Goal: Task Accomplishment & Management: Use online tool/utility

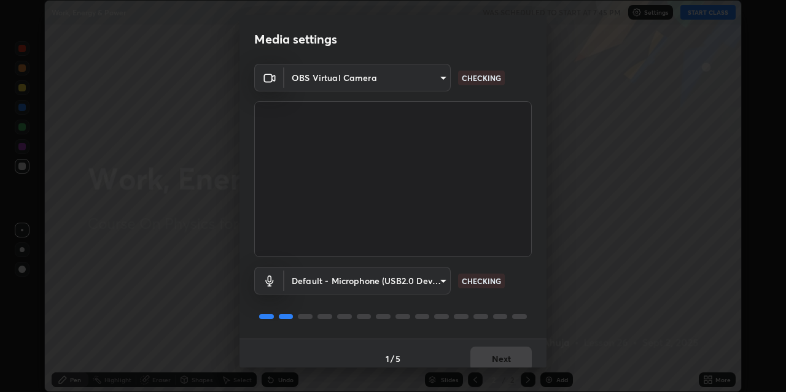
scroll to position [10, 0]
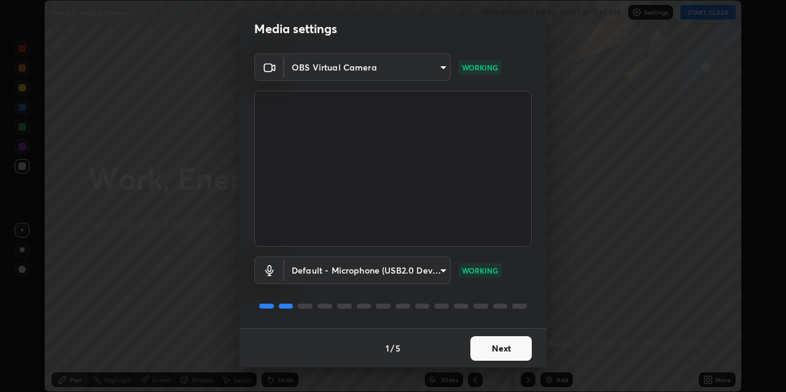
click at [488, 350] on button "Next" at bounding box center [500, 348] width 61 height 25
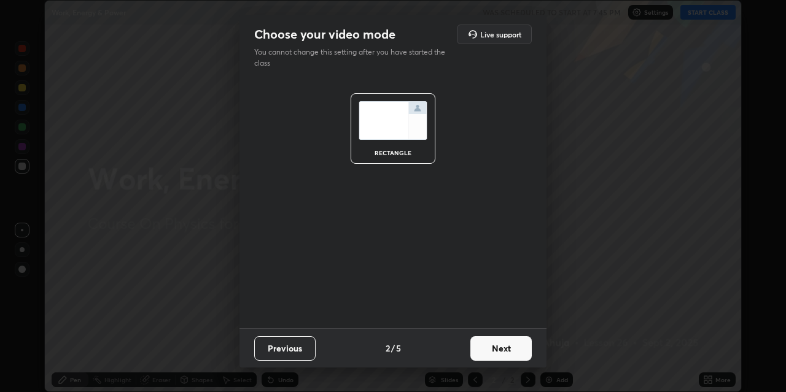
click at [495, 350] on button "Next" at bounding box center [500, 348] width 61 height 25
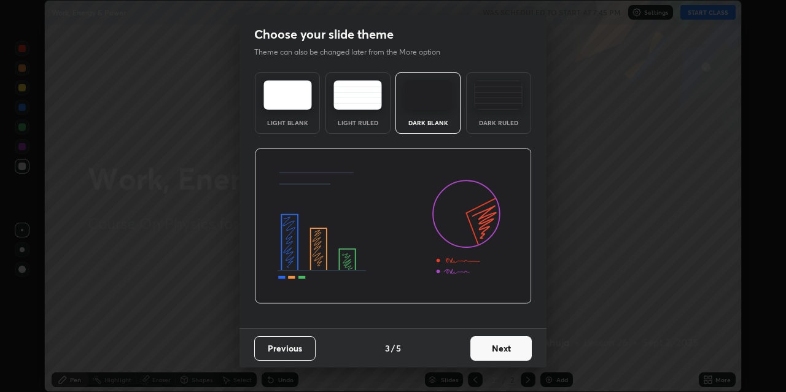
click at [496, 121] on div "Dark Ruled" at bounding box center [498, 123] width 49 height 6
click at [496, 351] on button "Next" at bounding box center [500, 348] width 61 height 25
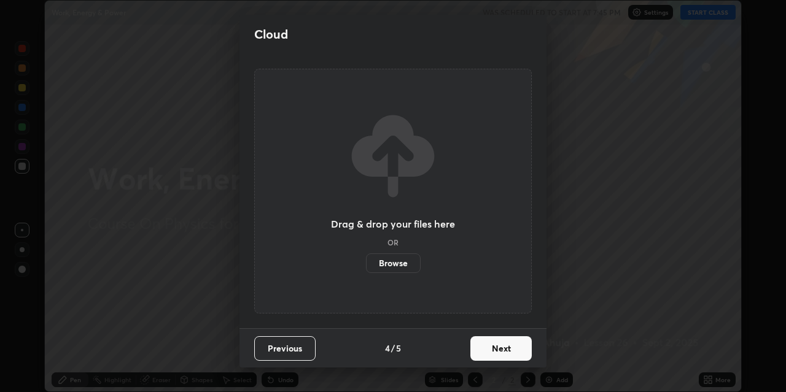
click at [495, 339] on button "Next" at bounding box center [500, 348] width 61 height 25
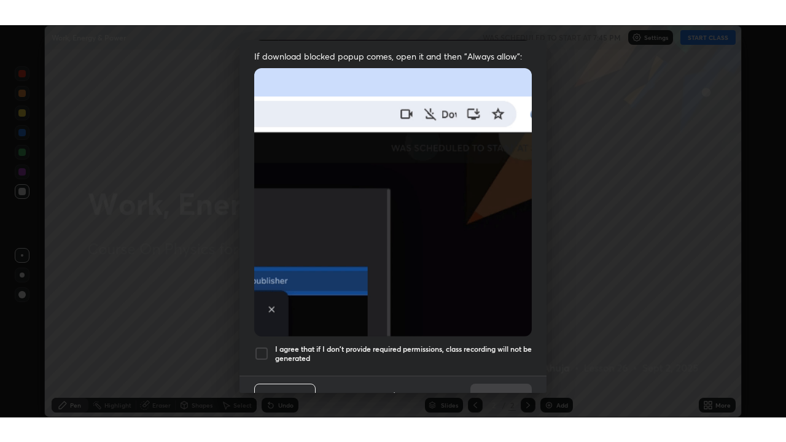
scroll to position [261, 0]
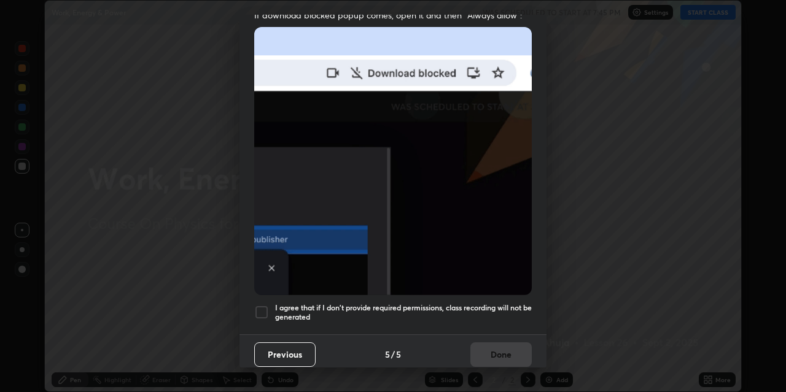
click at [446, 303] on h5 "I agree that if I don't provide required permissions, class recording will not …" at bounding box center [403, 312] width 257 height 19
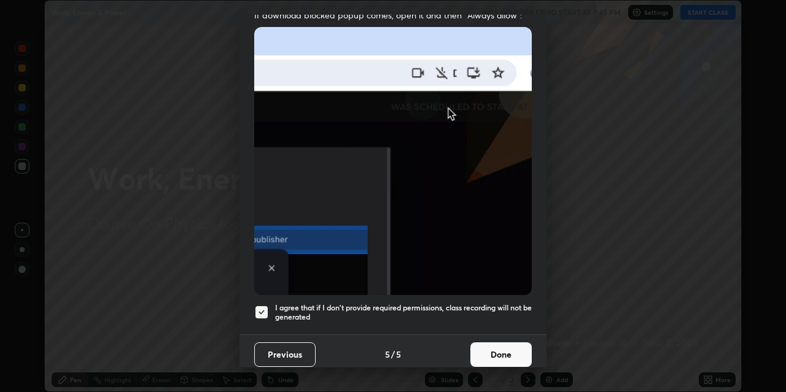
click at [490, 350] on button "Done" at bounding box center [500, 355] width 61 height 25
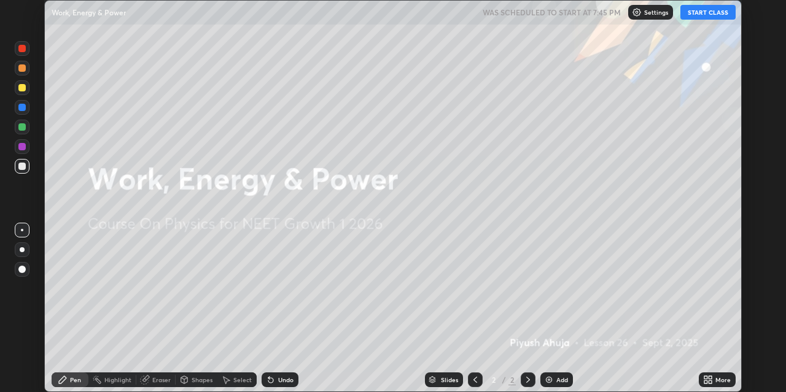
click at [693, 15] on button "START CLASS" at bounding box center [707, 12] width 55 height 15
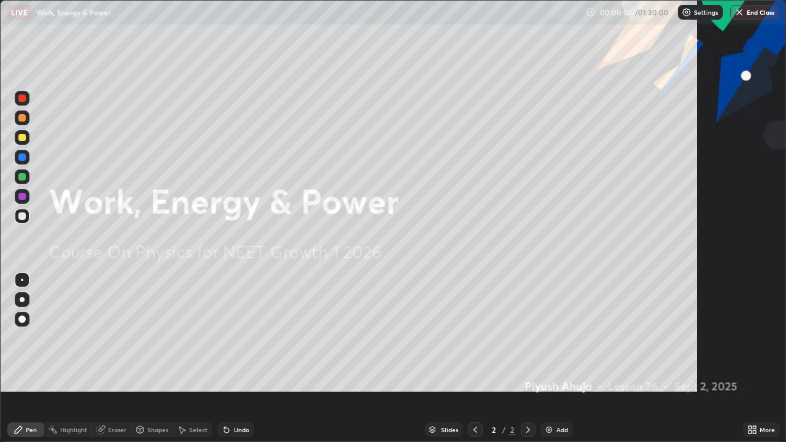
scroll to position [442, 786]
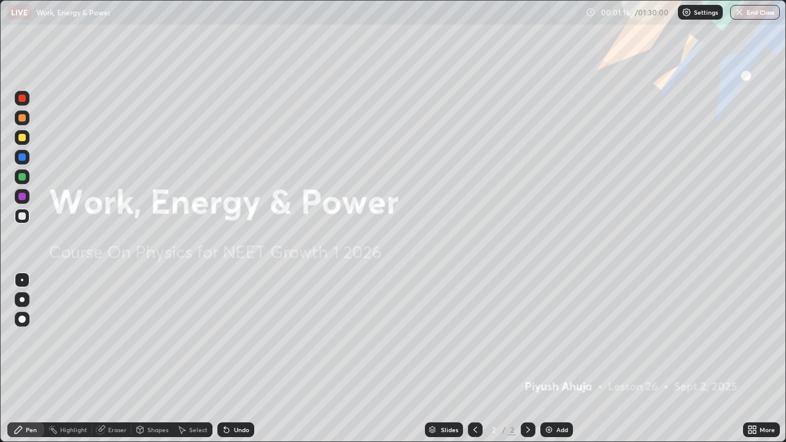
click at [760, 392] on div "More" at bounding box center [767, 430] width 15 height 6
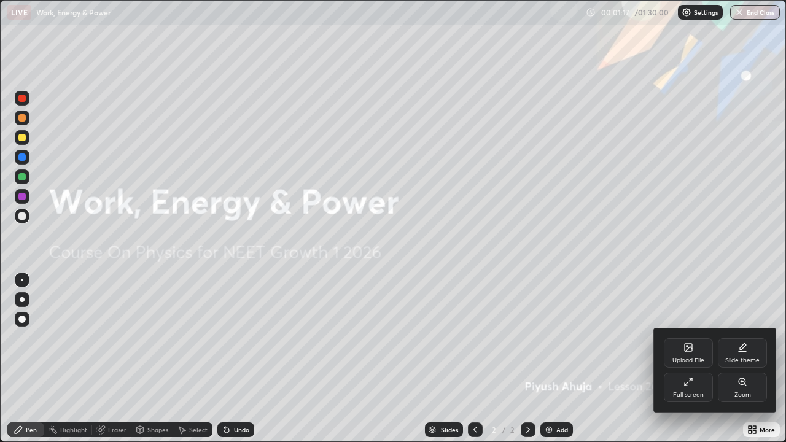
click at [692, 348] on icon at bounding box center [688, 347] width 7 height 7
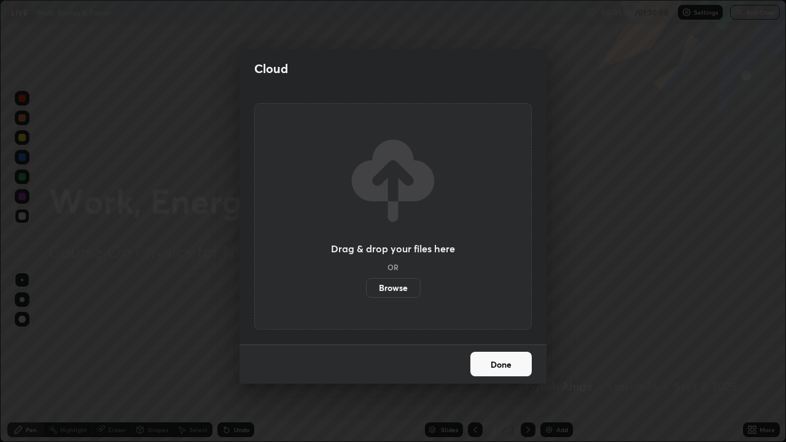
click at [395, 287] on label "Browse" at bounding box center [393, 288] width 55 height 20
click at [366, 287] on input "Browse" at bounding box center [366, 288] width 0 height 20
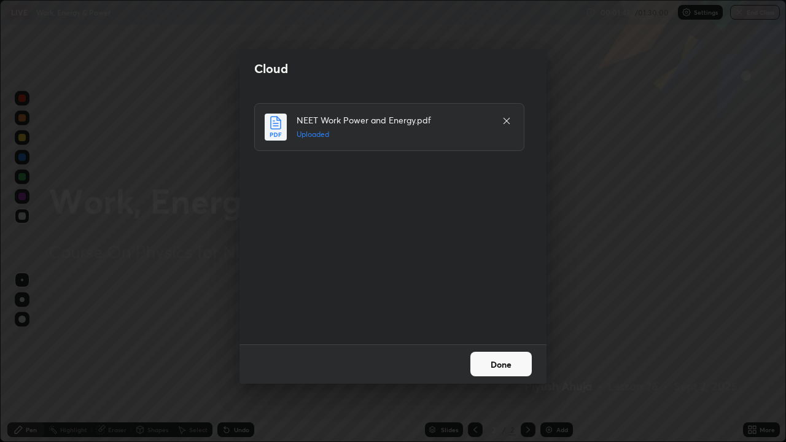
click at [483, 369] on button "Done" at bounding box center [500, 364] width 61 height 25
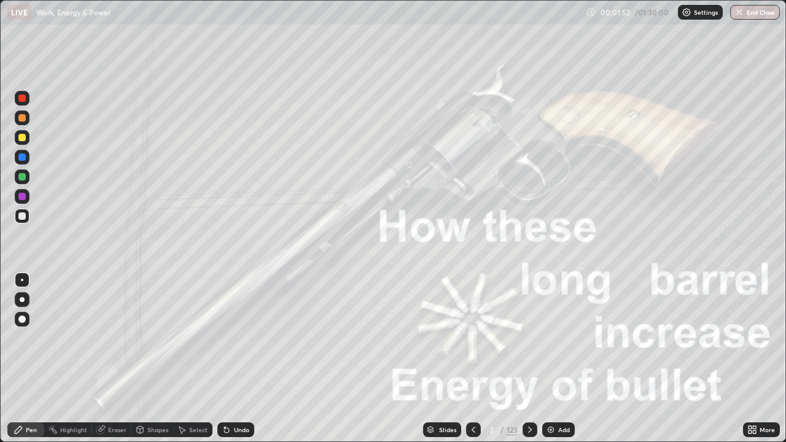
click at [526, 392] on icon at bounding box center [530, 430] width 10 height 10
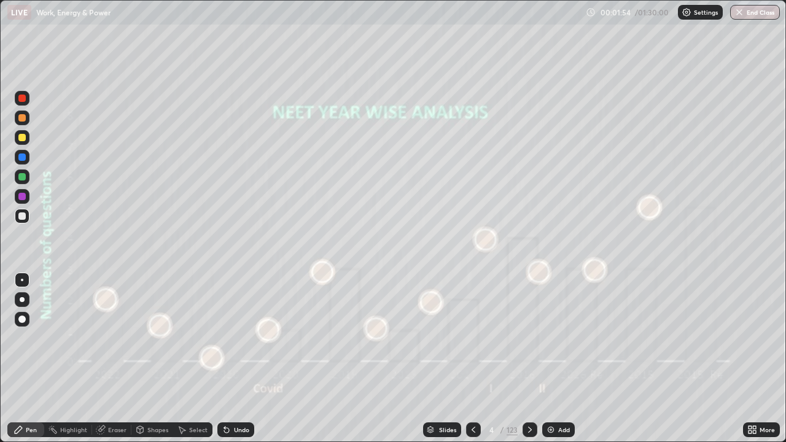
click at [472, 392] on icon at bounding box center [474, 430] width 10 height 10
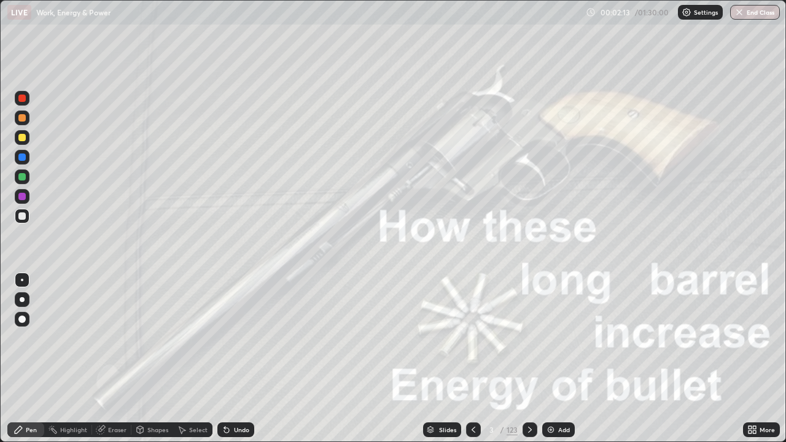
click at [526, 392] on icon at bounding box center [530, 430] width 10 height 10
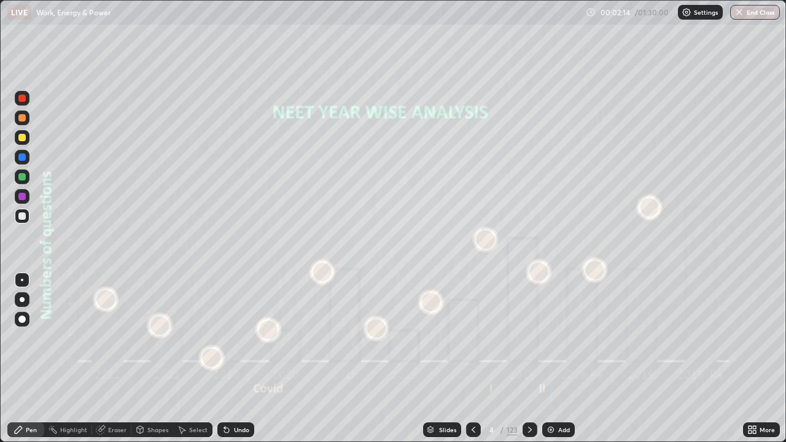
click at [528, 392] on icon at bounding box center [530, 430] width 10 height 10
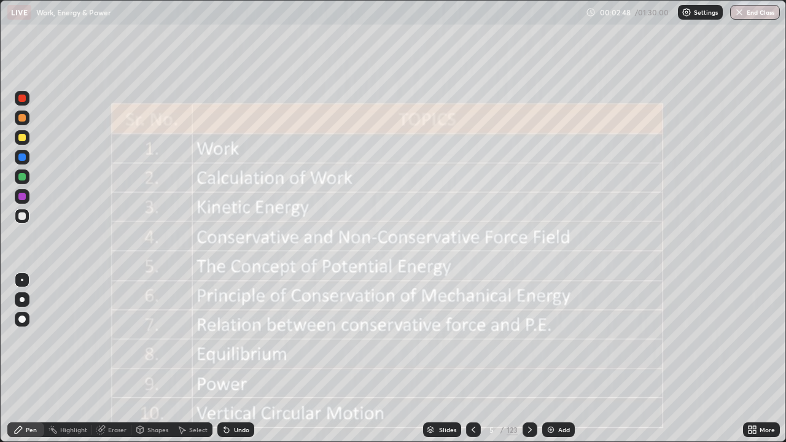
click at [529, 392] on icon at bounding box center [530, 430] width 4 height 6
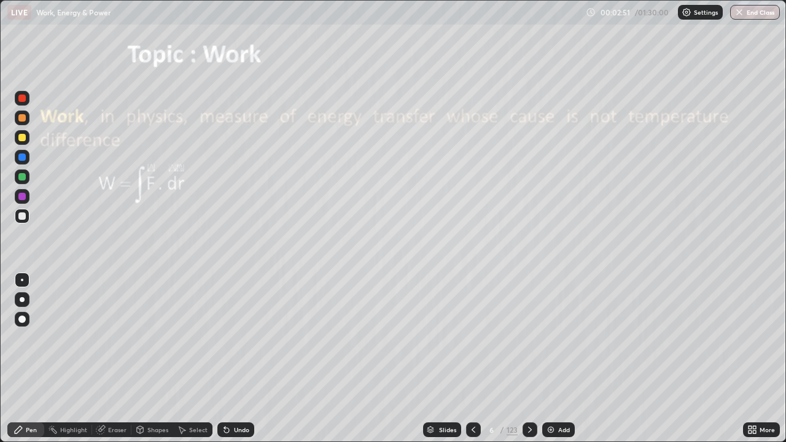
click at [480, 392] on div at bounding box center [473, 429] width 15 height 15
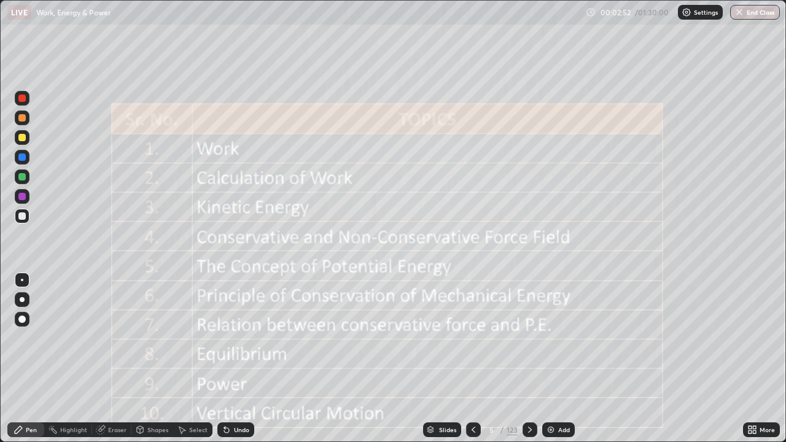
click at [559, 392] on div "Add" at bounding box center [564, 430] width 12 height 6
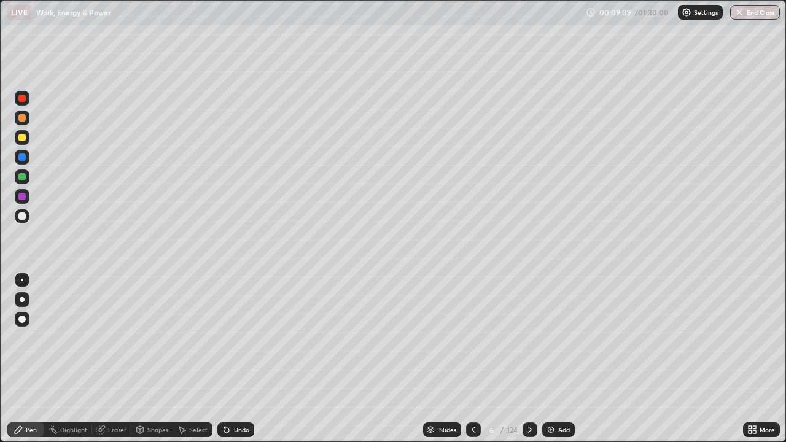
click at [153, 392] on div "Shapes" at bounding box center [157, 430] width 21 height 6
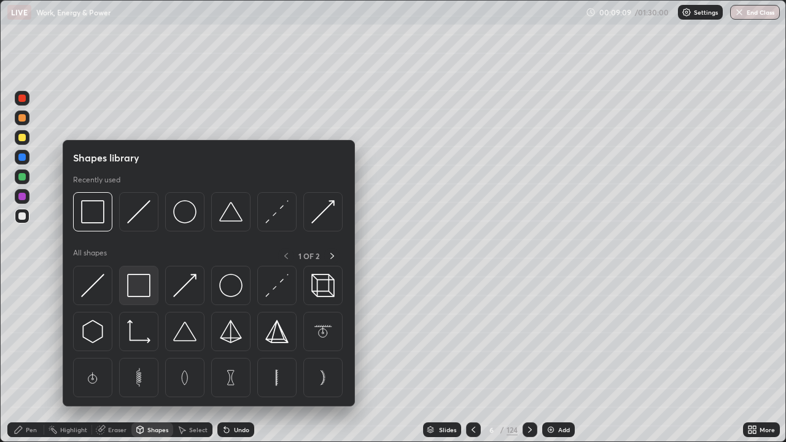
click at [138, 284] on img at bounding box center [138, 285] width 23 height 23
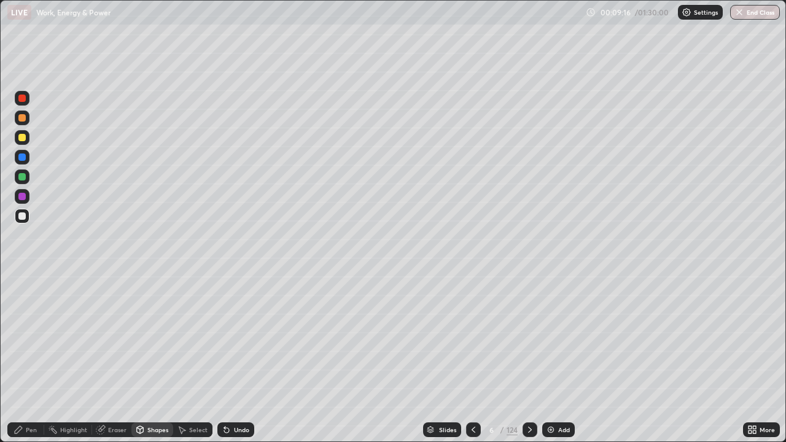
click at [161, 392] on div "Shapes" at bounding box center [152, 429] width 42 height 15
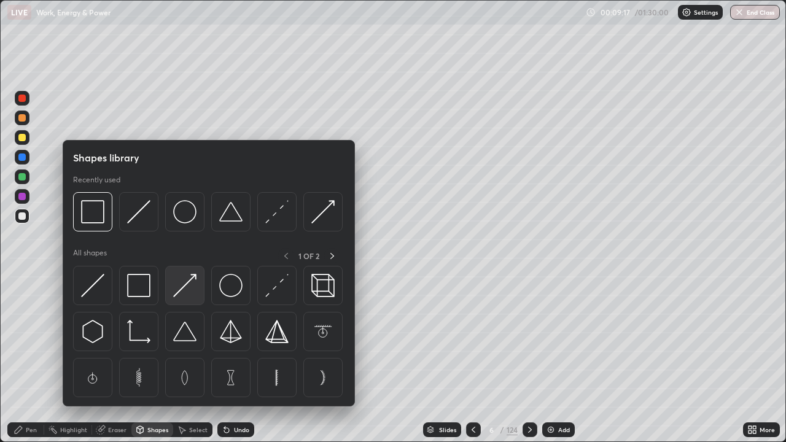
click at [185, 289] on img at bounding box center [184, 285] width 23 height 23
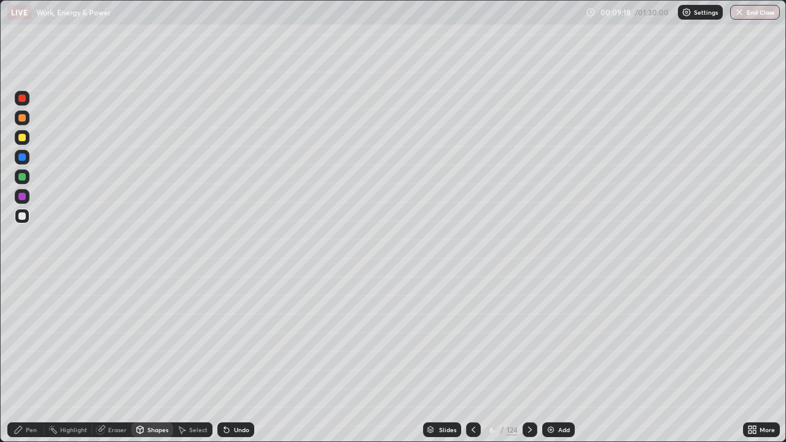
click at [20, 175] on div at bounding box center [21, 176] width 7 height 7
click at [28, 392] on div "Pen" at bounding box center [25, 429] width 37 height 15
click at [21, 156] on div at bounding box center [21, 157] width 7 height 7
click at [239, 392] on div "Undo" at bounding box center [241, 430] width 15 height 6
click at [234, 392] on div "Undo" at bounding box center [235, 429] width 37 height 15
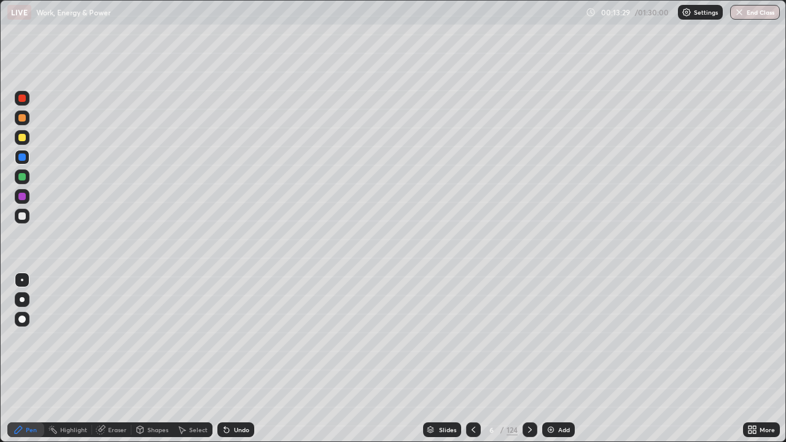
click at [554, 392] on img at bounding box center [551, 430] width 10 height 10
click at [239, 392] on div "Undo" at bounding box center [241, 430] width 15 height 6
click at [144, 392] on div "Shapes" at bounding box center [152, 429] width 42 height 15
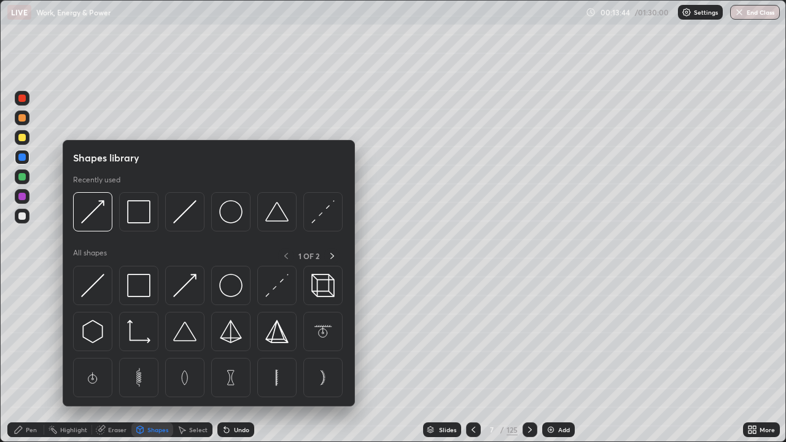
click at [23, 216] on div at bounding box center [21, 215] width 7 height 7
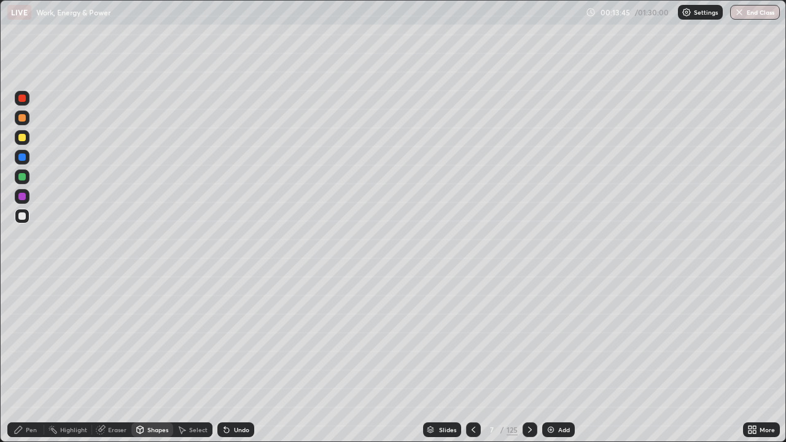
click at [149, 392] on div "Shapes" at bounding box center [157, 430] width 21 height 6
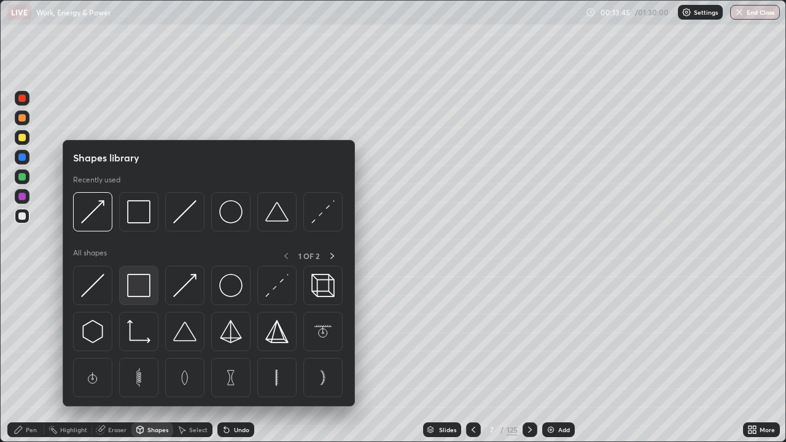
click at [133, 289] on img at bounding box center [138, 285] width 23 height 23
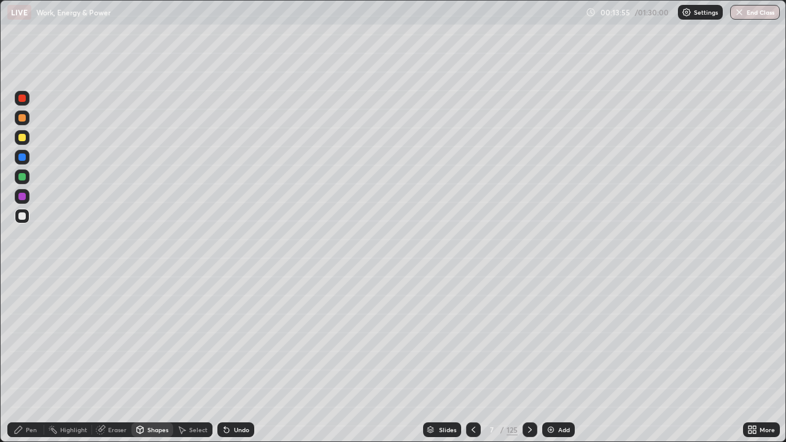
click at [144, 392] on icon at bounding box center [140, 430] width 10 height 10
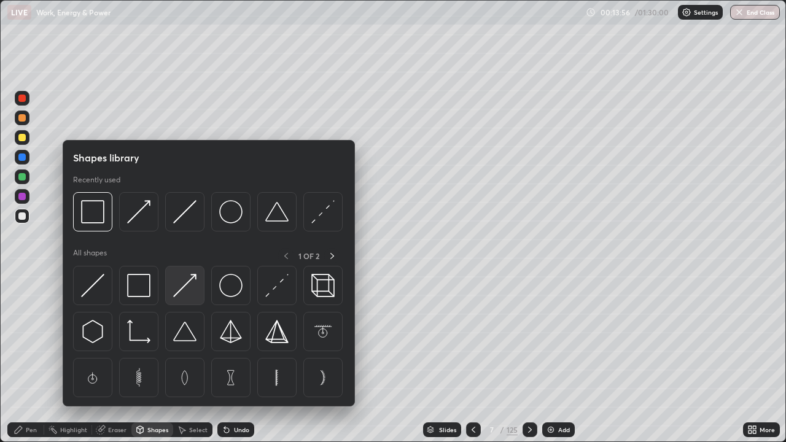
click at [185, 279] on img at bounding box center [184, 285] width 23 height 23
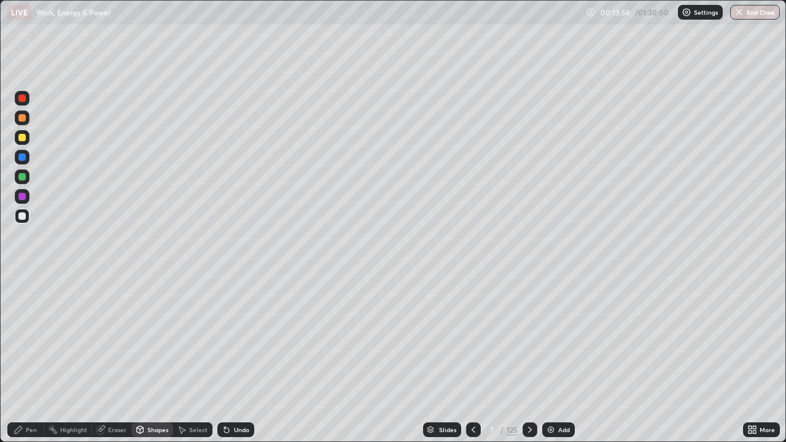
click at [21, 177] on div at bounding box center [21, 176] width 7 height 7
click at [33, 392] on div "Pen" at bounding box center [31, 430] width 11 height 6
click at [150, 392] on div "Shapes" at bounding box center [157, 430] width 21 height 6
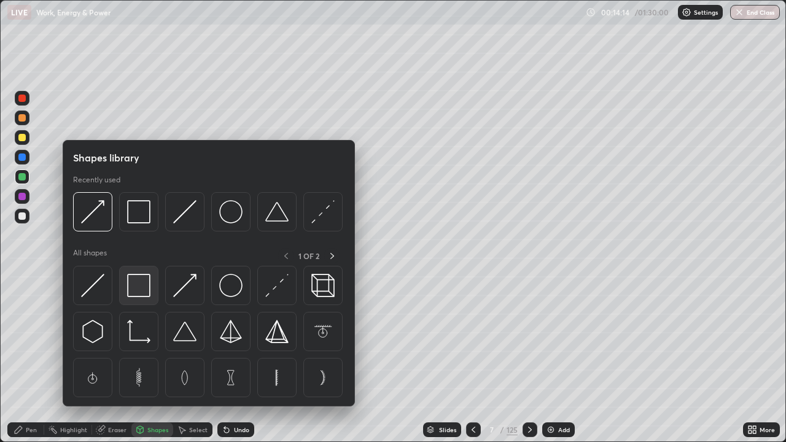
click at [157, 279] on div at bounding box center [138, 285] width 39 height 39
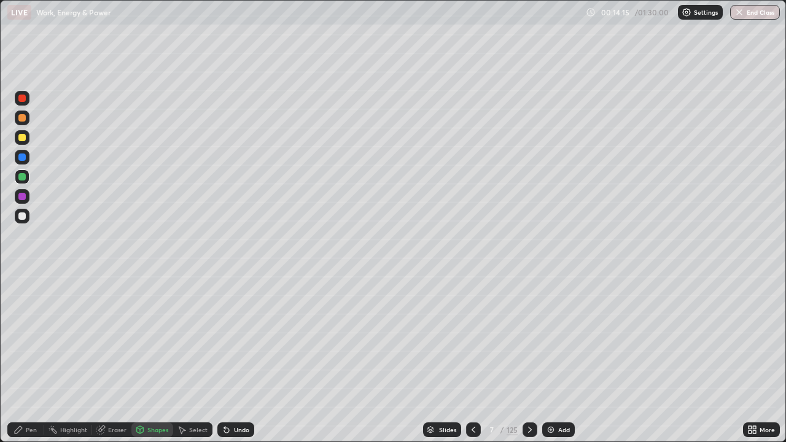
click at [19, 157] on div at bounding box center [21, 157] width 7 height 7
click at [25, 392] on div "Pen" at bounding box center [25, 429] width 37 height 15
click at [24, 138] on div at bounding box center [21, 137] width 7 height 7
click at [546, 392] on img at bounding box center [551, 430] width 10 height 10
click at [23, 214] on div at bounding box center [21, 215] width 7 height 7
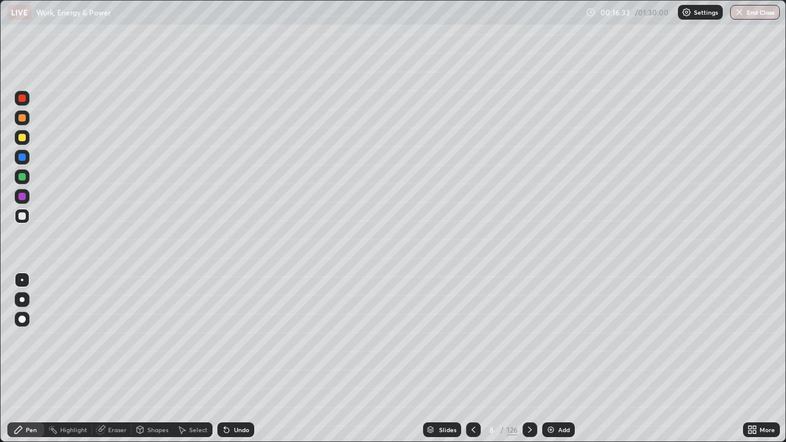
click at [21, 176] on div at bounding box center [21, 176] width 7 height 7
click at [547, 392] on img at bounding box center [551, 430] width 10 height 10
click at [470, 392] on icon at bounding box center [474, 430] width 10 height 10
click at [531, 392] on icon at bounding box center [529, 430] width 10 height 10
click at [556, 392] on div "Add" at bounding box center [558, 429] width 33 height 15
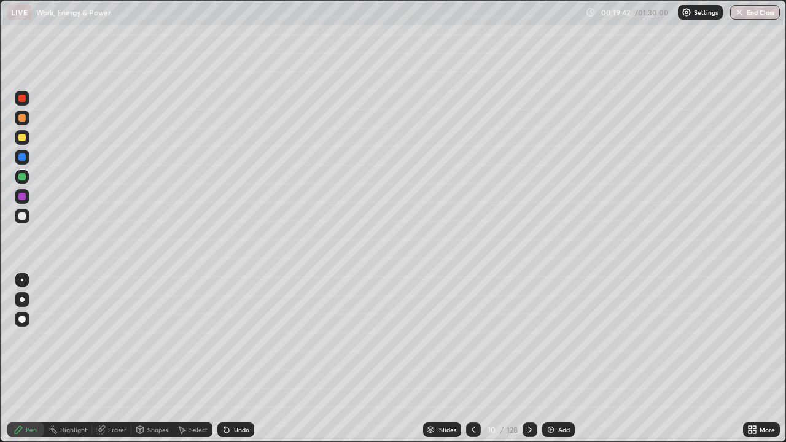
click at [472, 392] on icon at bounding box center [474, 430] width 10 height 10
click at [470, 392] on div at bounding box center [473, 429] width 15 height 15
click at [157, 392] on div "Shapes" at bounding box center [157, 430] width 21 height 6
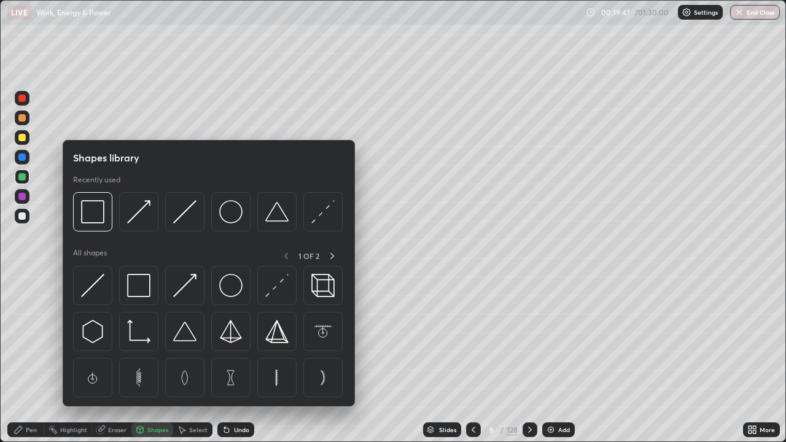
click at [120, 392] on div "Eraser" at bounding box center [117, 430] width 18 height 6
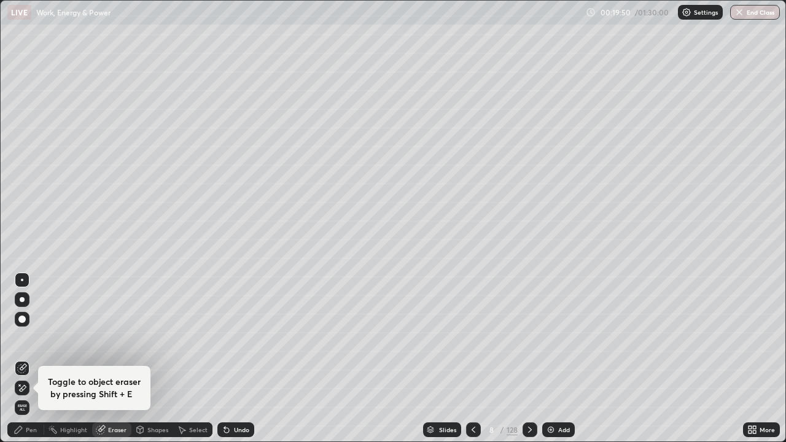
click at [34, 392] on div "Pen" at bounding box center [31, 430] width 11 height 6
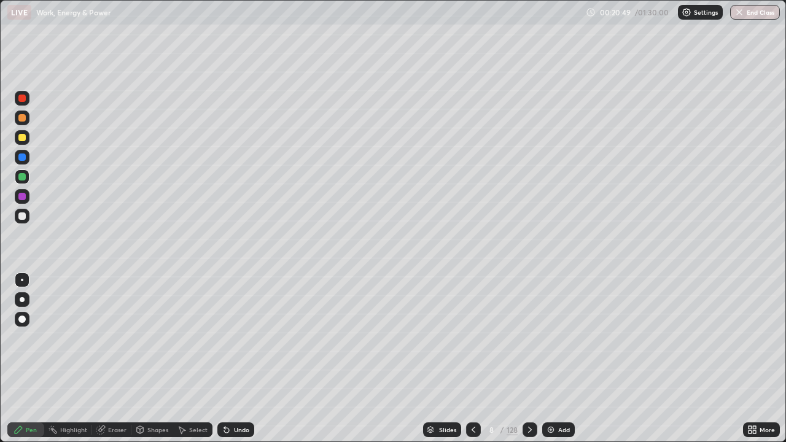
click at [150, 392] on div "Shapes" at bounding box center [157, 430] width 21 height 6
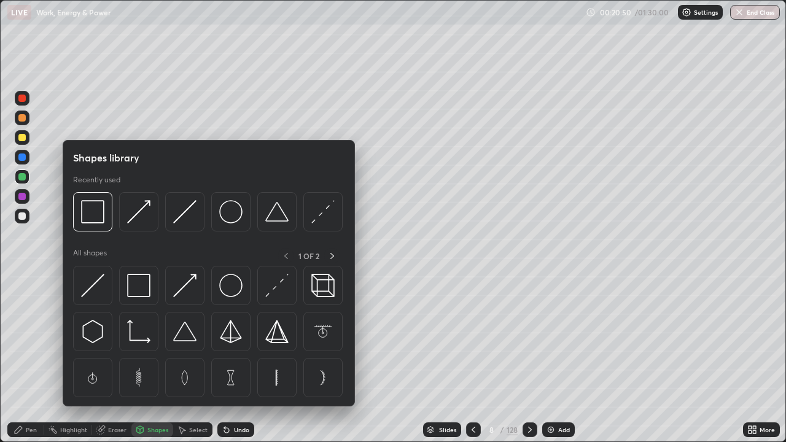
click at [101, 392] on div "Eraser" at bounding box center [111, 429] width 39 height 15
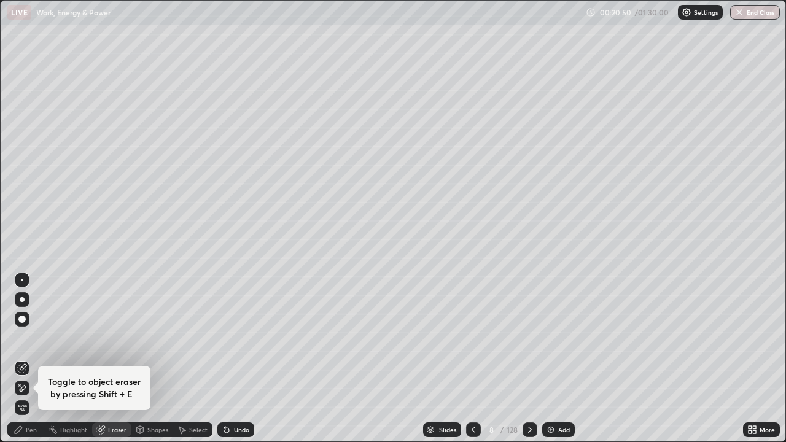
click at [22, 388] on icon at bounding box center [22, 388] width 10 height 10
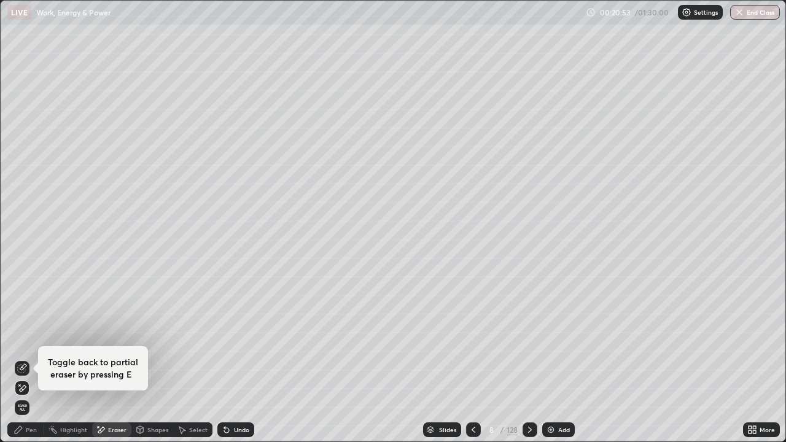
click at [29, 392] on div "Pen" at bounding box center [31, 430] width 11 height 6
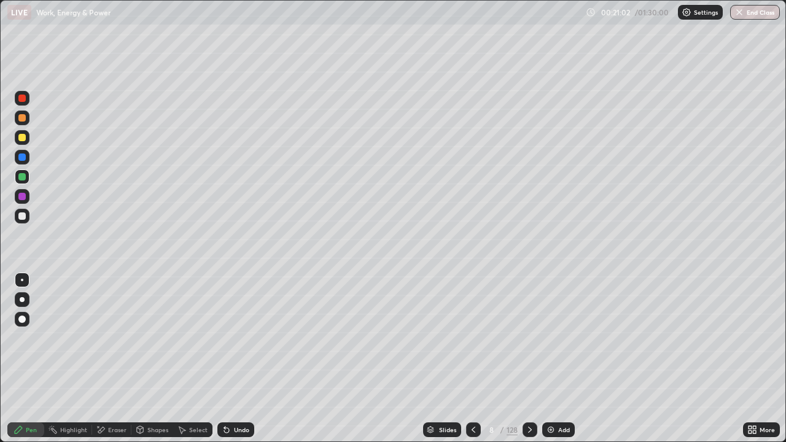
click at [116, 392] on div "Eraser" at bounding box center [111, 429] width 39 height 15
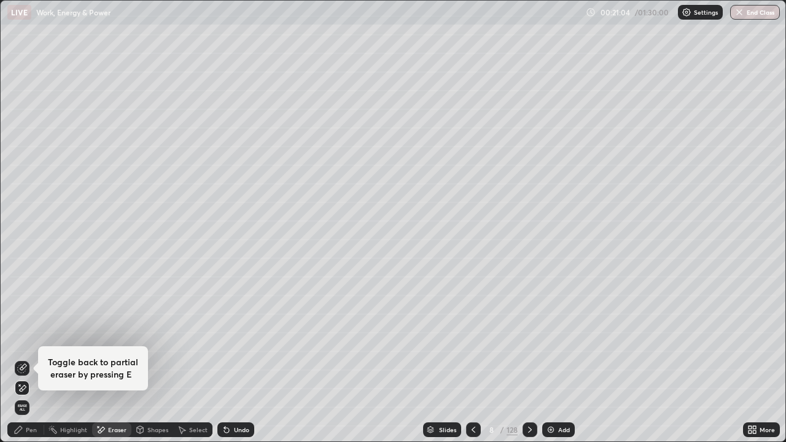
click at [29, 392] on div "Pen" at bounding box center [25, 429] width 37 height 15
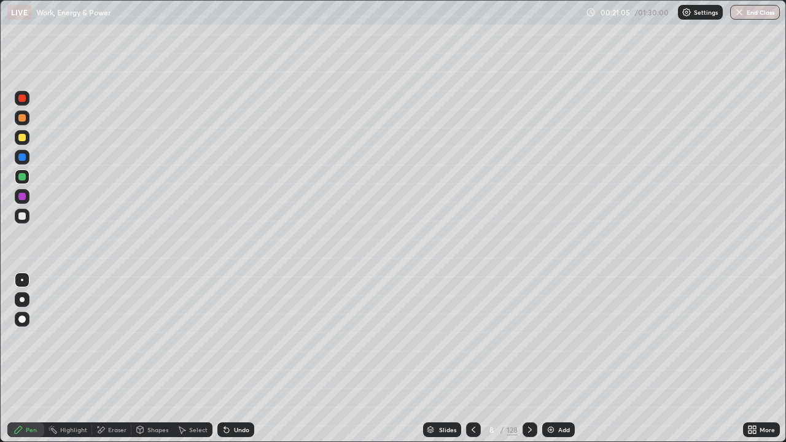
click at [21, 158] on div at bounding box center [21, 157] width 7 height 7
click at [22, 136] on div at bounding box center [21, 137] width 7 height 7
click at [529, 392] on icon at bounding box center [530, 430] width 10 height 10
click at [553, 392] on img at bounding box center [551, 430] width 10 height 10
click at [24, 216] on div at bounding box center [21, 215] width 7 height 7
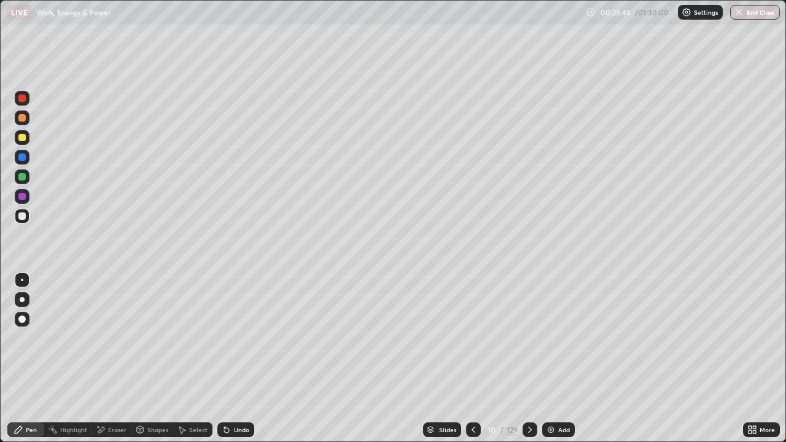
click at [152, 392] on div "Shapes" at bounding box center [157, 430] width 21 height 6
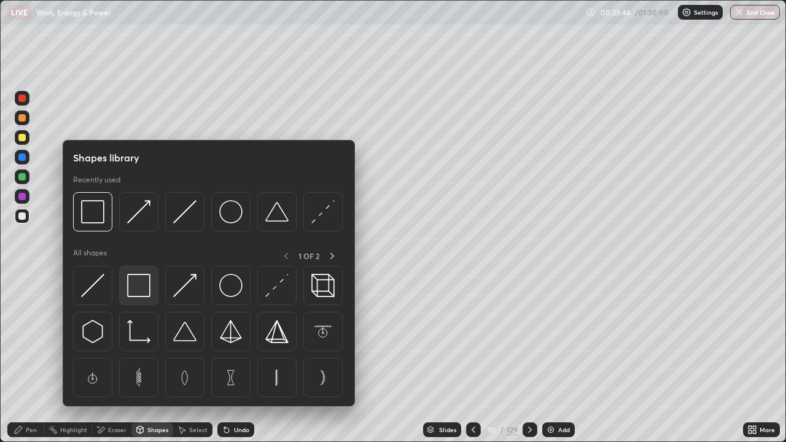
click at [138, 285] on img at bounding box center [138, 285] width 23 height 23
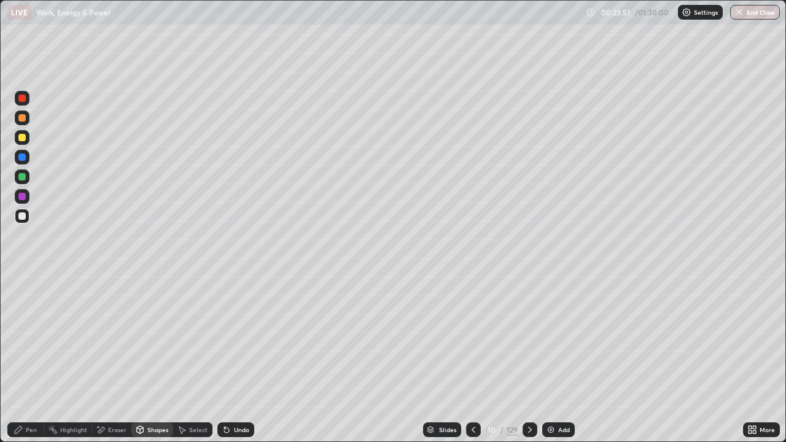
click at [152, 392] on div "Shapes" at bounding box center [152, 429] width 42 height 15
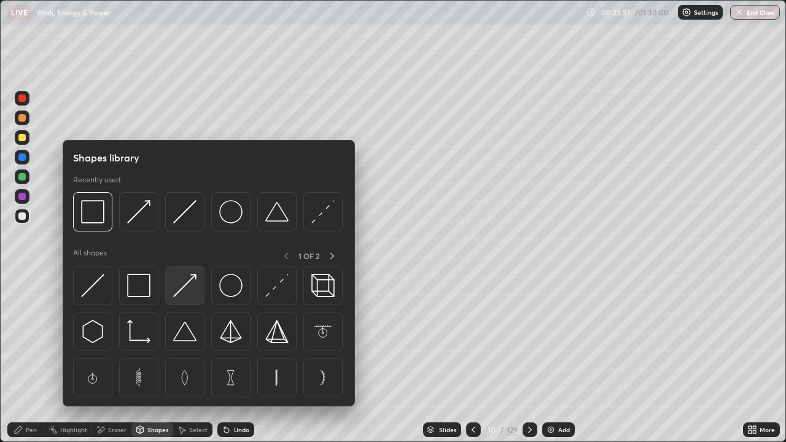
click at [188, 288] on img at bounding box center [184, 285] width 23 height 23
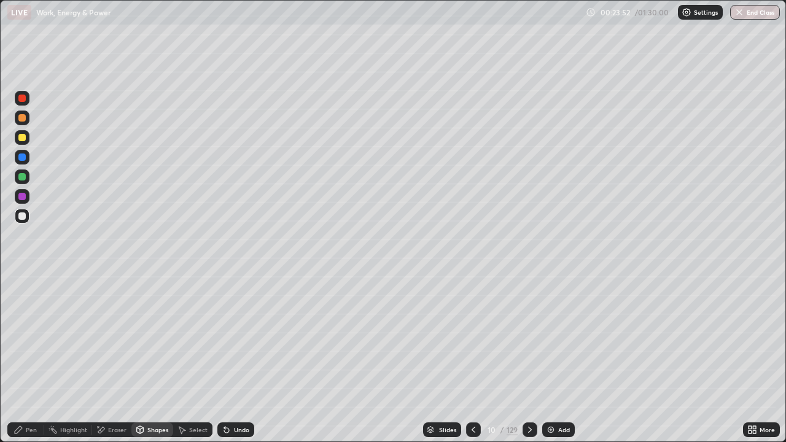
click at [21, 175] on div at bounding box center [21, 176] width 7 height 7
click at [36, 392] on div "Pen" at bounding box center [31, 430] width 11 height 6
click at [107, 392] on div "Eraser" at bounding box center [111, 429] width 39 height 15
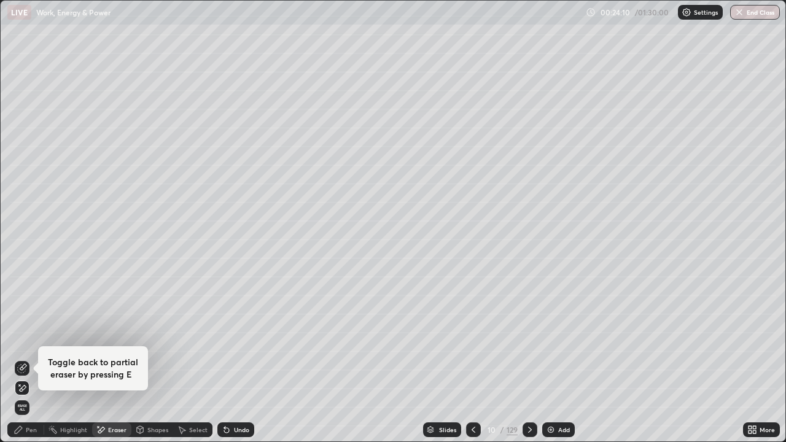
click at [31, 392] on div "Pen" at bounding box center [31, 430] width 11 height 6
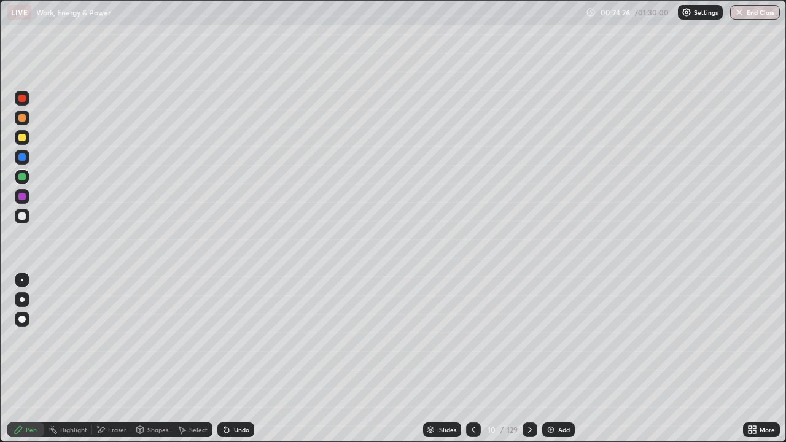
click at [556, 392] on div "Add" at bounding box center [558, 429] width 33 height 15
click at [548, 392] on img at bounding box center [552, 430] width 10 height 10
click at [233, 392] on div "Undo" at bounding box center [235, 429] width 37 height 15
click at [234, 392] on div "Undo" at bounding box center [235, 429] width 37 height 15
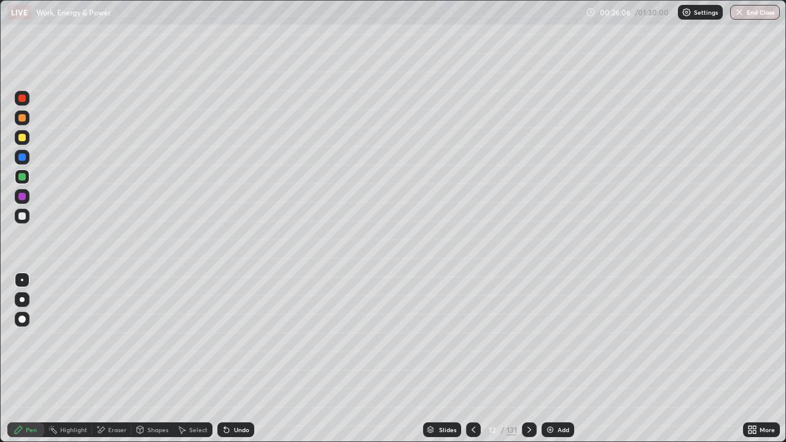
click at [152, 392] on div "Shapes" at bounding box center [157, 430] width 21 height 6
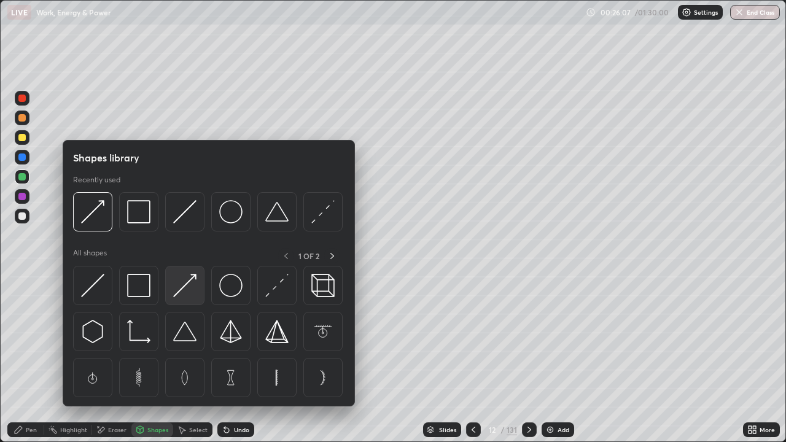
click at [179, 295] on img at bounding box center [184, 285] width 23 height 23
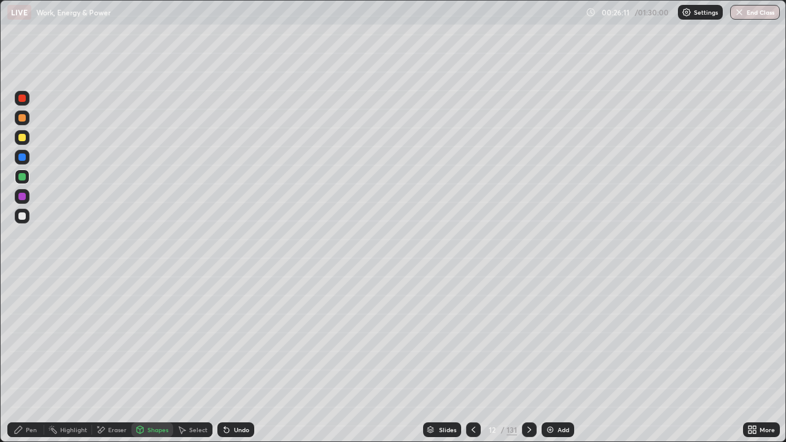
click at [241, 392] on div "Undo" at bounding box center [241, 430] width 15 height 6
click at [28, 392] on div "Pen" at bounding box center [31, 430] width 11 height 6
click at [9, 392] on div "Pen" at bounding box center [25, 430] width 37 height 25
click at [244, 392] on div "Undo" at bounding box center [241, 430] width 15 height 6
click at [241, 392] on div "Undo" at bounding box center [241, 430] width 15 height 6
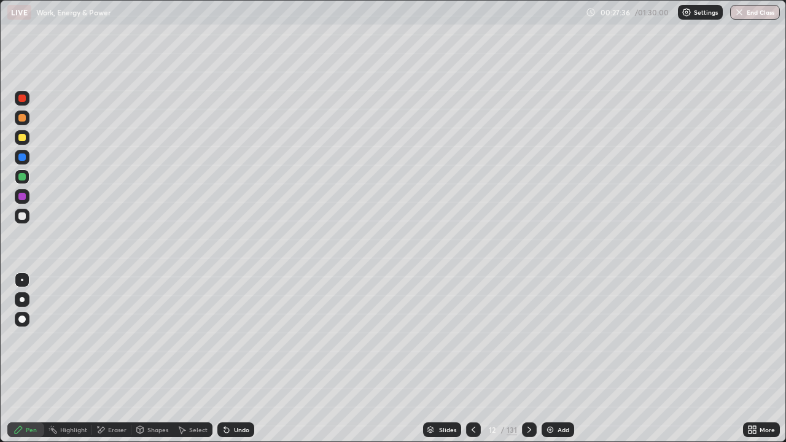
click at [548, 392] on img at bounding box center [550, 430] width 10 height 10
click at [234, 392] on div "Undo" at bounding box center [241, 430] width 15 height 6
click at [238, 392] on div "Undo" at bounding box center [241, 430] width 15 height 6
click at [114, 392] on div "Eraser" at bounding box center [117, 430] width 18 height 6
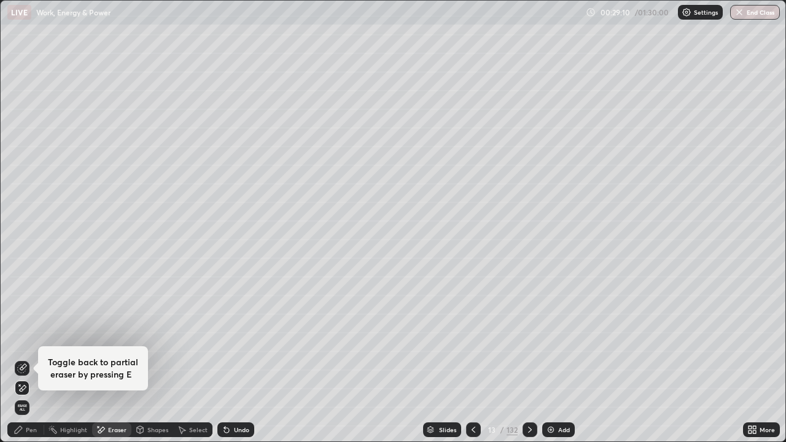
click at [29, 392] on div "Pen" at bounding box center [31, 430] width 11 height 6
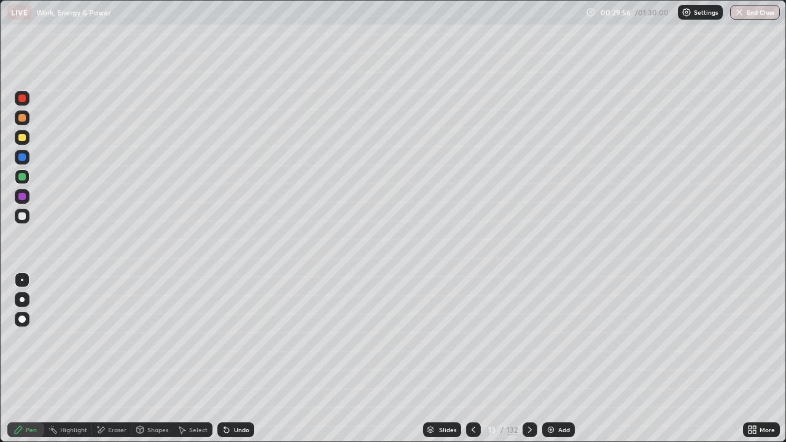
click at [546, 392] on img at bounding box center [551, 430] width 10 height 10
click at [559, 392] on div "Add" at bounding box center [558, 429] width 33 height 15
click at [108, 392] on div "Eraser" at bounding box center [117, 430] width 18 height 6
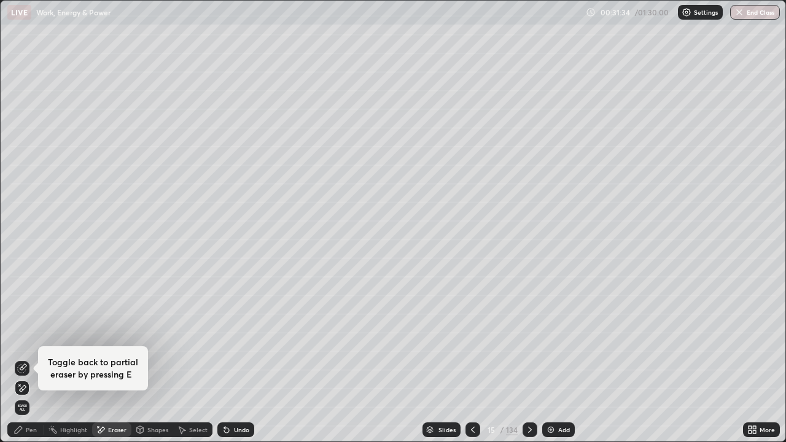
click at [31, 392] on div "Pen" at bounding box center [31, 430] width 11 height 6
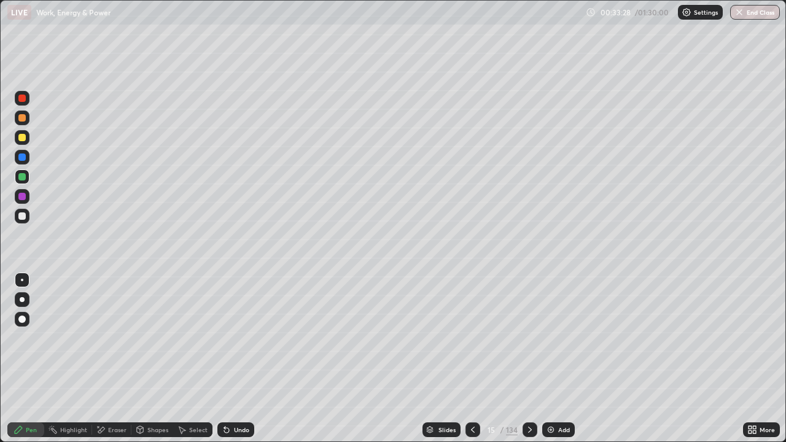
click at [548, 392] on img at bounding box center [551, 430] width 10 height 10
click at [111, 392] on div "Eraser" at bounding box center [111, 429] width 39 height 15
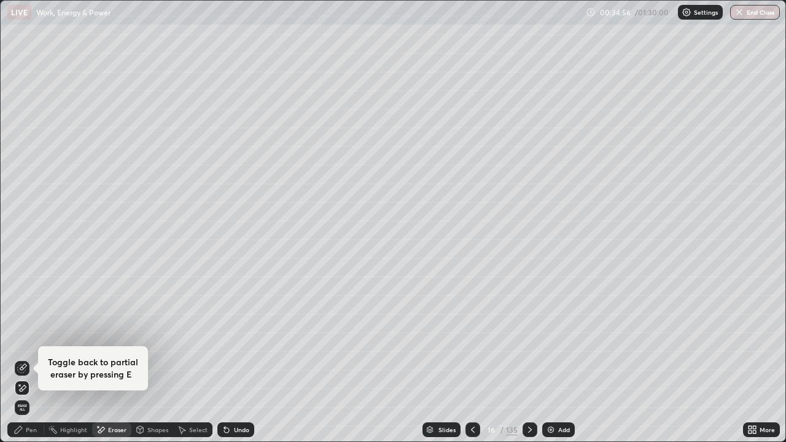
click at [25, 392] on div "Pen" at bounding box center [25, 429] width 37 height 15
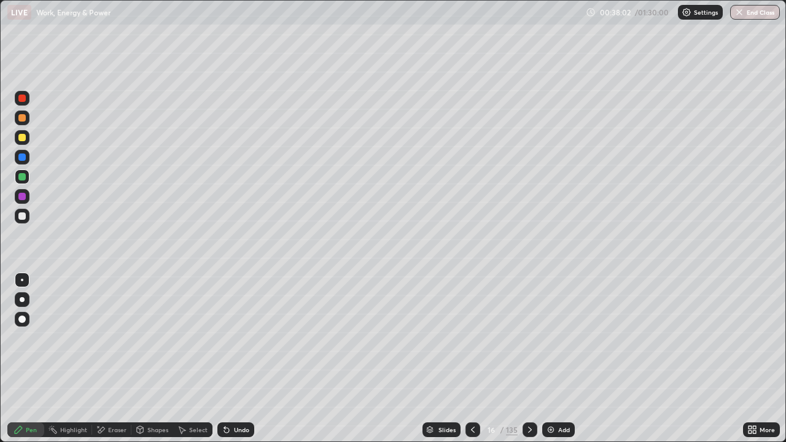
click at [551, 392] on img at bounding box center [551, 430] width 10 height 10
click at [122, 392] on div "Eraser" at bounding box center [111, 429] width 39 height 15
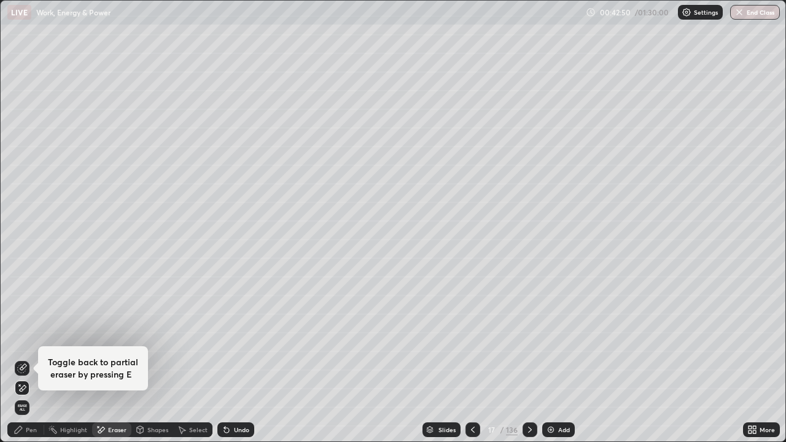
click at [24, 392] on div "Pen" at bounding box center [25, 429] width 37 height 15
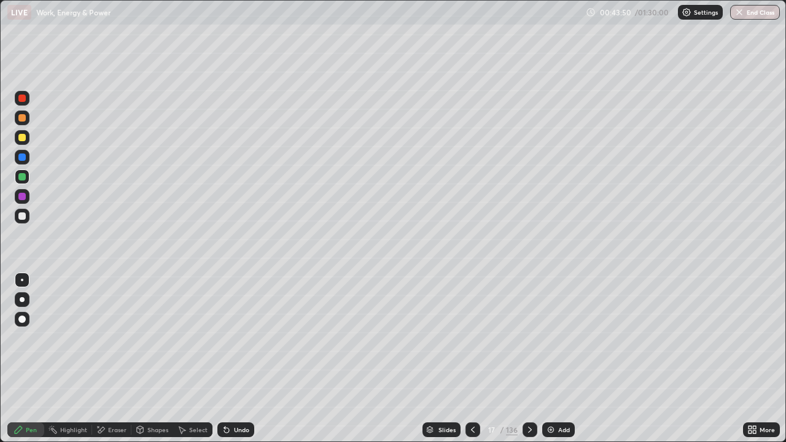
click at [552, 392] on img at bounding box center [551, 430] width 10 height 10
click at [236, 392] on div "Undo" at bounding box center [241, 430] width 15 height 6
click at [236, 392] on div "Undo" at bounding box center [235, 429] width 37 height 15
click at [469, 392] on icon at bounding box center [474, 430] width 10 height 10
click at [472, 392] on icon at bounding box center [474, 430] width 10 height 10
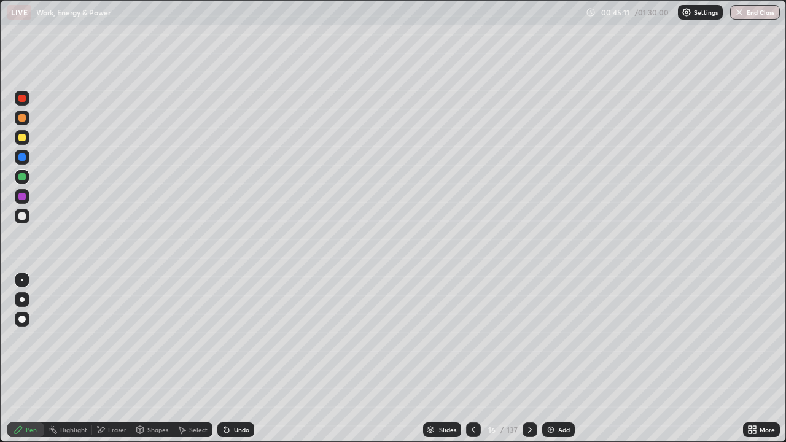
click at [528, 392] on icon at bounding box center [530, 430] width 10 height 10
click at [365, 392] on div "Slides 18 / 137 Add" at bounding box center [498, 430] width 489 height 25
click at [556, 392] on div "Add" at bounding box center [558, 429] width 33 height 15
click at [240, 392] on div "Undo" at bounding box center [241, 430] width 15 height 6
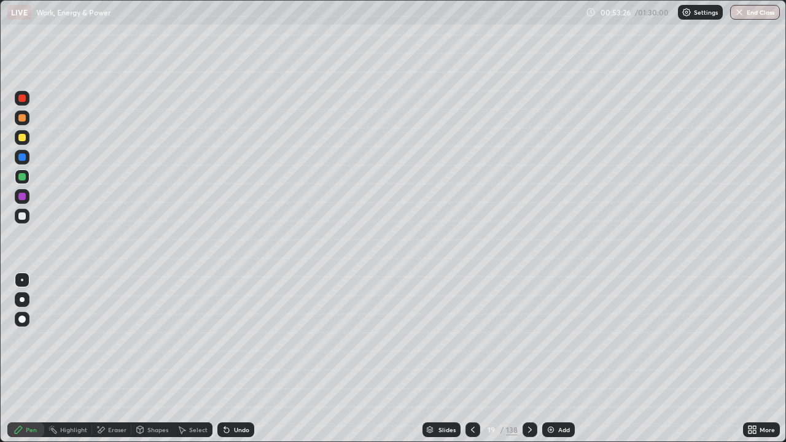
click at [115, 392] on div "Eraser" at bounding box center [117, 430] width 18 height 6
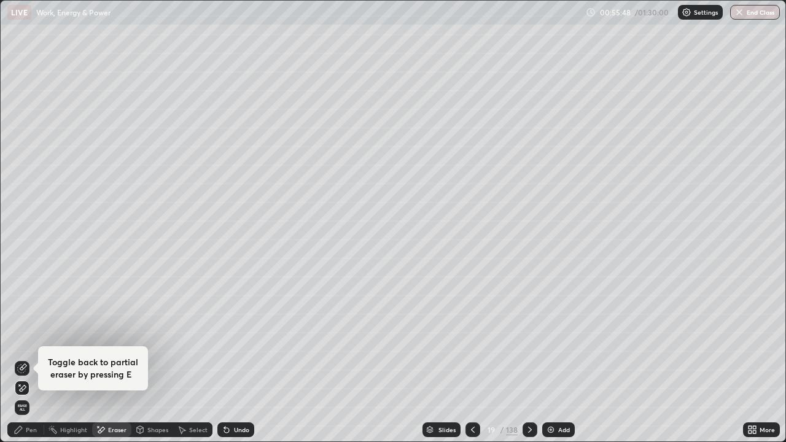
click at [551, 392] on img at bounding box center [551, 430] width 10 height 10
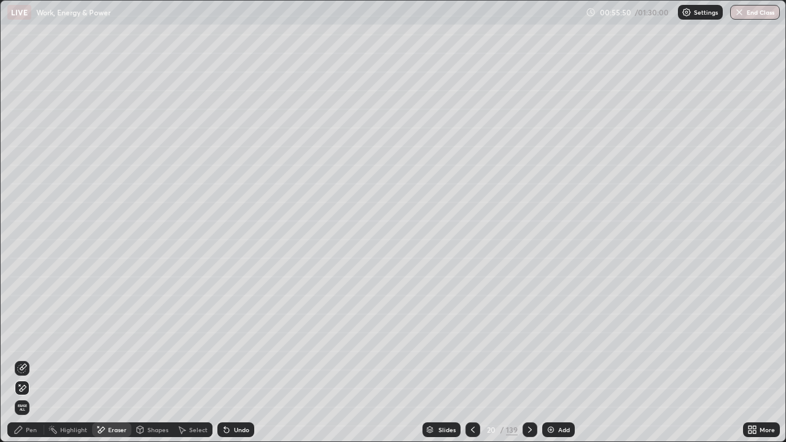
click at [31, 392] on div "Pen" at bounding box center [31, 430] width 11 height 6
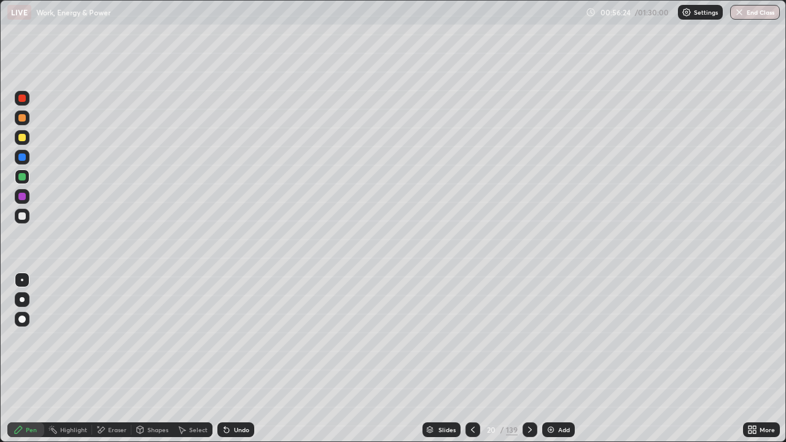
click at [149, 392] on div "Shapes" at bounding box center [157, 430] width 21 height 6
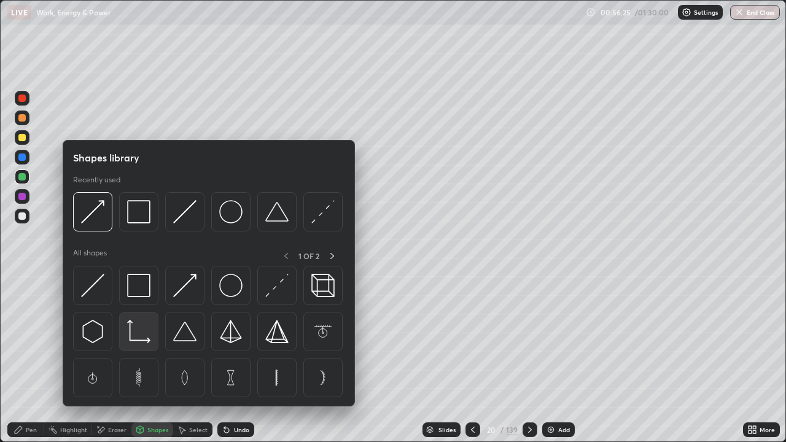
click at [133, 333] on img at bounding box center [138, 331] width 23 height 23
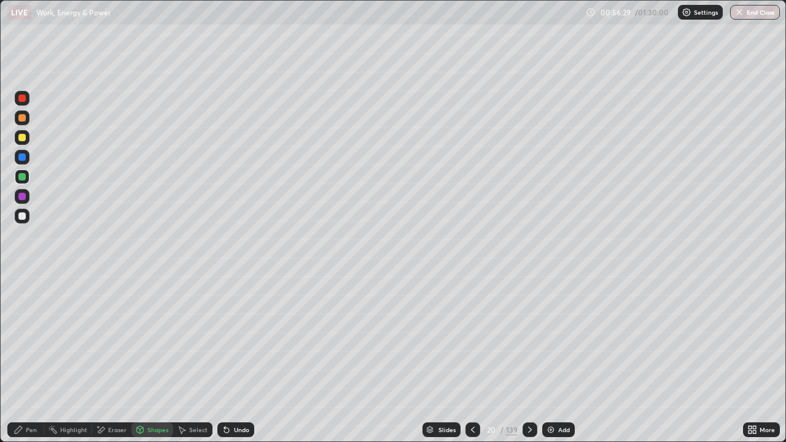
click at [20, 214] on div at bounding box center [21, 215] width 7 height 7
click at [238, 392] on div "Undo" at bounding box center [241, 430] width 15 height 6
click at [25, 392] on div "Pen" at bounding box center [25, 429] width 37 height 15
click at [238, 392] on div "Undo" at bounding box center [235, 429] width 37 height 15
click at [279, 392] on div "Slides 20 / 139 Add" at bounding box center [498, 430] width 489 height 25
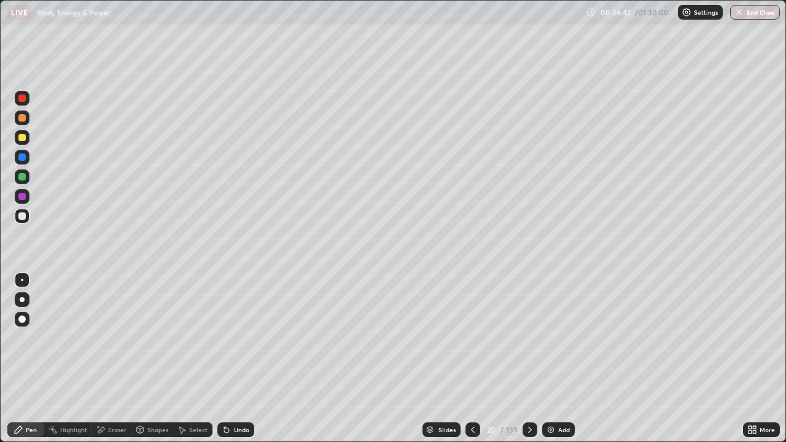
click at [108, 392] on div "Eraser" at bounding box center [117, 430] width 18 height 6
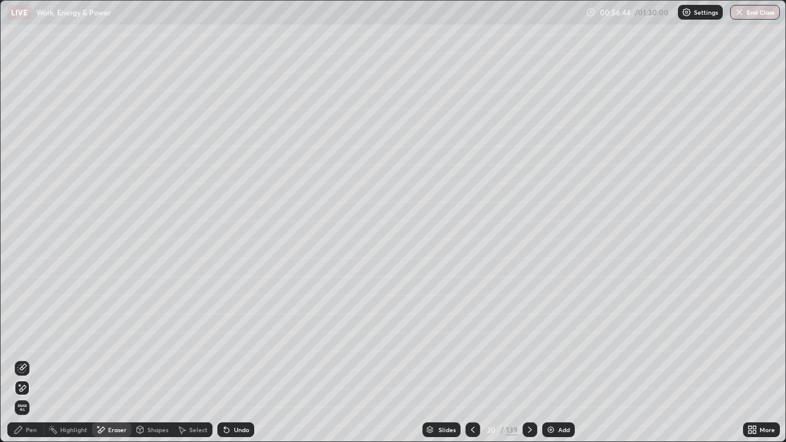
click at [25, 392] on div "Pen" at bounding box center [25, 429] width 37 height 15
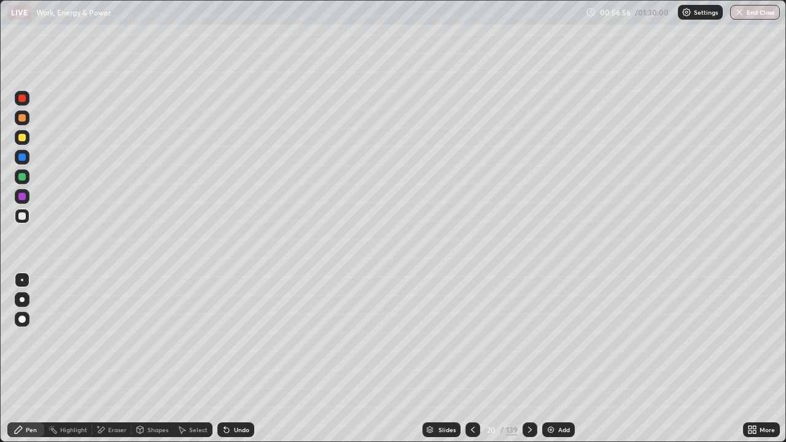
click at [112, 392] on div "Eraser" at bounding box center [117, 430] width 18 height 6
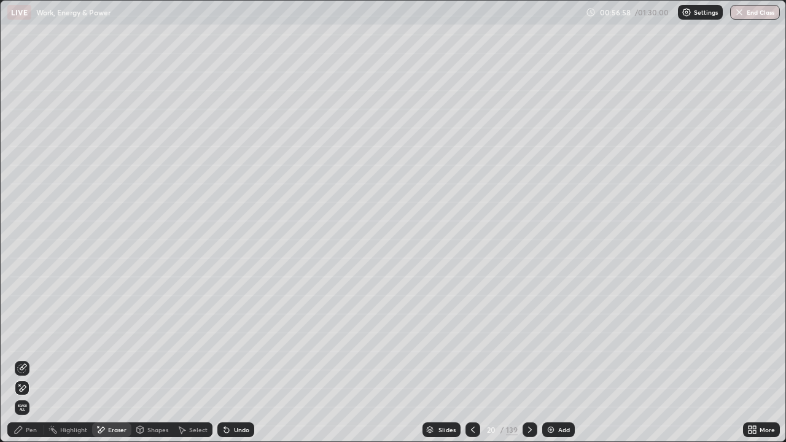
click at [25, 392] on div "Pen" at bounding box center [25, 429] width 37 height 15
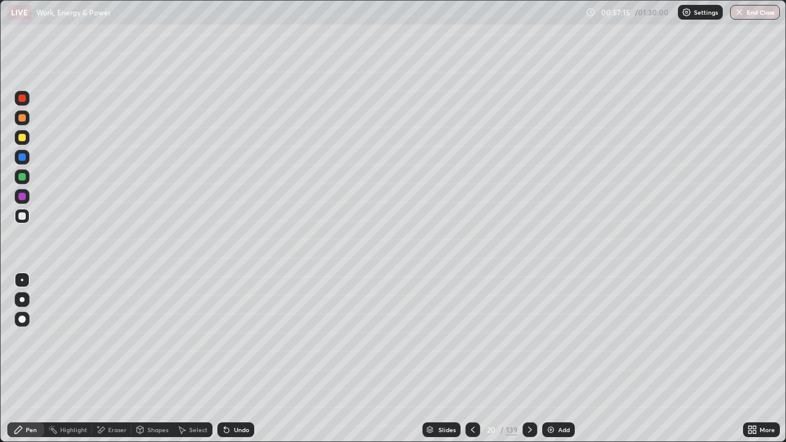
click at [546, 392] on img at bounding box center [551, 430] width 10 height 10
click at [154, 392] on div "Shapes" at bounding box center [157, 430] width 21 height 6
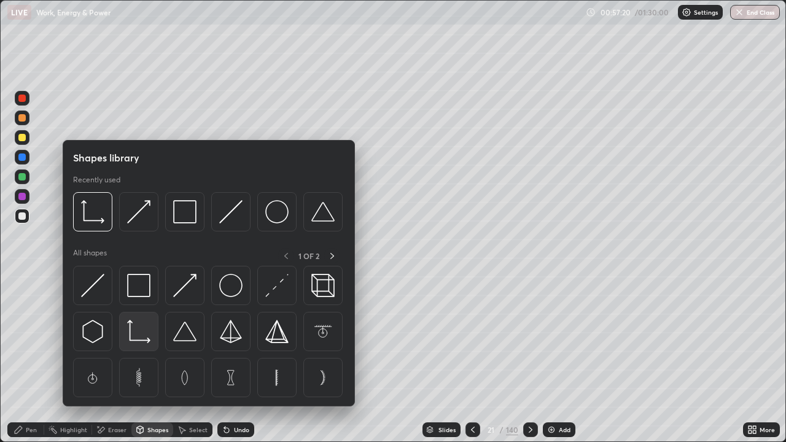
click at [134, 331] on img at bounding box center [138, 331] width 23 height 23
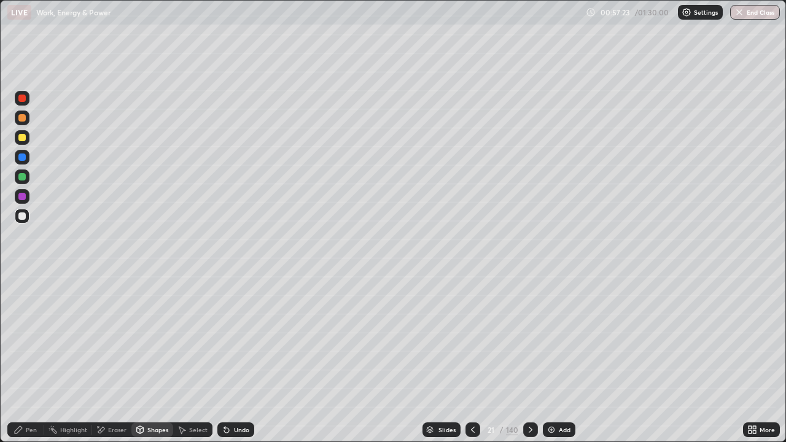
click at [186, 392] on div "Select" at bounding box center [192, 429] width 39 height 15
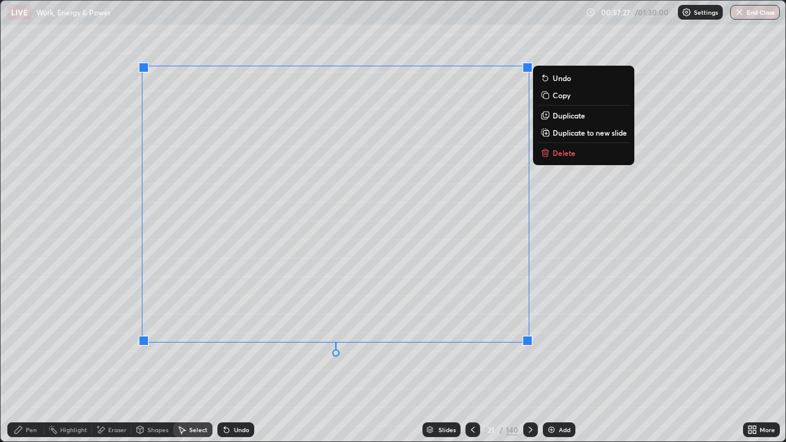
click at [445, 370] on div "0 ° Undo Copy Duplicate Duplicate to new slide Delete" at bounding box center [393, 221] width 785 height 441
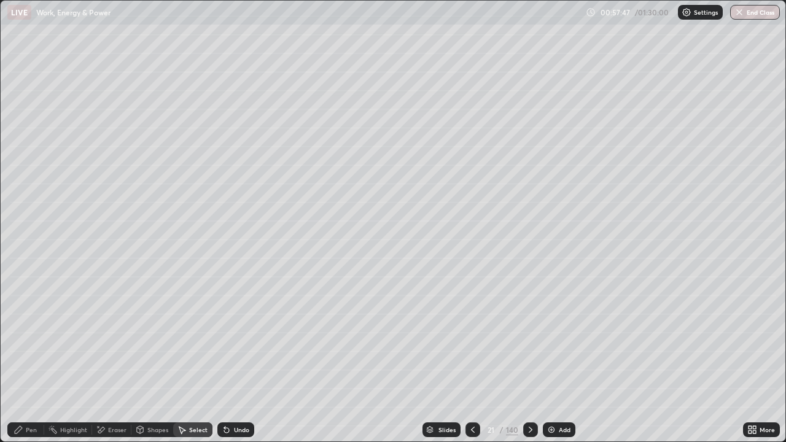
click at [33, 392] on div "Pen" at bounding box center [31, 430] width 11 height 6
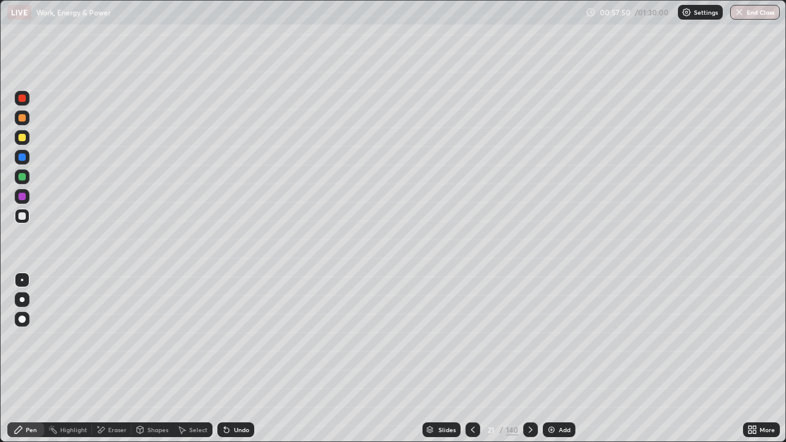
click at [149, 392] on div "Shapes" at bounding box center [157, 430] width 21 height 6
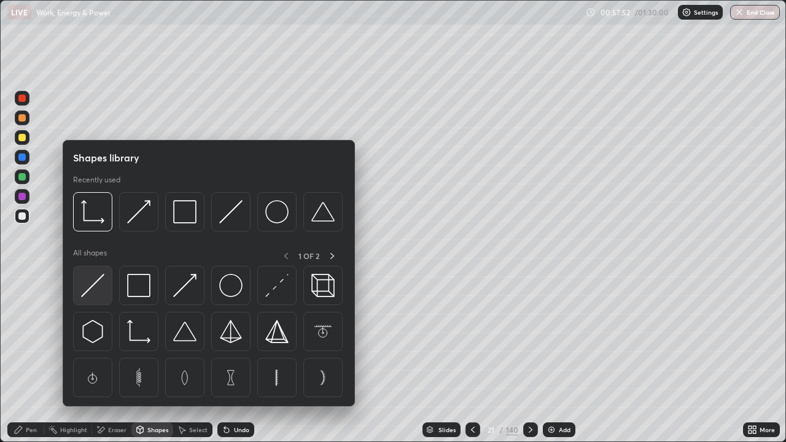
click at [96, 279] on img at bounding box center [92, 285] width 23 height 23
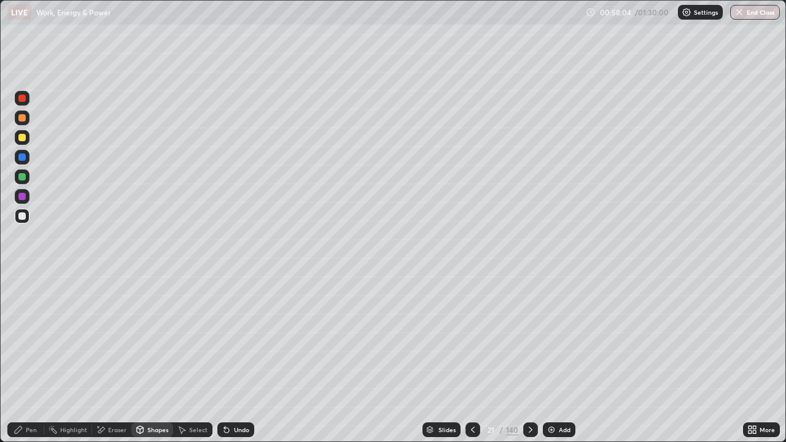
click at [28, 392] on div "Pen" at bounding box center [25, 429] width 37 height 15
click at [108, 392] on div "Eraser" at bounding box center [117, 430] width 18 height 6
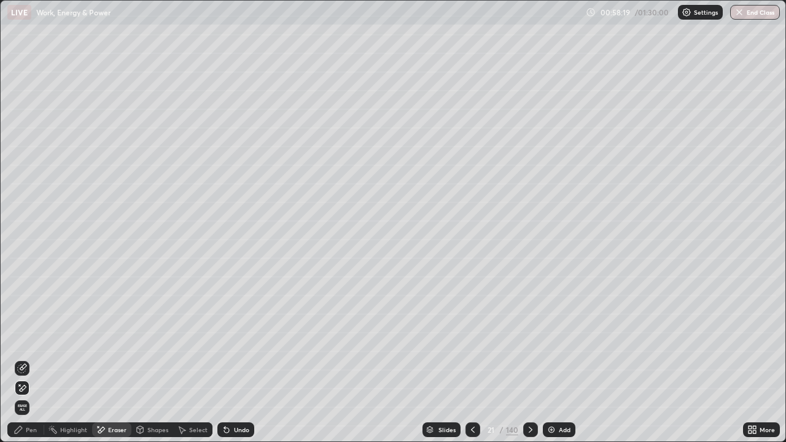
click at [26, 392] on div "Pen" at bounding box center [25, 429] width 37 height 15
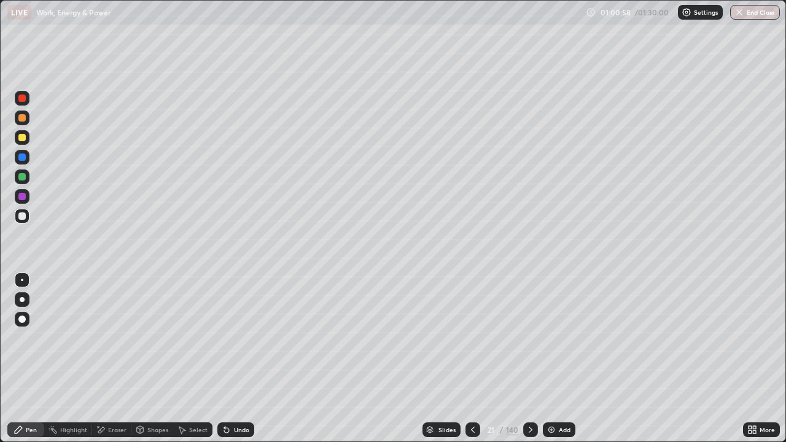
click at [18, 175] on div at bounding box center [21, 176] width 7 height 7
click at [108, 392] on div "Eraser" at bounding box center [117, 430] width 18 height 6
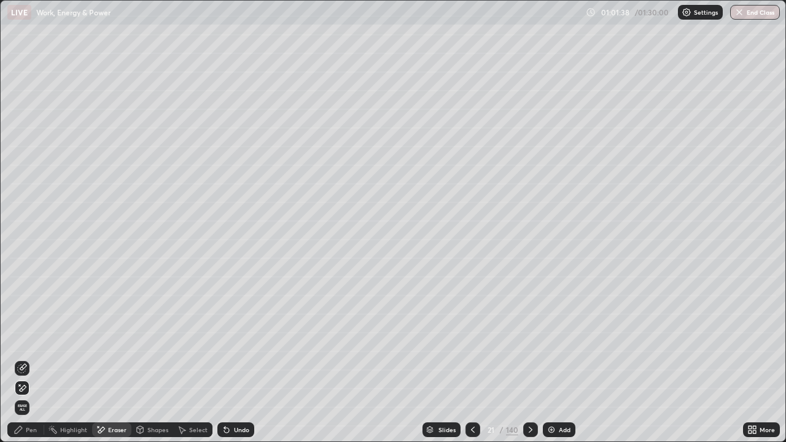
click at [31, 392] on div "Pen" at bounding box center [31, 430] width 11 height 6
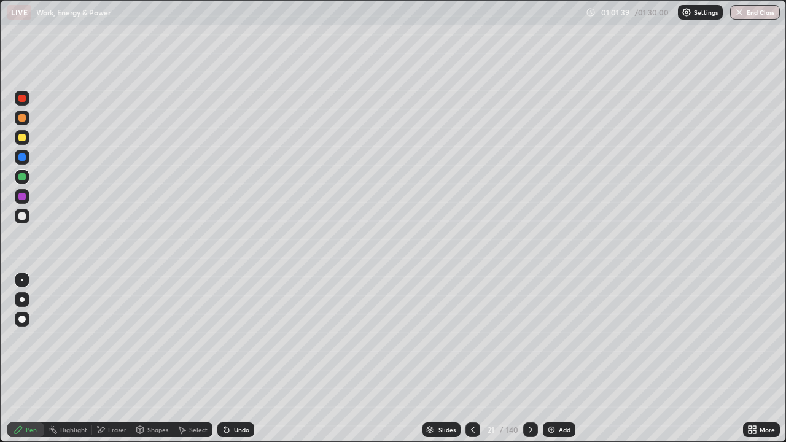
click at [21, 217] on div at bounding box center [21, 215] width 7 height 7
click at [73, 392] on div "Highlight" at bounding box center [73, 430] width 27 height 6
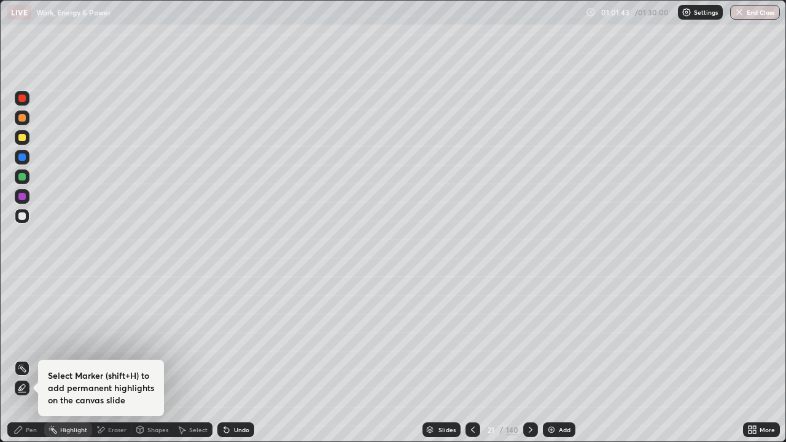
click at [17, 99] on div at bounding box center [22, 98] width 15 height 15
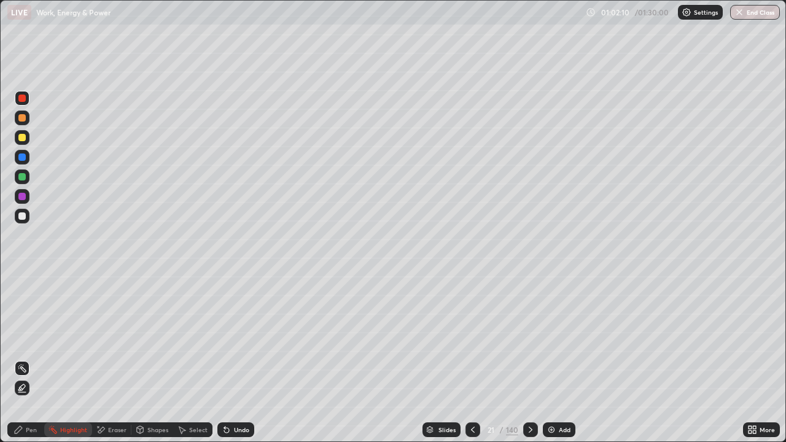
click at [21, 176] on div at bounding box center [21, 176] width 7 height 7
click at [38, 392] on div "Pen" at bounding box center [25, 429] width 37 height 15
click at [550, 392] on img at bounding box center [552, 430] width 10 height 10
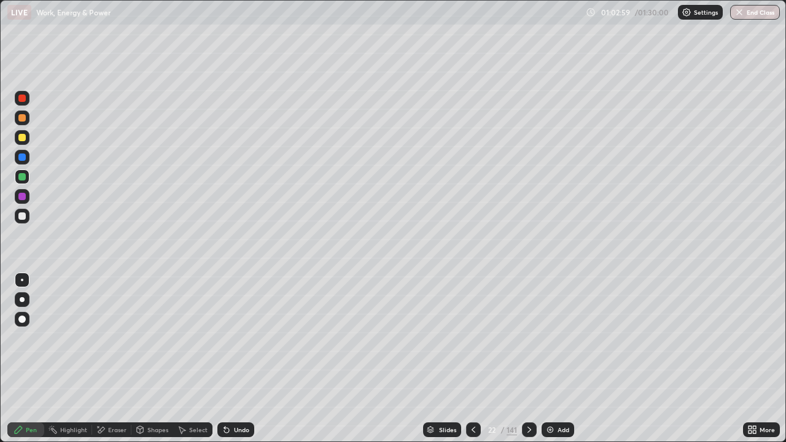
click at [31, 392] on div "Pen" at bounding box center [31, 430] width 11 height 6
click at [135, 392] on icon at bounding box center [140, 430] width 10 height 10
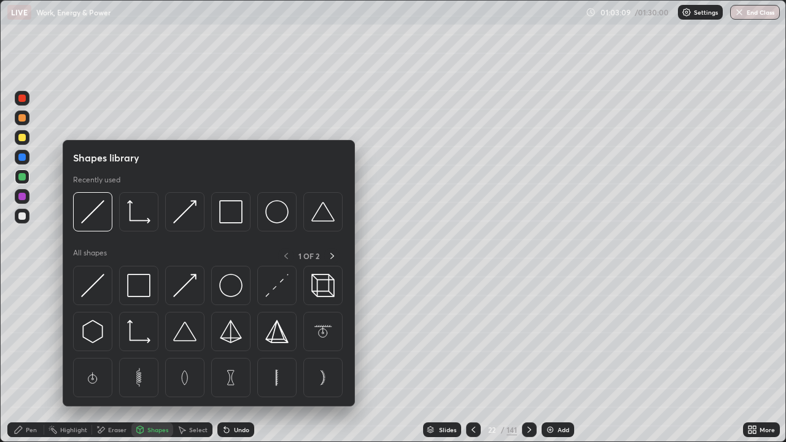
click at [111, 392] on div "Eraser" at bounding box center [117, 430] width 18 height 6
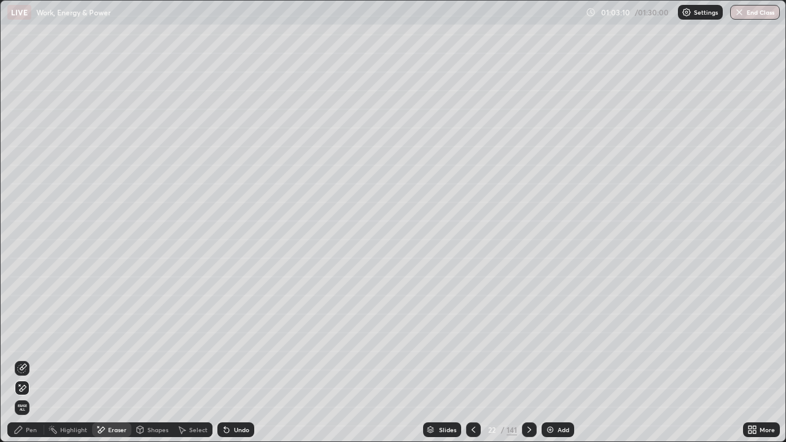
click at [22, 392] on span "Erase all" at bounding box center [22, 407] width 14 height 7
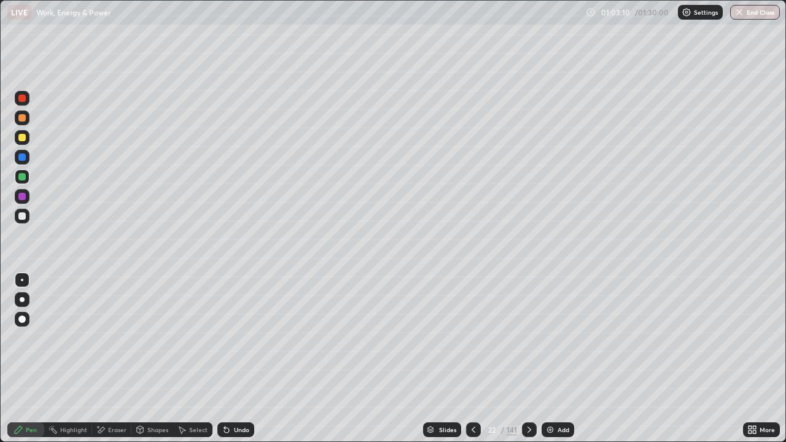
click at [28, 392] on div "Pen" at bounding box center [31, 430] width 11 height 6
click at [238, 392] on div "Undo" at bounding box center [241, 430] width 15 height 6
click at [241, 392] on div "Undo" at bounding box center [235, 429] width 37 height 15
click at [239, 392] on div "Undo" at bounding box center [235, 429] width 37 height 15
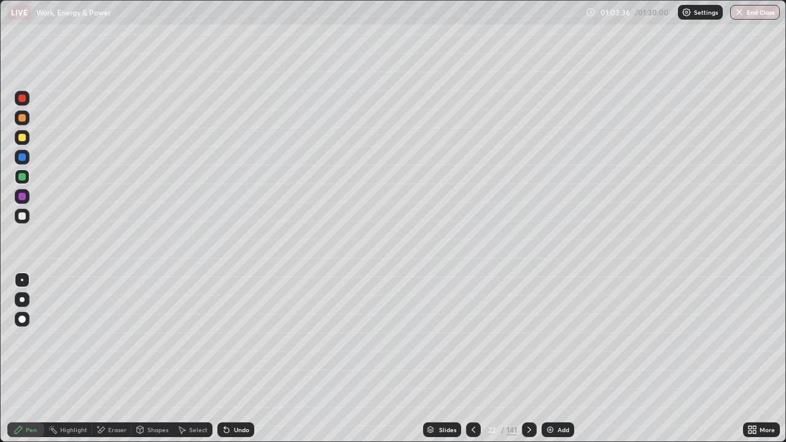
click at [150, 392] on div "Shapes" at bounding box center [157, 430] width 21 height 6
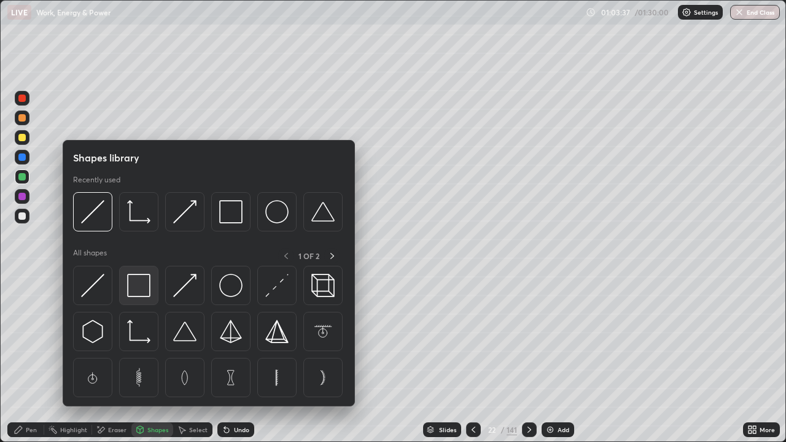
click at [140, 290] on img at bounding box center [138, 285] width 23 height 23
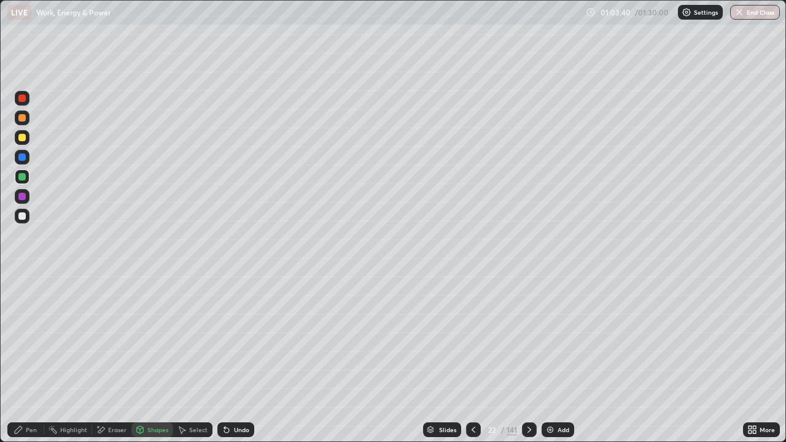
click at [153, 392] on div "Shapes" at bounding box center [157, 430] width 21 height 6
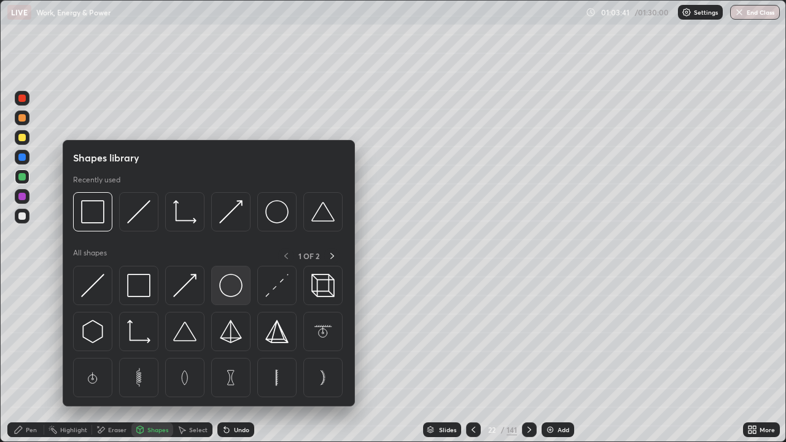
click at [224, 284] on img at bounding box center [230, 285] width 23 height 23
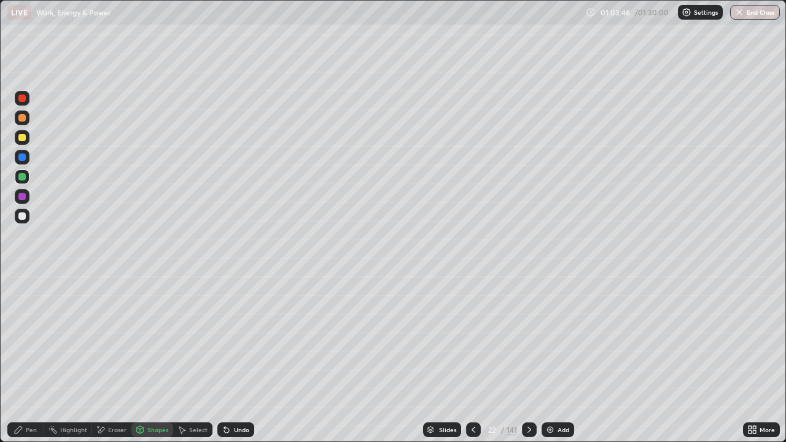
click at [27, 392] on div "Pen" at bounding box center [31, 430] width 11 height 6
click at [23, 214] on div at bounding box center [21, 215] width 7 height 7
click at [189, 392] on div "Select" at bounding box center [198, 430] width 18 height 6
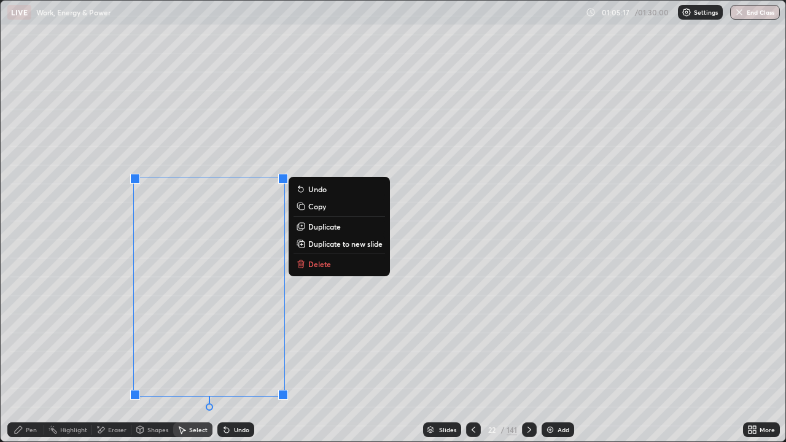
click at [324, 239] on p "Duplicate to new slide" at bounding box center [345, 244] width 74 height 10
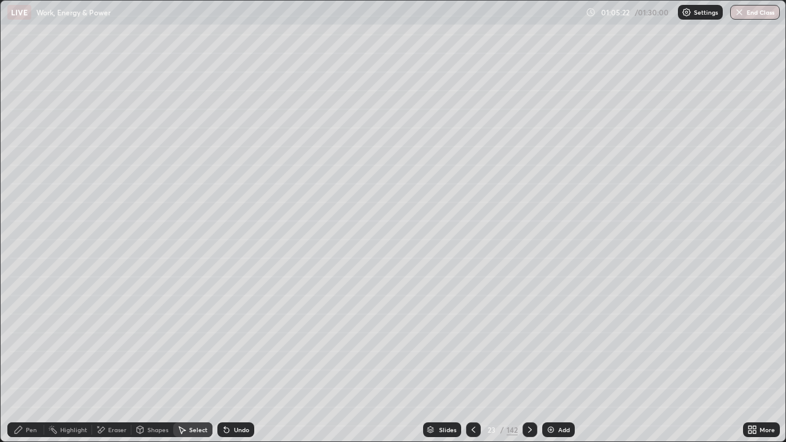
click at [148, 392] on div "Shapes" at bounding box center [157, 430] width 21 height 6
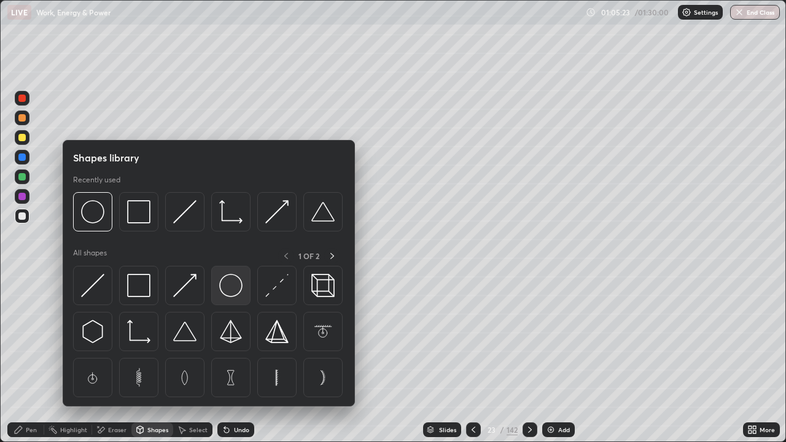
click at [224, 283] on img at bounding box center [230, 285] width 23 height 23
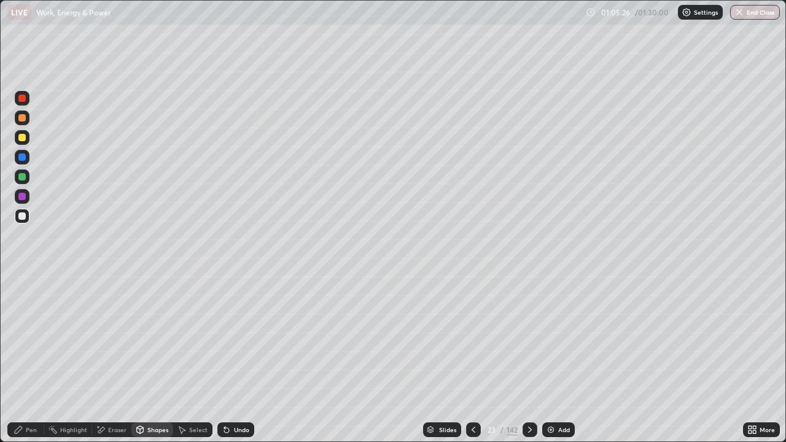
click at [30, 392] on div "Pen" at bounding box center [31, 430] width 11 height 6
click at [472, 392] on icon at bounding box center [474, 430] width 4 height 6
click at [533, 392] on div at bounding box center [530, 429] width 15 height 15
click at [472, 392] on icon at bounding box center [474, 430] width 10 height 10
click at [530, 392] on icon at bounding box center [530, 430] width 10 height 10
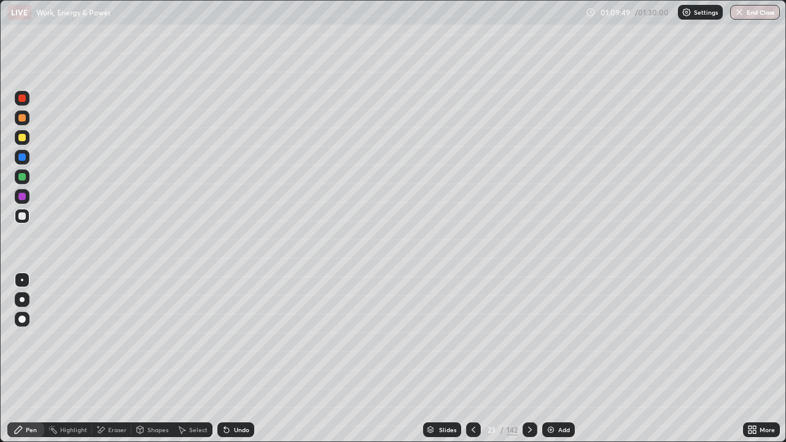
click at [552, 392] on img at bounding box center [551, 430] width 10 height 10
click at [157, 392] on div "Shapes" at bounding box center [152, 429] width 42 height 15
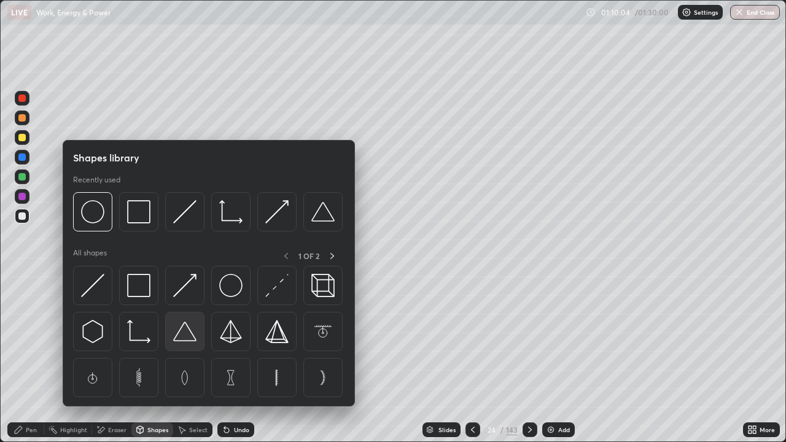
click at [190, 335] on img at bounding box center [184, 331] width 23 height 23
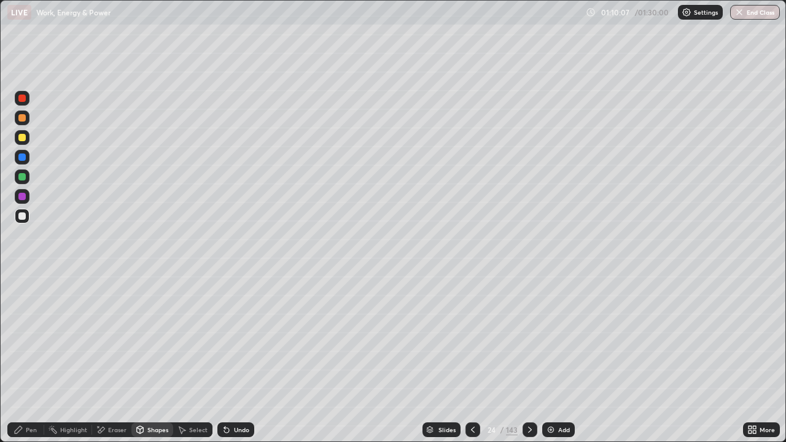
click at [201, 392] on div "Select" at bounding box center [198, 430] width 18 height 6
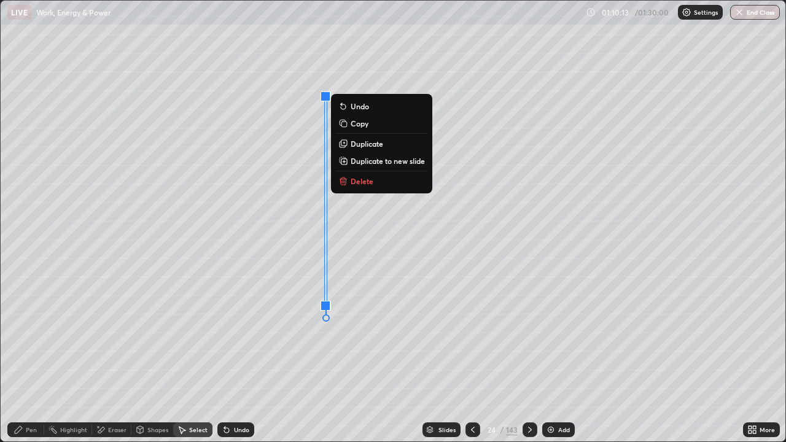
click at [360, 178] on p "Delete" at bounding box center [362, 181] width 23 height 10
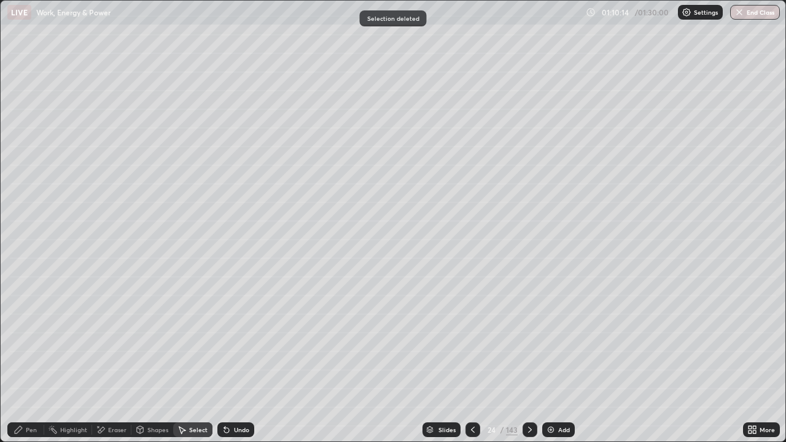
click at [194, 392] on div "Select" at bounding box center [198, 430] width 18 height 6
click at [146, 392] on div "Shapes" at bounding box center [152, 429] width 42 height 15
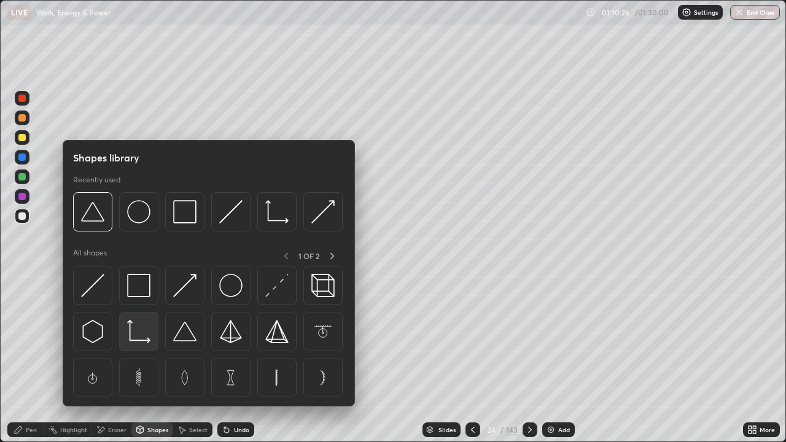
click at [129, 325] on img at bounding box center [138, 331] width 23 height 23
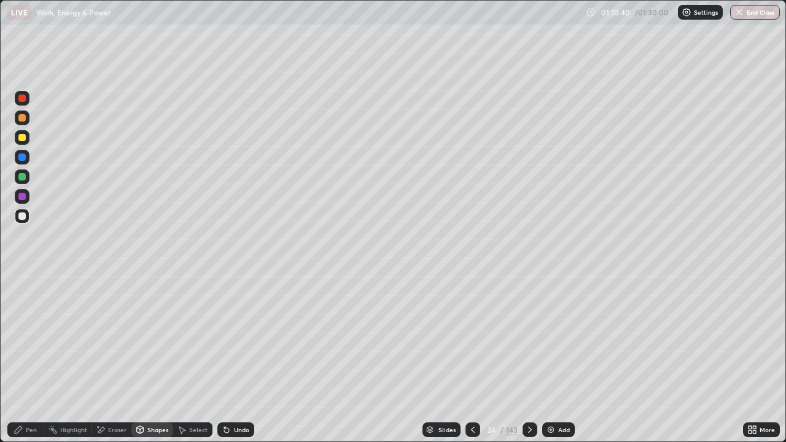
click at [154, 392] on div "Shapes" at bounding box center [157, 430] width 21 height 6
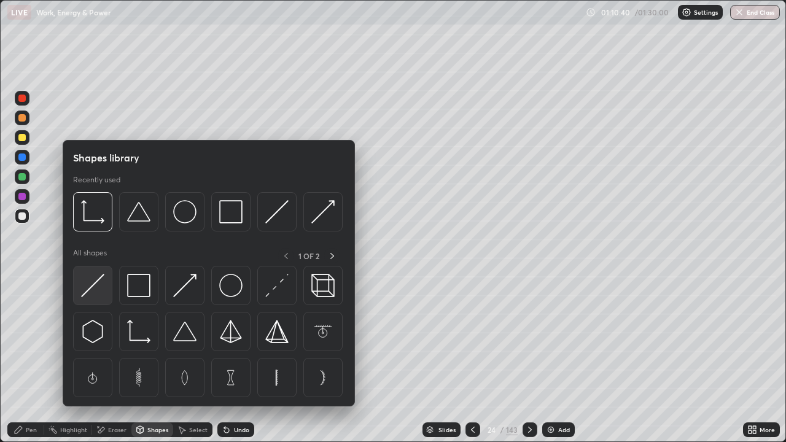
click at [98, 277] on img at bounding box center [92, 285] width 23 height 23
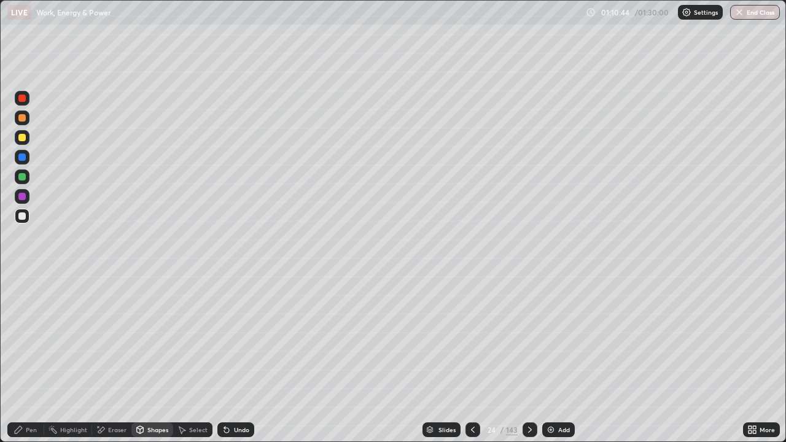
click at [234, 392] on div "Undo" at bounding box center [241, 430] width 15 height 6
click at [28, 392] on div "Pen" at bounding box center [31, 430] width 11 height 6
click at [149, 392] on div "Shapes" at bounding box center [157, 430] width 21 height 6
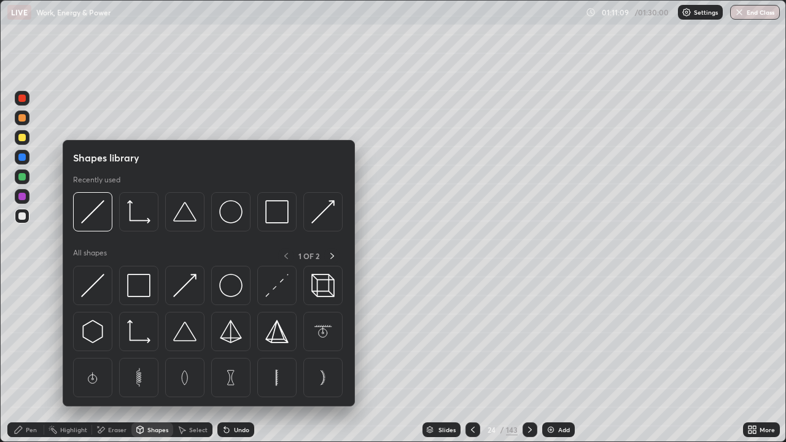
click at [22, 179] on div at bounding box center [21, 176] width 7 height 7
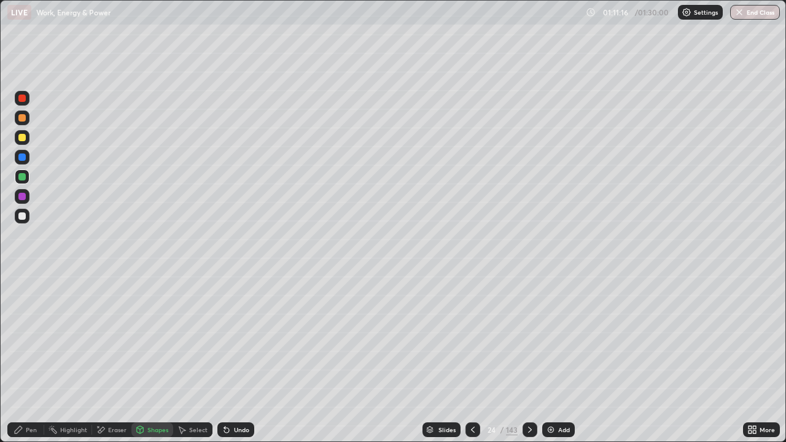
click at [31, 392] on div "Pen" at bounding box center [31, 430] width 11 height 6
click at [148, 392] on div "Shapes" at bounding box center [157, 430] width 21 height 6
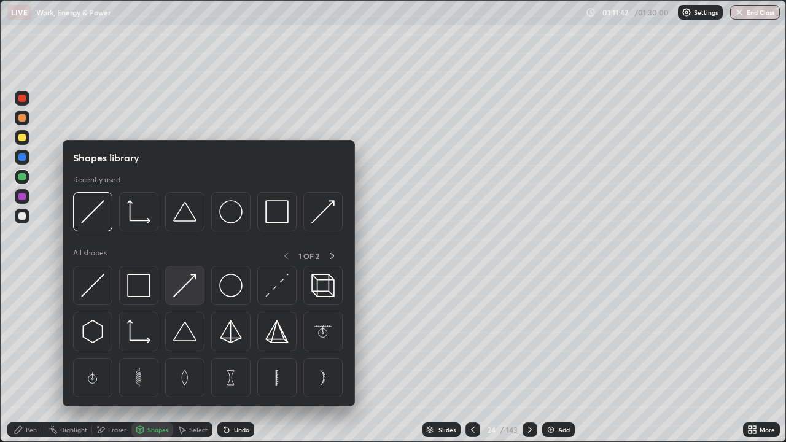
click at [182, 282] on img at bounding box center [184, 285] width 23 height 23
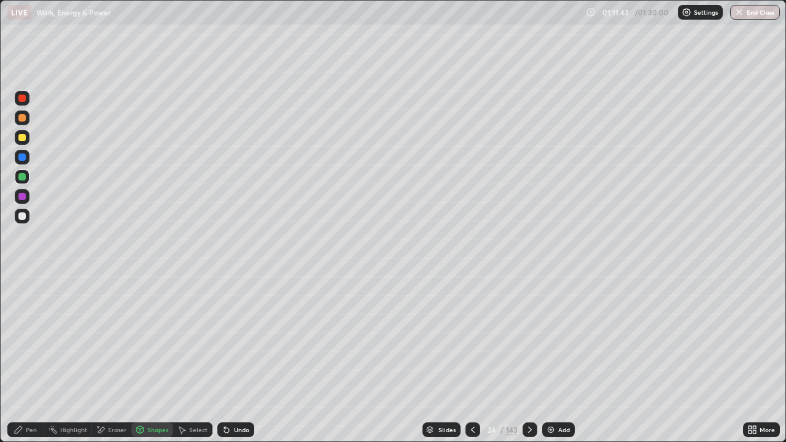
click at [22, 116] on div at bounding box center [21, 117] width 7 height 7
click at [24, 392] on div "Pen" at bounding box center [25, 429] width 37 height 15
click at [246, 392] on div "Undo" at bounding box center [241, 430] width 15 height 6
click at [116, 392] on div "Eraser" at bounding box center [117, 430] width 18 height 6
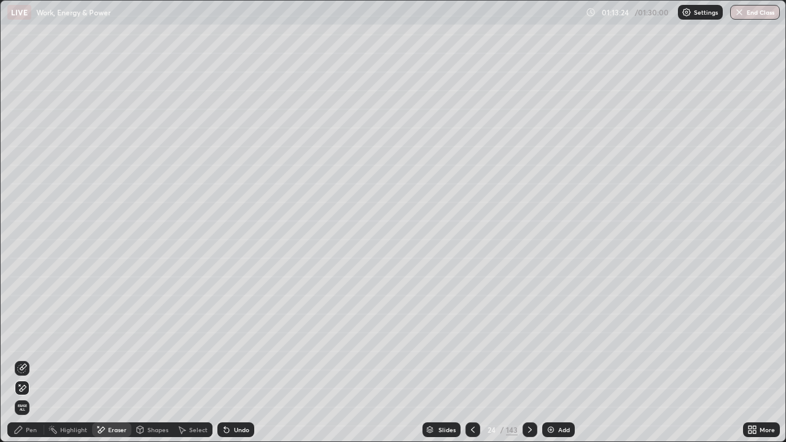
click at [33, 392] on div "Pen" at bounding box center [31, 430] width 11 height 6
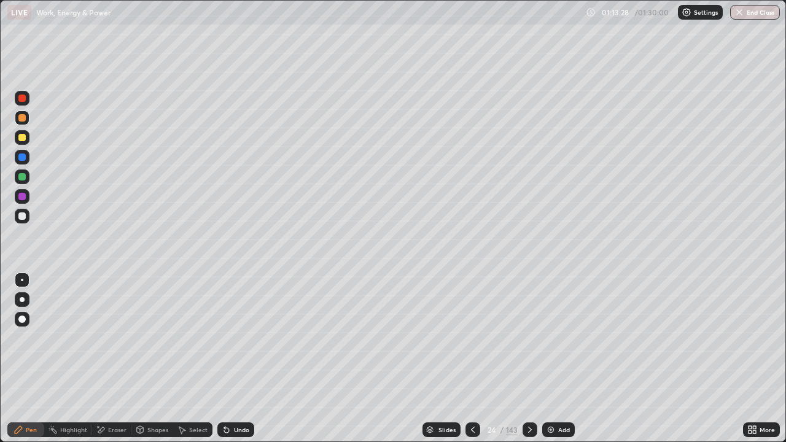
click at [22, 177] on div at bounding box center [21, 176] width 7 height 7
click at [154, 392] on div "Shapes" at bounding box center [157, 430] width 21 height 6
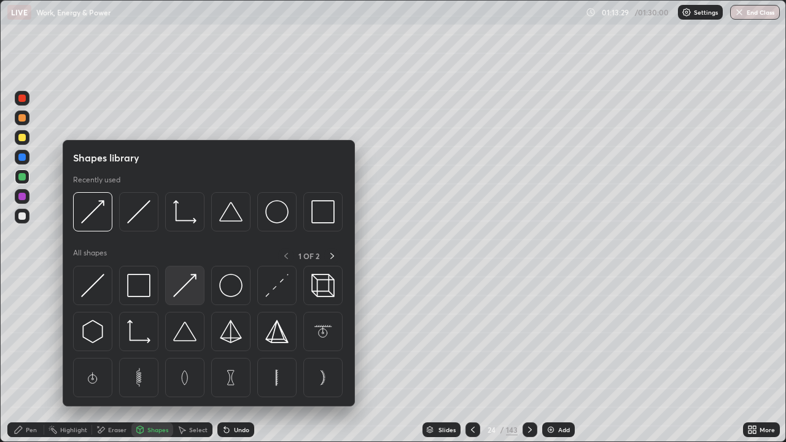
click at [186, 287] on img at bounding box center [184, 285] width 23 height 23
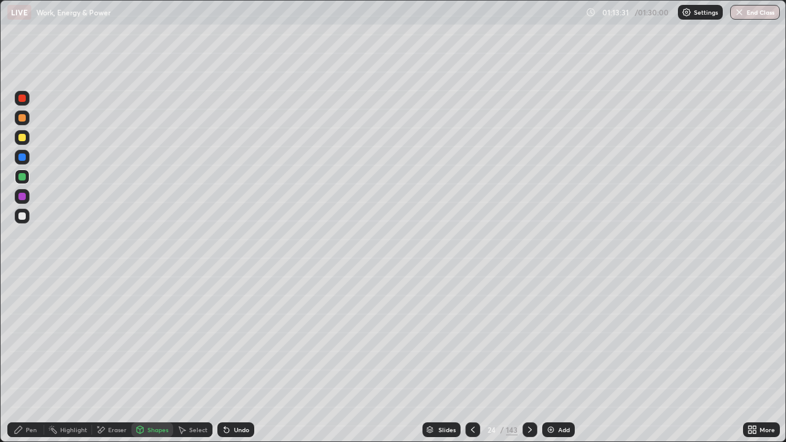
click at [20, 137] on div at bounding box center [21, 137] width 7 height 7
click at [31, 392] on div "Pen" at bounding box center [31, 430] width 11 height 6
click at [23, 209] on div at bounding box center [22, 216] width 15 height 15
click at [20, 95] on div at bounding box center [21, 98] width 7 height 7
click at [157, 392] on div "Shapes" at bounding box center [157, 430] width 21 height 6
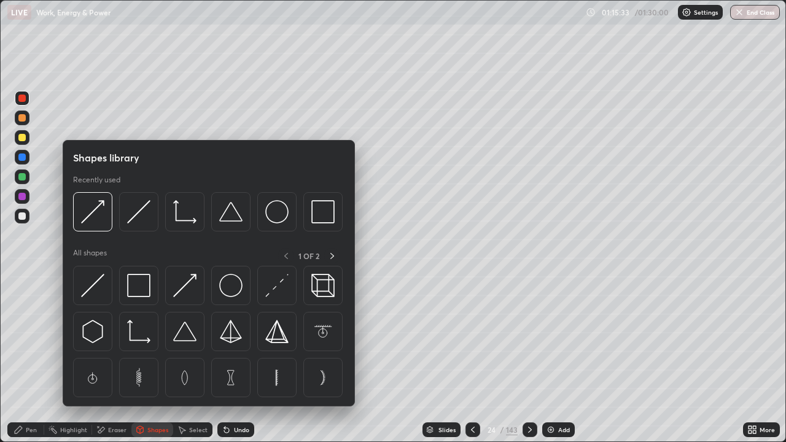
click at [186, 282] on img at bounding box center [184, 285] width 23 height 23
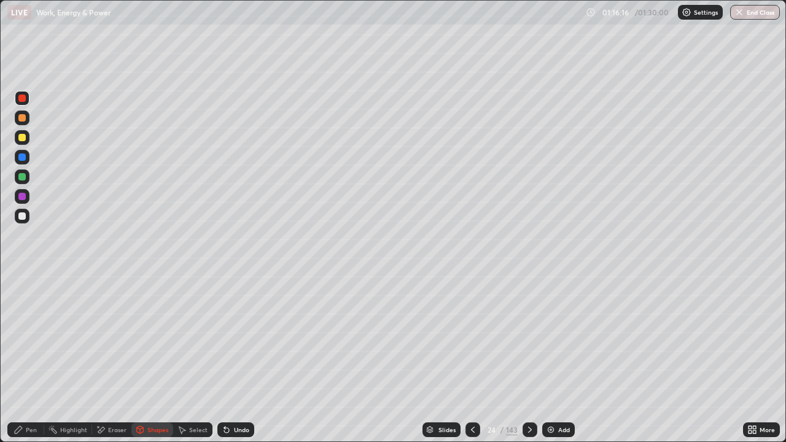
click at [558, 392] on div "Add" at bounding box center [564, 430] width 12 height 6
click at [163, 392] on div "Shapes" at bounding box center [157, 430] width 21 height 6
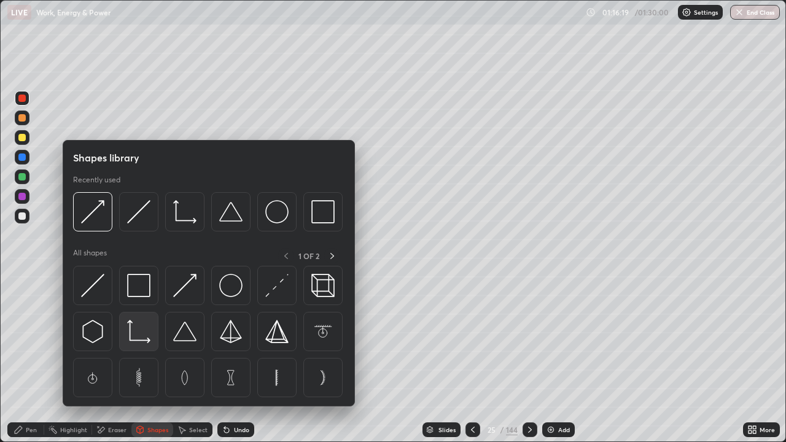
click at [132, 328] on img at bounding box center [138, 331] width 23 height 23
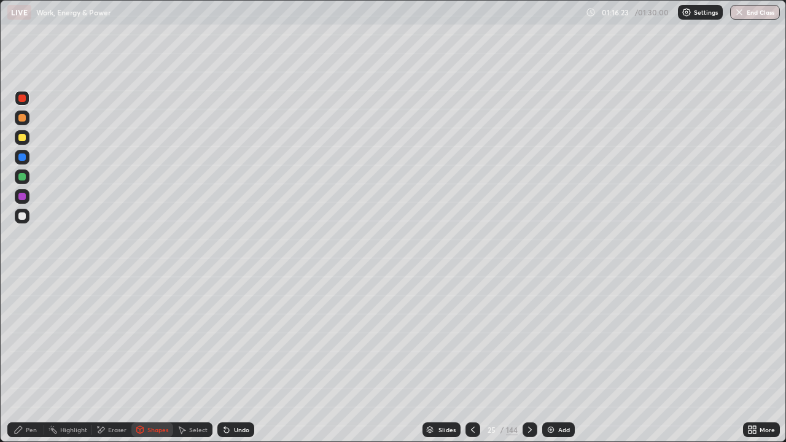
click at [23, 214] on div at bounding box center [21, 215] width 7 height 7
click at [237, 392] on div "Undo" at bounding box center [241, 430] width 15 height 6
click at [25, 392] on div "Pen" at bounding box center [25, 429] width 37 height 15
click at [24, 316] on div at bounding box center [21, 319] width 7 height 7
click at [556, 392] on div "Add" at bounding box center [558, 429] width 33 height 15
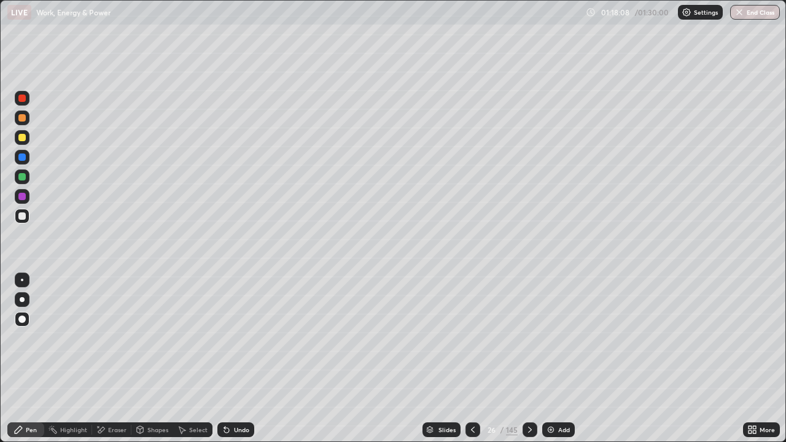
click at [22, 300] on div at bounding box center [22, 299] width 5 height 5
click at [157, 392] on div "Shapes" at bounding box center [157, 430] width 21 height 6
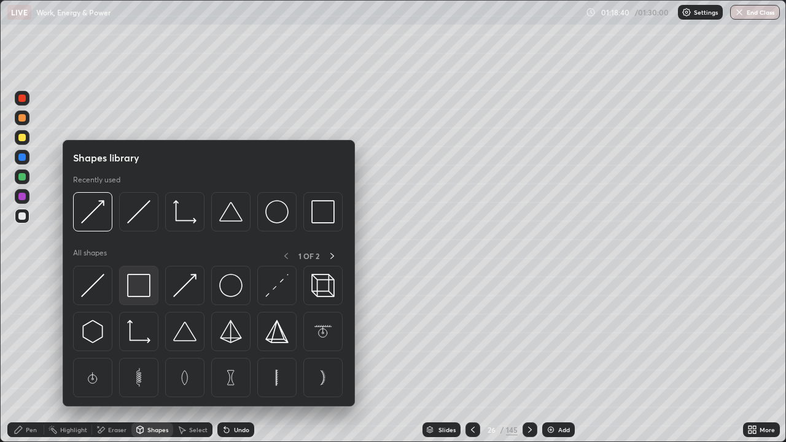
click at [140, 289] on img at bounding box center [138, 285] width 23 height 23
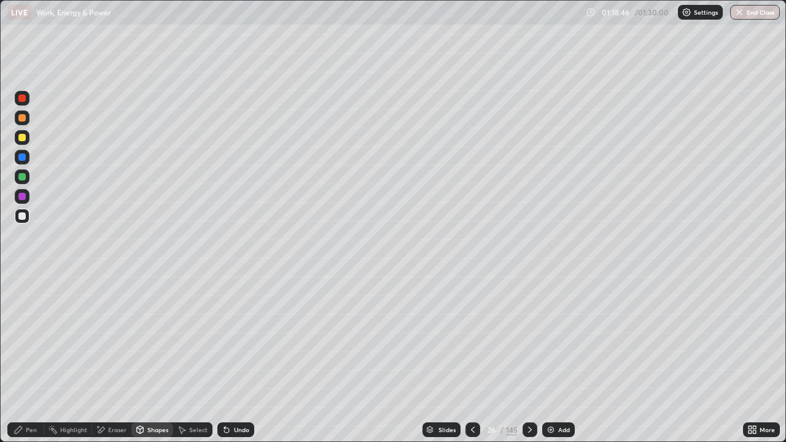
click at [24, 392] on div "Pen" at bounding box center [25, 429] width 37 height 15
click at [188, 392] on div "Select" at bounding box center [192, 429] width 39 height 15
click at [112, 362] on div "0 ° Undo Copy Duplicate Duplicate to new slide Delete" at bounding box center [393, 221] width 785 height 441
click at [29, 392] on div "Pen" at bounding box center [31, 430] width 11 height 6
click at [20, 177] on div at bounding box center [21, 176] width 7 height 7
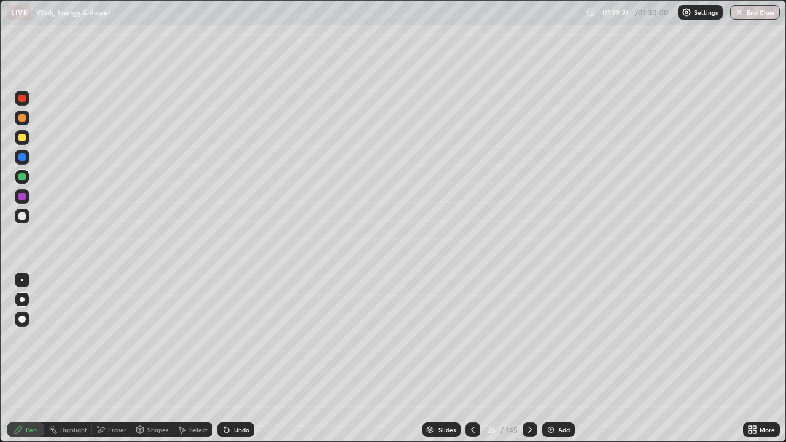
click at [193, 392] on div "Select" at bounding box center [198, 430] width 18 height 6
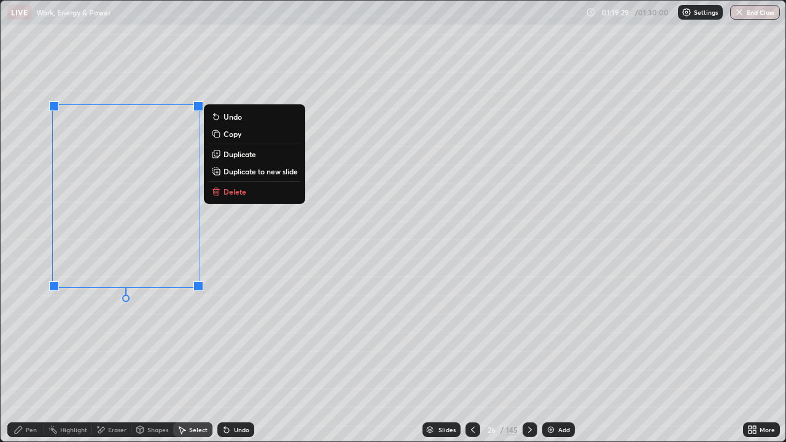
click at [235, 151] on p "Duplicate" at bounding box center [240, 154] width 33 height 10
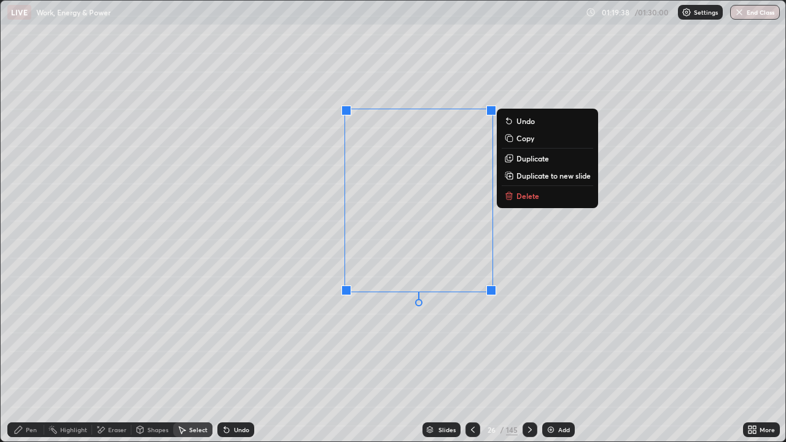
click at [26, 392] on div "Pen" at bounding box center [31, 430] width 11 height 6
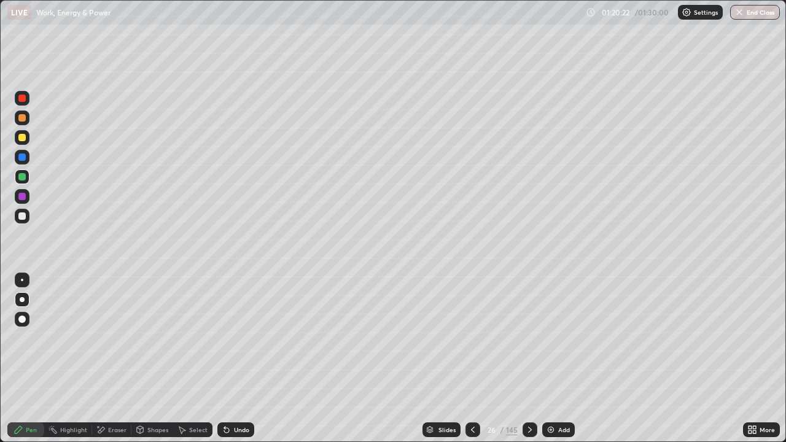
click at [193, 392] on div "Select" at bounding box center [198, 430] width 18 height 6
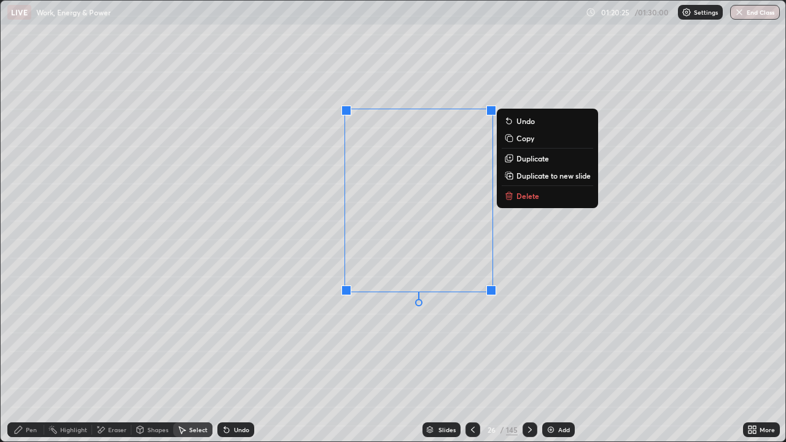
click at [516, 155] on p "Duplicate" at bounding box center [532, 159] width 33 height 10
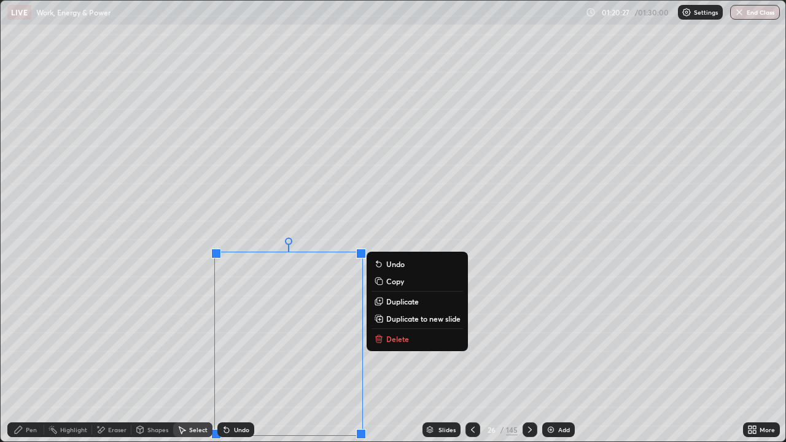
click at [492, 375] on div "0 ° Undo Copy Duplicate Duplicate to new slide Delete" at bounding box center [393, 221] width 785 height 441
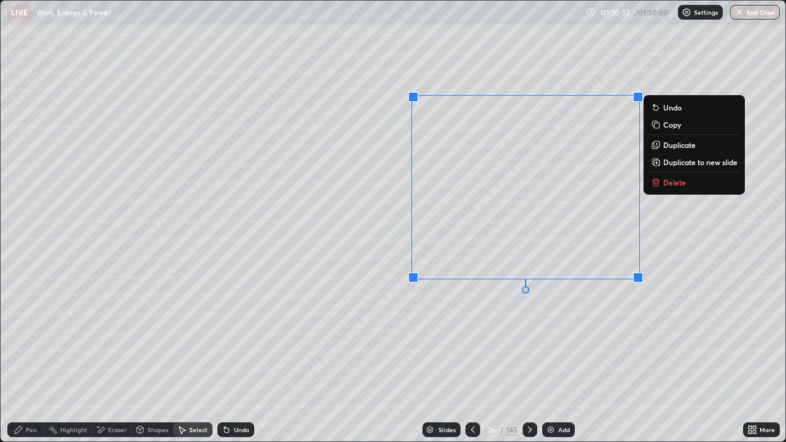
click at [234, 392] on div "Undo" at bounding box center [241, 430] width 15 height 6
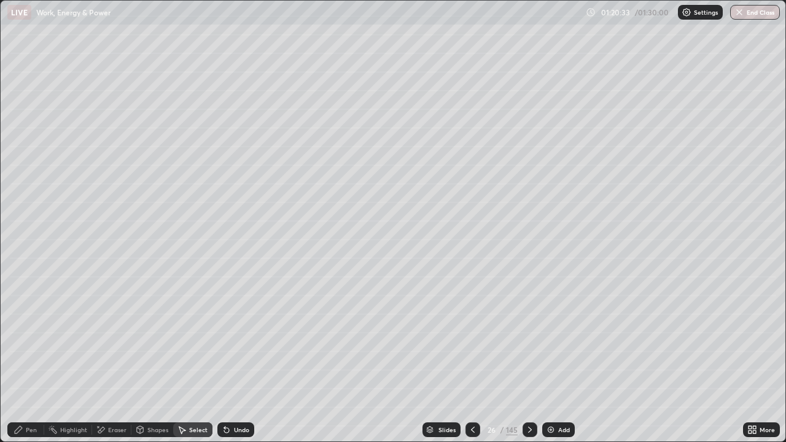
click at [428, 360] on div "0 ° Undo Copy Duplicate Duplicate to new slide Delete" at bounding box center [393, 221] width 785 height 441
click at [230, 392] on div "Undo" at bounding box center [235, 429] width 37 height 15
click at [238, 392] on div "Undo" at bounding box center [241, 430] width 15 height 6
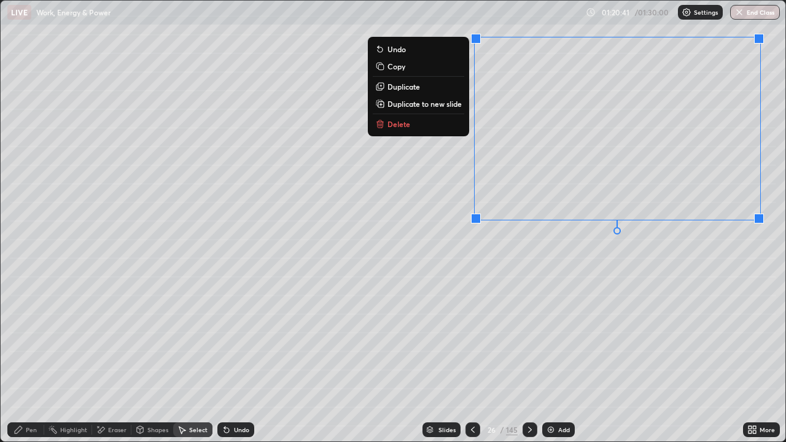
click at [428, 86] on button "Duplicate" at bounding box center [418, 86] width 91 height 15
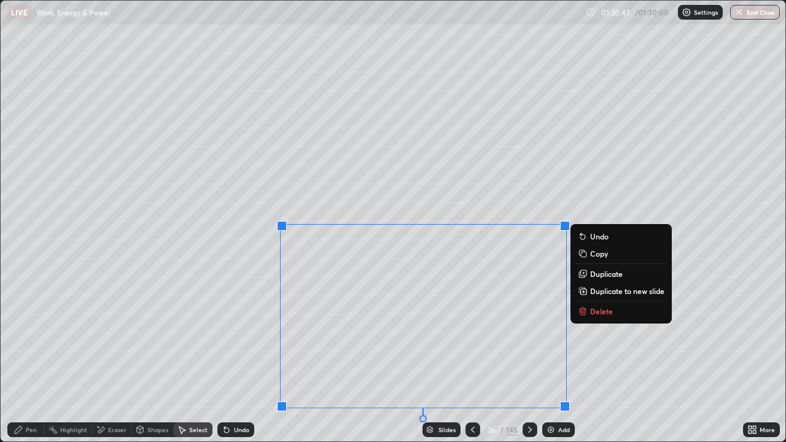
click at [236, 331] on div "0 ° Undo Copy Duplicate Duplicate to new slide Delete" at bounding box center [393, 221] width 785 height 441
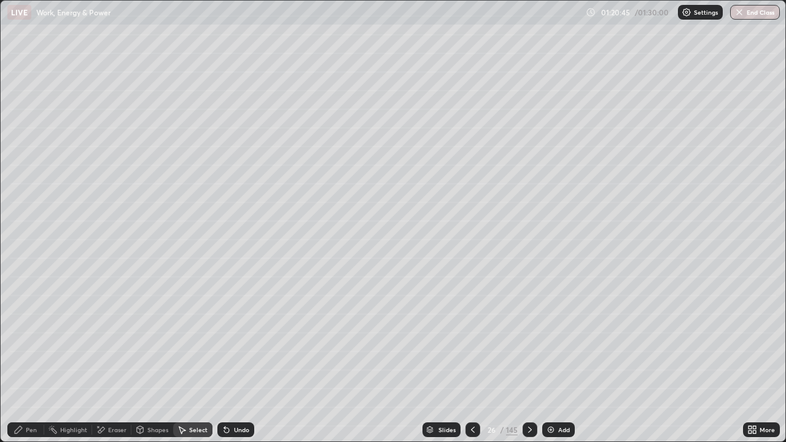
click at [105, 392] on div "Eraser" at bounding box center [111, 429] width 39 height 15
click at [32, 392] on div "Pen" at bounding box center [31, 430] width 11 height 6
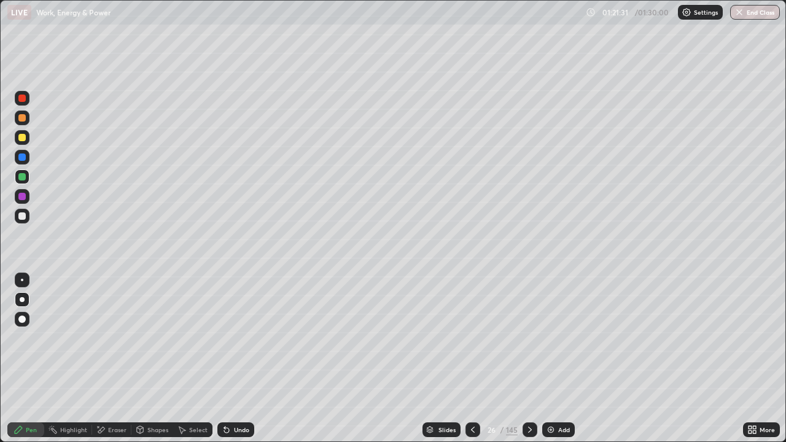
click at [189, 392] on div "Select" at bounding box center [198, 430] width 18 height 6
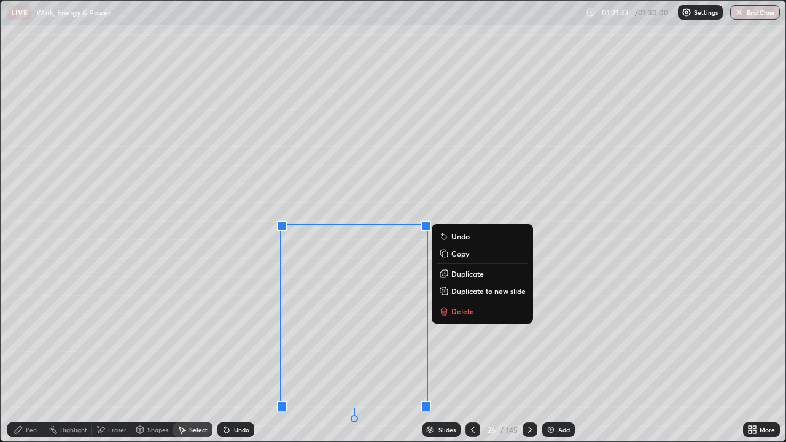
click at [460, 271] on p "Duplicate" at bounding box center [467, 274] width 33 height 10
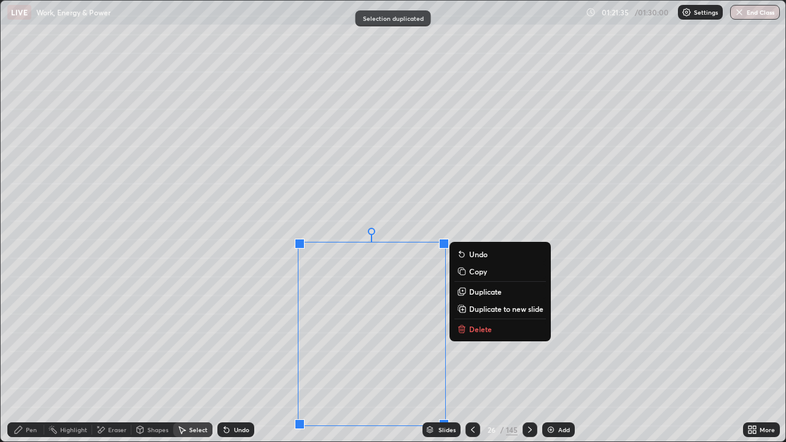
click at [475, 328] on p "Delete" at bounding box center [480, 329] width 23 height 10
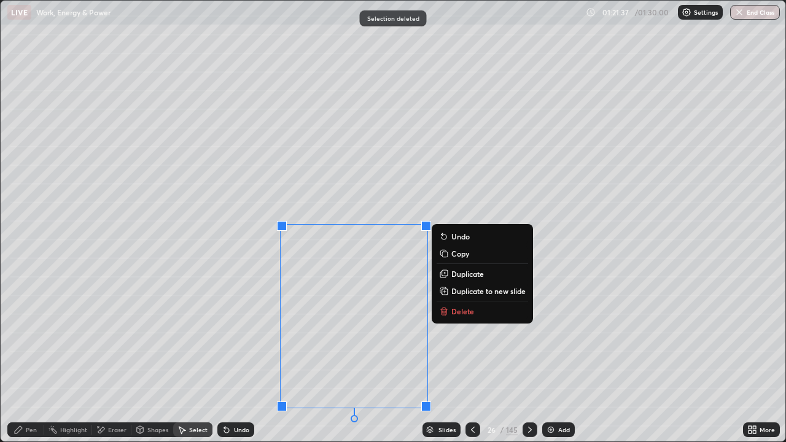
click at [473, 290] on p "Duplicate to new slide" at bounding box center [488, 291] width 74 height 10
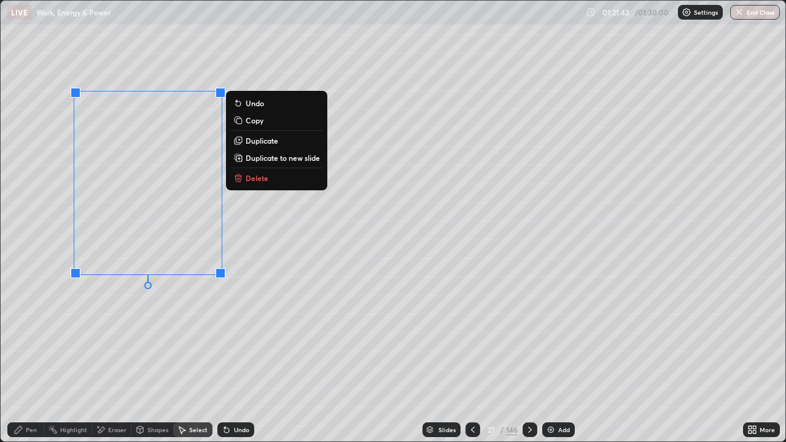
click at [28, 392] on div "Pen" at bounding box center [31, 430] width 11 height 6
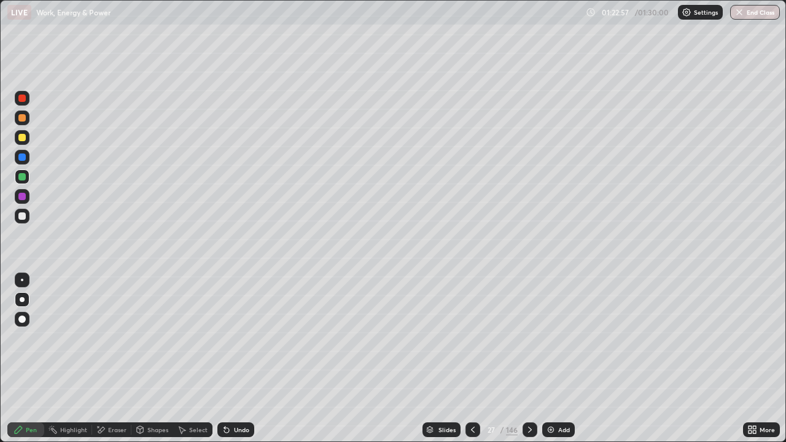
click at [469, 392] on div at bounding box center [472, 429] width 15 height 15
click at [528, 392] on icon at bounding box center [530, 430] width 10 height 10
click at [472, 392] on icon at bounding box center [473, 430] width 10 height 10
click at [529, 392] on icon at bounding box center [530, 430] width 4 height 6
click at [555, 392] on div "Add" at bounding box center [558, 429] width 33 height 15
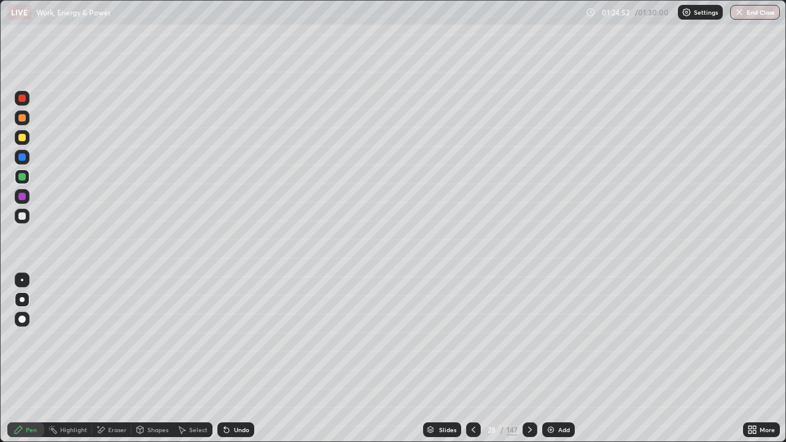
click at [478, 392] on div at bounding box center [473, 429] width 15 height 15
click at [632, 14] on div "01:25:06" at bounding box center [616, 12] width 34 height 7
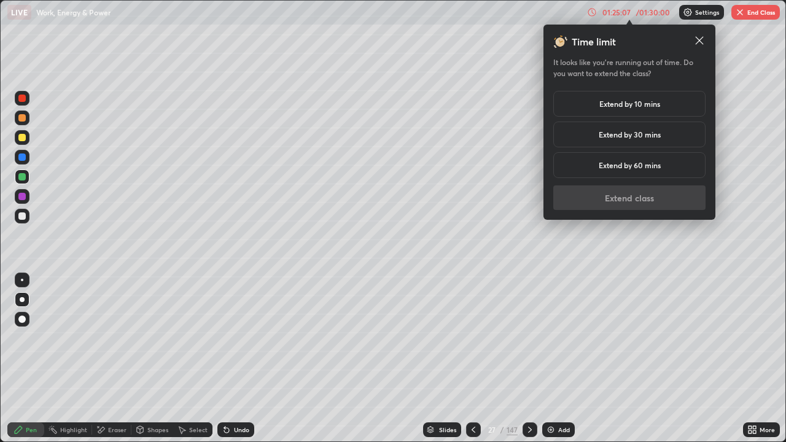
click at [614, 136] on h5 "Extend by 30 mins" at bounding box center [630, 134] width 62 height 11
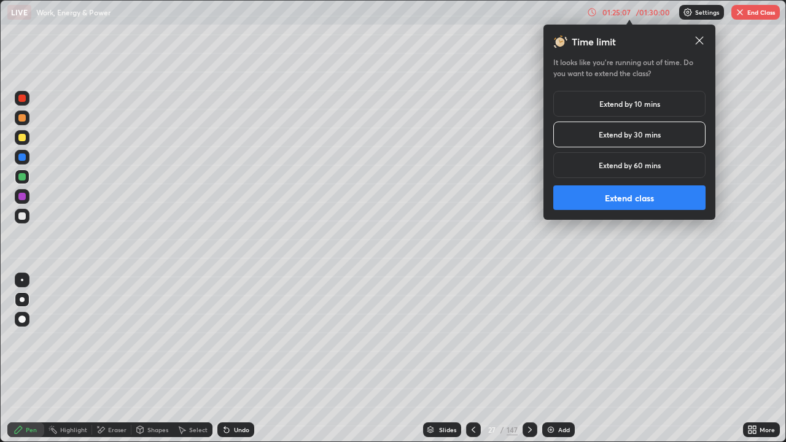
click at [620, 196] on button "Extend class" at bounding box center [629, 197] width 152 height 25
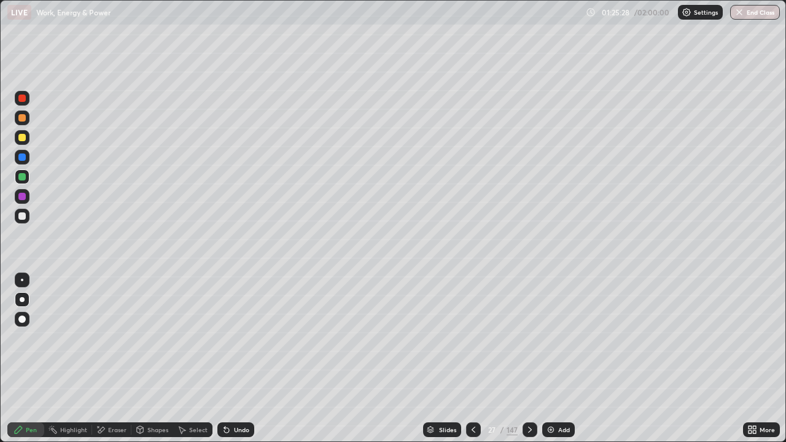
click at [472, 392] on div at bounding box center [473, 429] width 15 height 15
click at [529, 392] on icon at bounding box center [530, 430] width 10 height 10
click at [527, 392] on div at bounding box center [530, 429] width 15 height 15
click at [154, 392] on div "Shapes" at bounding box center [157, 430] width 21 height 6
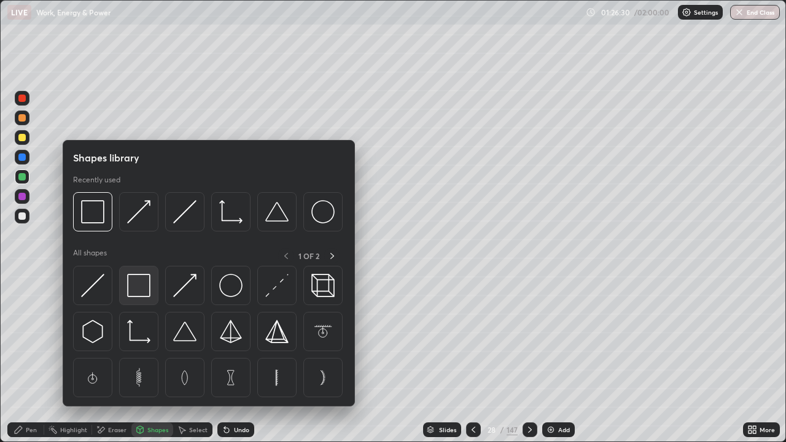
click at [136, 291] on img at bounding box center [138, 285] width 23 height 23
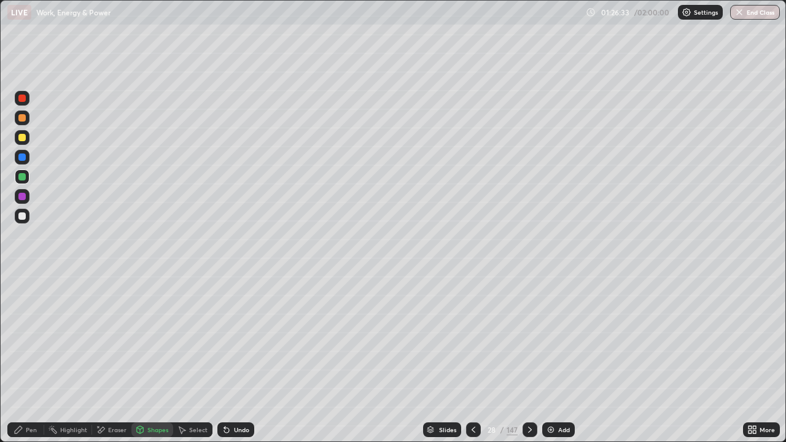
click at [193, 392] on div "Select" at bounding box center [198, 430] width 18 height 6
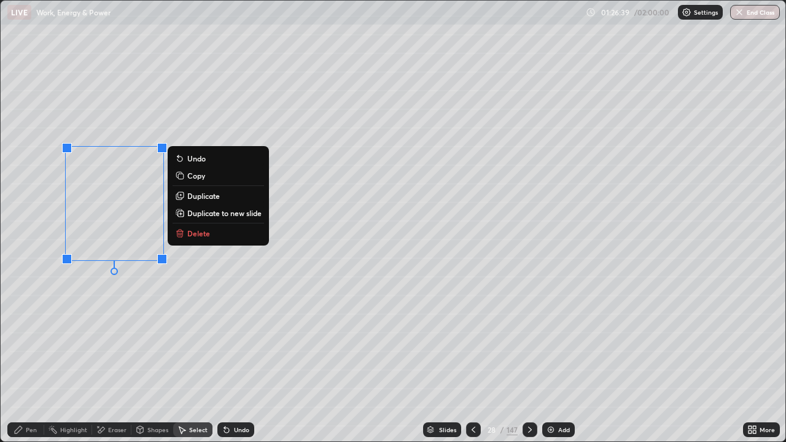
click at [29, 392] on div "Pen" at bounding box center [31, 430] width 11 height 6
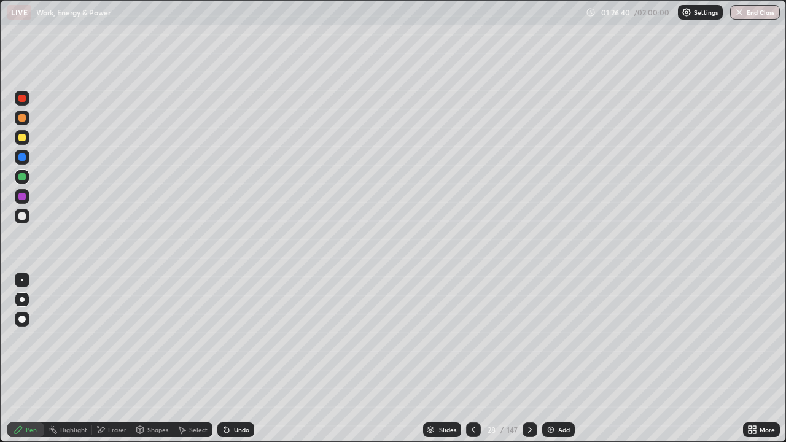
click at [21, 218] on div at bounding box center [21, 215] width 7 height 7
click at [188, 392] on div "Select" at bounding box center [192, 429] width 39 height 15
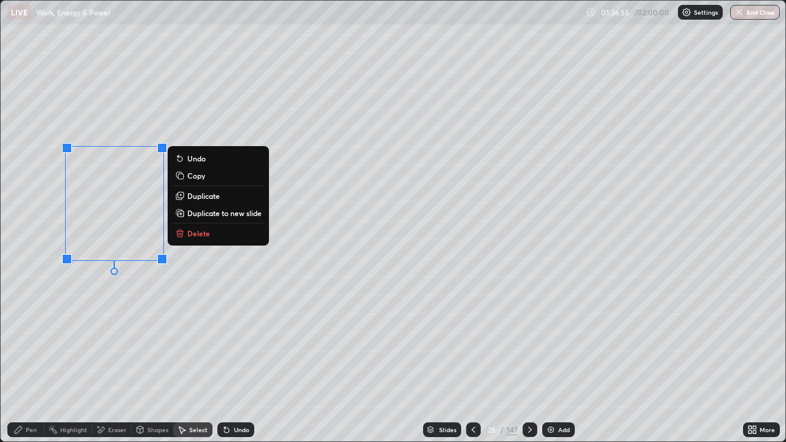
click at [199, 195] on p "Duplicate" at bounding box center [203, 196] width 33 height 10
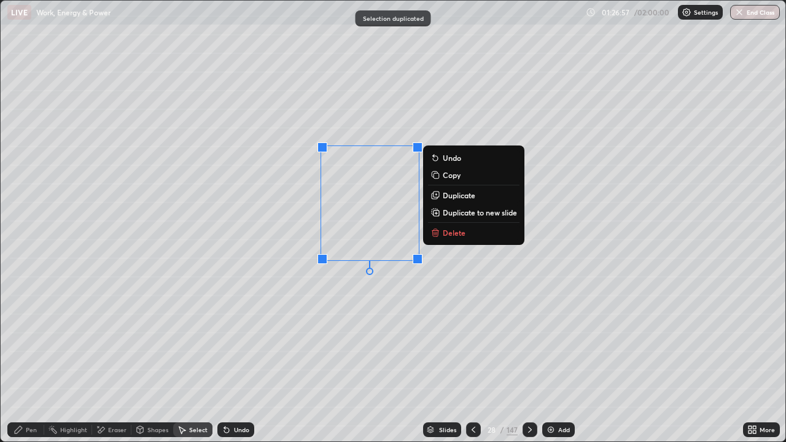
click at [449, 196] on p "Duplicate" at bounding box center [459, 195] width 33 height 10
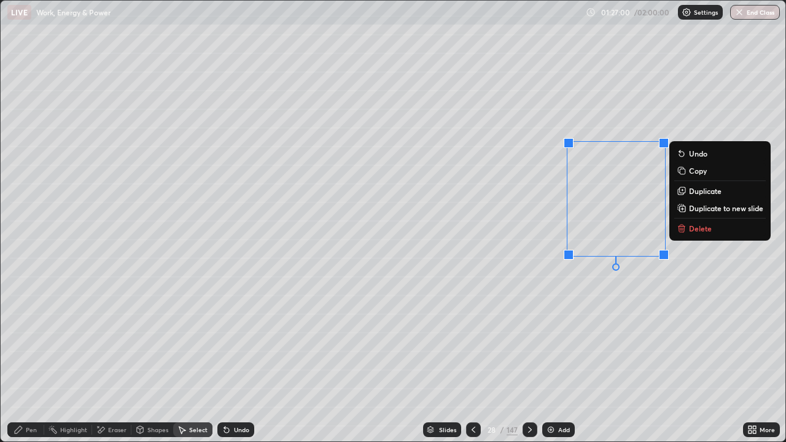
click at [29, 392] on div "Pen" at bounding box center [25, 429] width 37 height 15
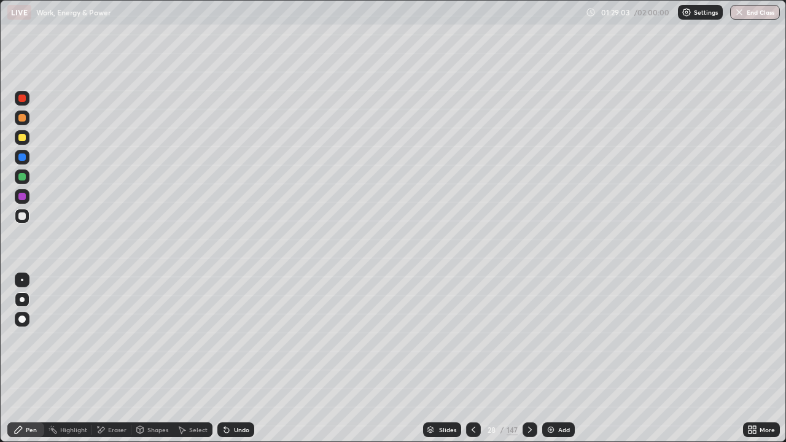
click at [555, 392] on div "Add" at bounding box center [558, 429] width 33 height 15
click at [472, 392] on icon at bounding box center [473, 430] width 10 height 10
click at [189, 392] on div "Select" at bounding box center [198, 430] width 18 height 6
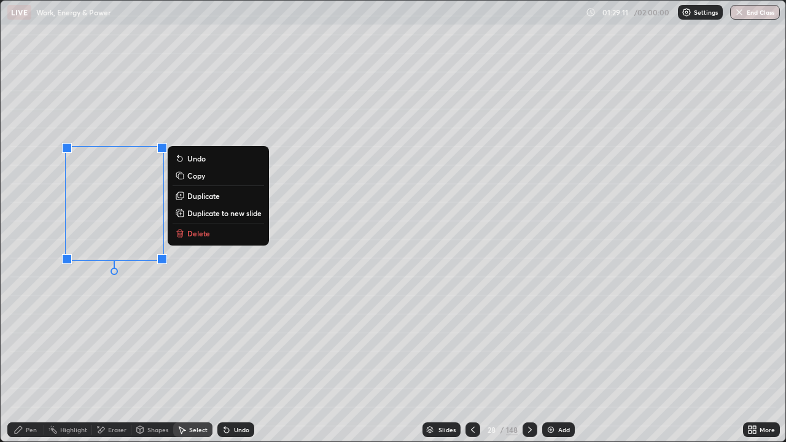
click at [204, 212] on p "Duplicate to new slide" at bounding box center [224, 213] width 74 height 10
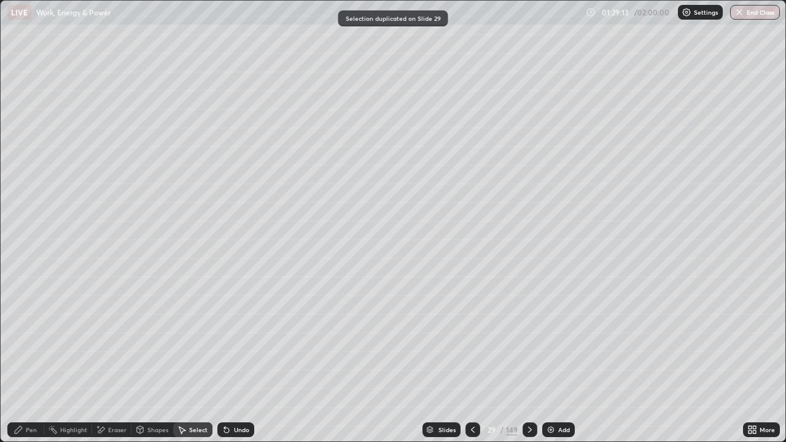
click at [65, 392] on div "Highlight" at bounding box center [73, 430] width 27 height 6
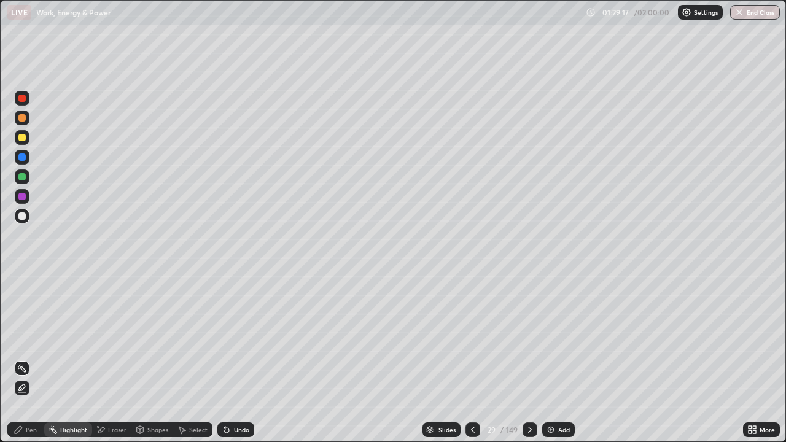
click at [23, 392] on div "Pen" at bounding box center [25, 429] width 37 height 15
click at [548, 392] on div "Add" at bounding box center [558, 429] width 33 height 15
click at [150, 392] on div "Shapes" at bounding box center [157, 430] width 21 height 6
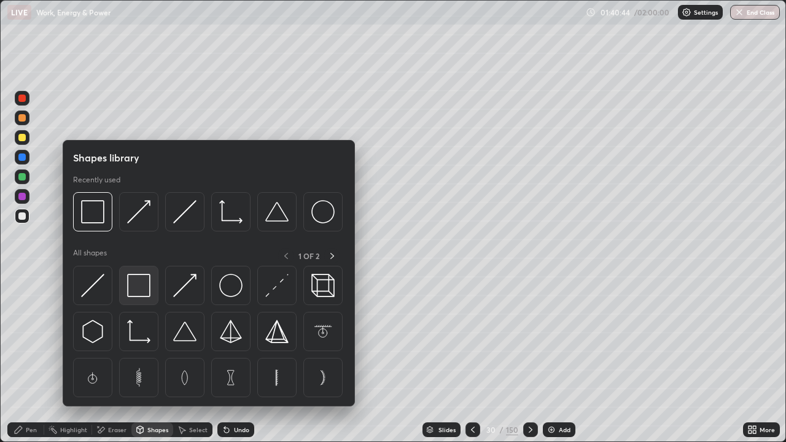
click at [138, 288] on img at bounding box center [138, 285] width 23 height 23
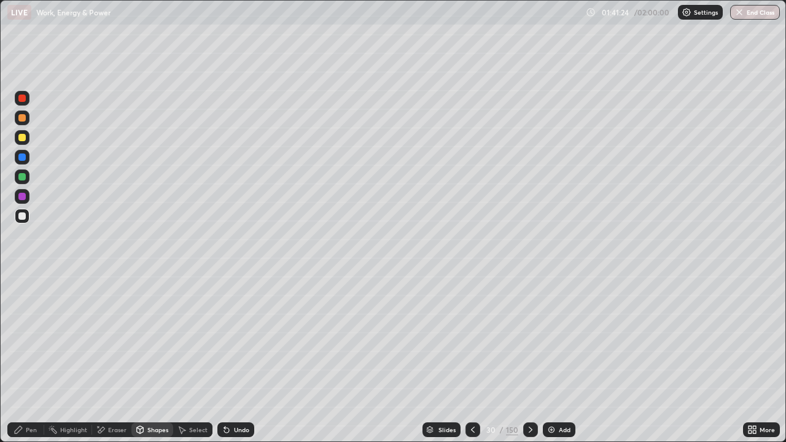
click at [29, 392] on div "Pen" at bounding box center [31, 430] width 11 height 6
click at [231, 392] on div "Undo" at bounding box center [235, 429] width 37 height 15
click at [551, 392] on img at bounding box center [552, 430] width 10 height 10
click at [551, 392] on img at bounding box center [550, 430] width 10 height 10
click at [231, 392] on div "Undo" at bounding box center [235, 429] width 37 height 15
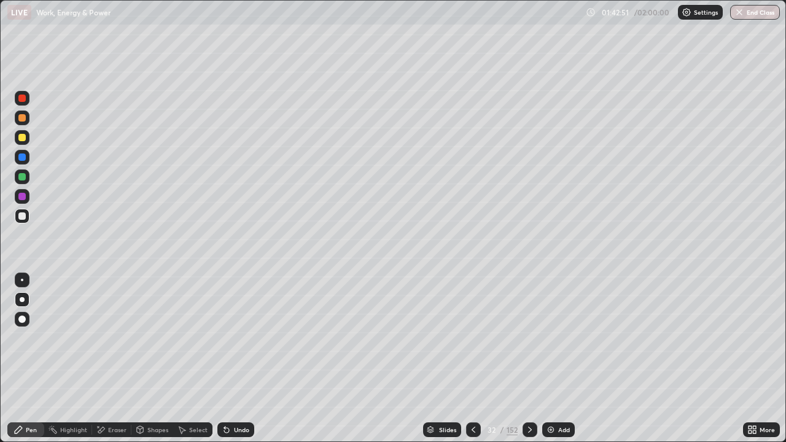
click at [231, 392] on div "Undo" at bounding box center [235, 429] width 37 height 15
click at [234, 392] on div "Undo" at bounding box center [241, 430] width 15 height 6
click at [231, 392] on div "Undo" at bounding box center [235, 429] width 37 height 15
click at [472, 392] on div at bounding box center [473, 429] width 15 height 15
click at [471, 392] on icon at bounding box center [474, 430] width 10 height 10
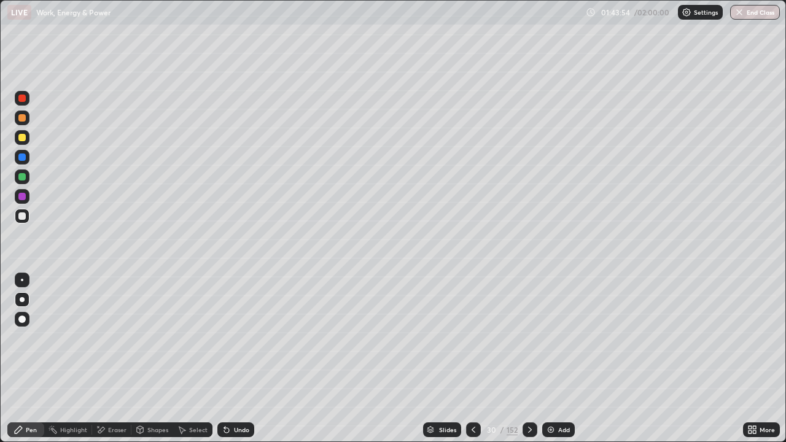
click at [527, 392] on icon at bounding box center [530, 430] width 10 height 10
click at [558, 392] on div "Add" at bounding box center [564, 430] width 12 height 6
click at [147, 392] on div "Shapes" at bounding box center [157, 430] width 21 height 6
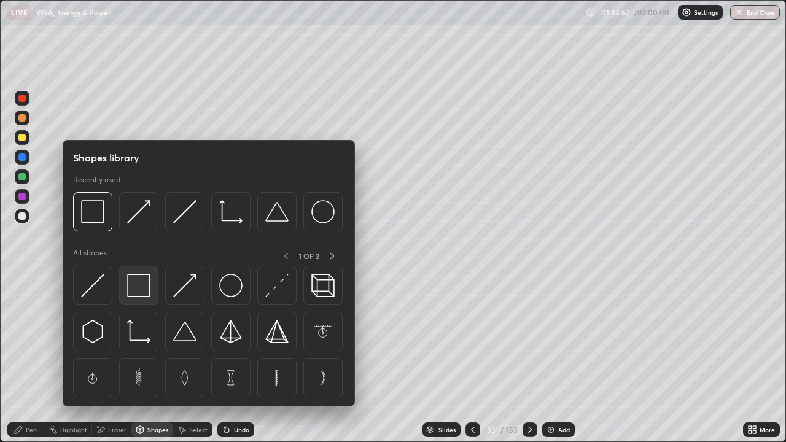
click at [142, 285] on img at bounding box center [138, 285] width 23 height 23
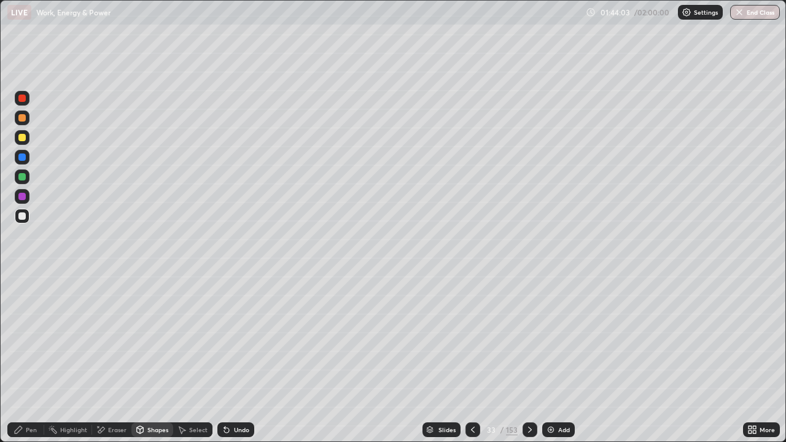
click at [34, 392] on div "Pen" at bounding box center [31, 430] width 11 height 6
click at [23, 174] on div at bounding box center [21, 176] width 7 height 7
click at [553, 392] on img at bounding box center [551, 430] width 10 height 10
click at [231, 392] on div "Undo" at bounding box center [235, 429] width 37 height 15
click at [551, 392] on img at bounding box center [551, 430] width 10 height 10
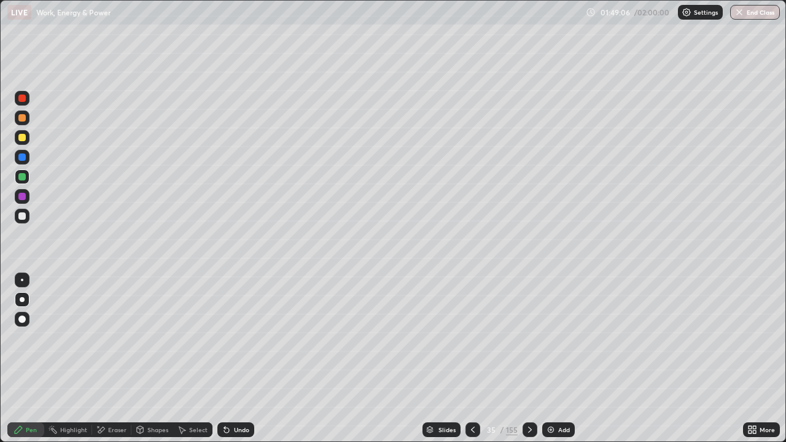
click at [31, 392] on div "Pen" at bounding box center [31, 430] width 11 height 6
click at [547, 392] on img at bounding box center [551, 430] width 10 height 10
click at [554, 392] on img at bounding box center [551, 430] width 10 height 10
click at [152, 392] on div "Shapes" at bounding box center [157, 430] width 21 height 6
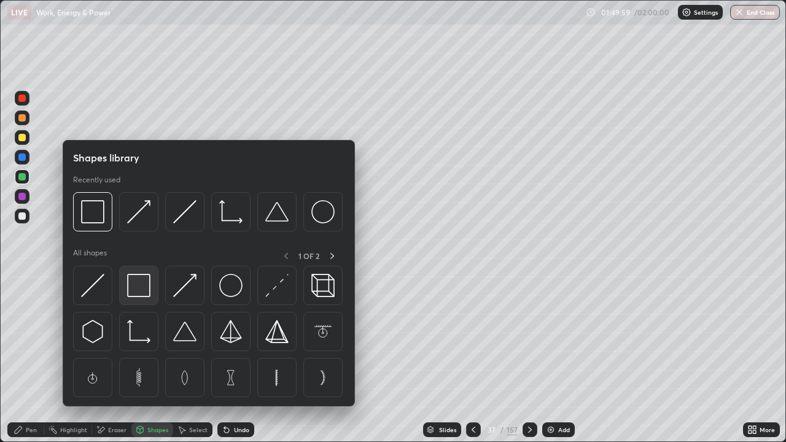
click at [139, 291] on img at bounding box center [138, 285] width 23 height 23
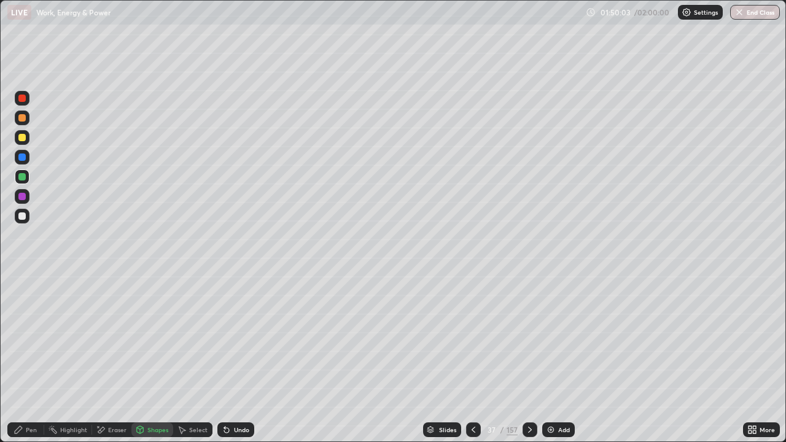
click at [34, 392] on div "Pen" at bounding box center [31, 430] width 11 height 6
click at [18, 214] on div at bounding box center [21, 215] width 7 height 7
click at [115, 392] on div "Eraser" at bounding box center [117, 430] width 18 height 6
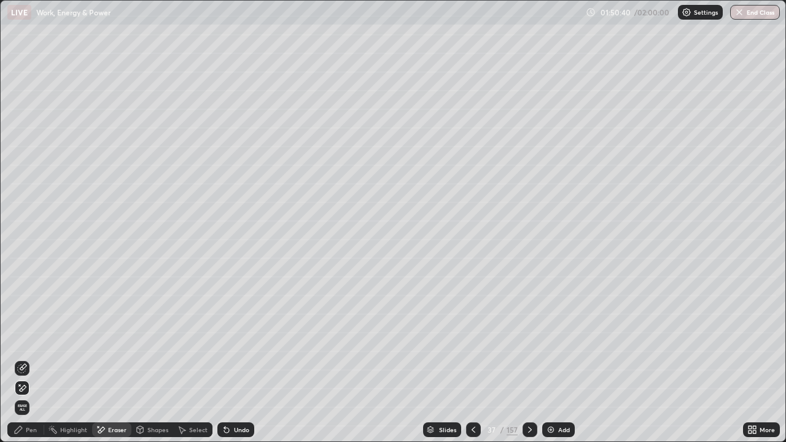
click at [33, 392] on div "Pen" at bounding box center [25, 429] width 37 height 15
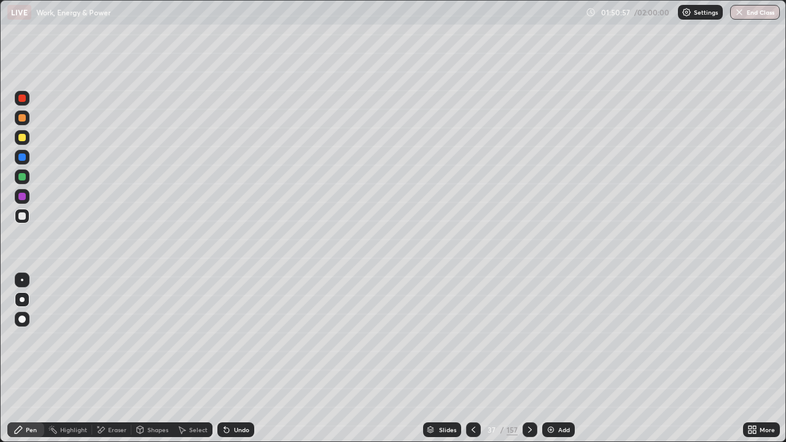
click at [195, 392] on div "Select" at bounding box center [192, 429] width 39 height 15
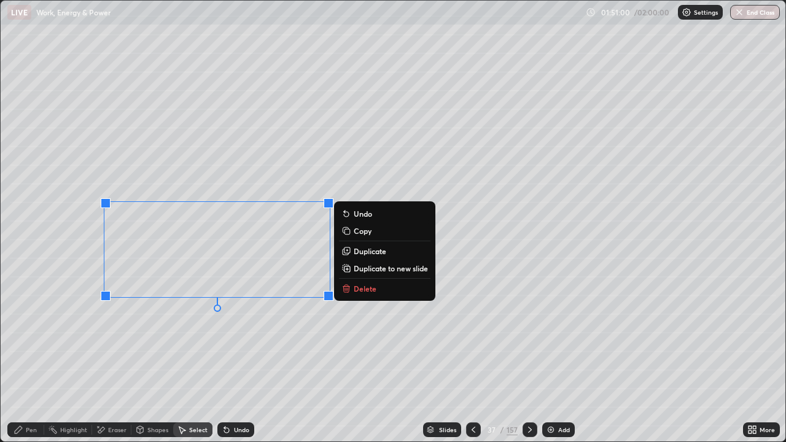
click at [361, 249] on p "Duplicate" at bounding box center [370, 251] width 33 height 10
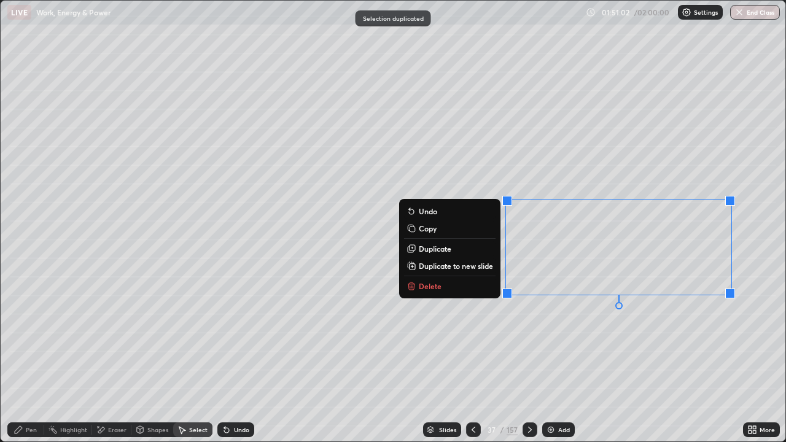
click at [596, 369] on div "0 ° Undo Copy Duplicate Duplicate to new slide Delete" at bounding box center [393, 221] width 785 height 441
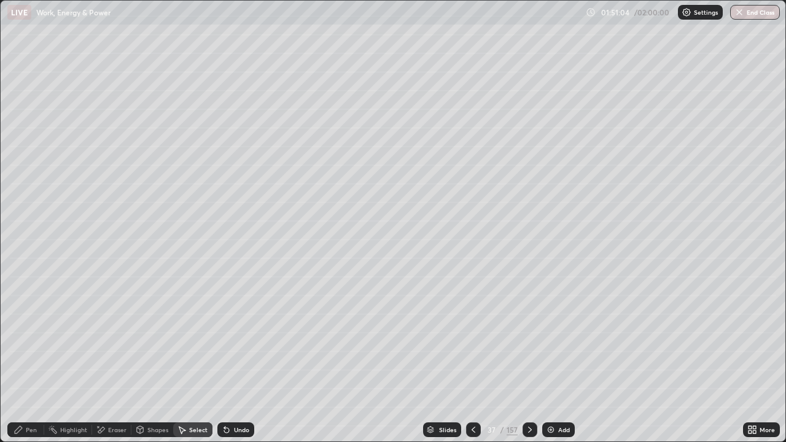
click at [123, 392] on div "Eraser" at bounding box center [117, 430] width 18 height 6
click at [38, 392] on div "Pen" at bounding box center [25, 429] width 37 height 15
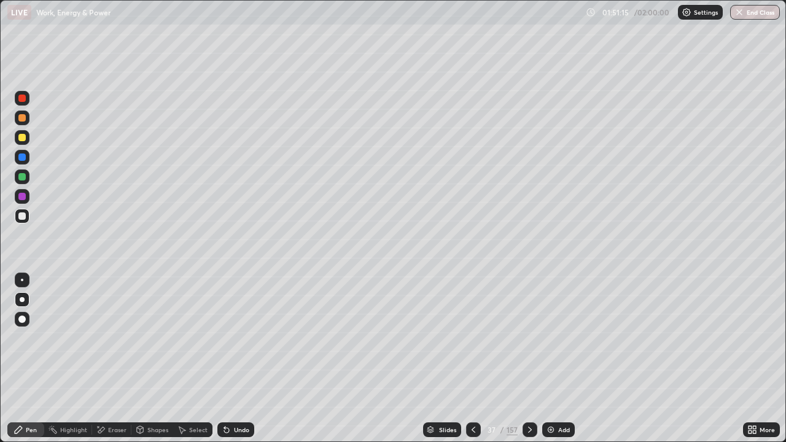
click at [160, 392] on div "Shapes" at bounding box center [157, 430] width 21 height 6
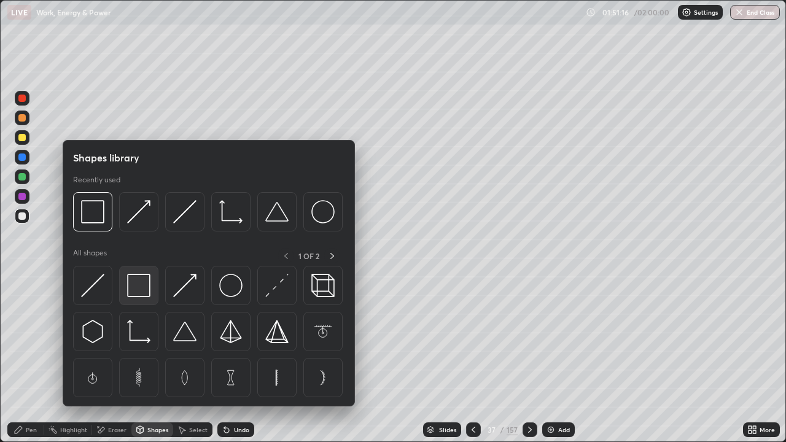
click at [146, 287] on img at bounding box center [138, 285] width 23 height 23
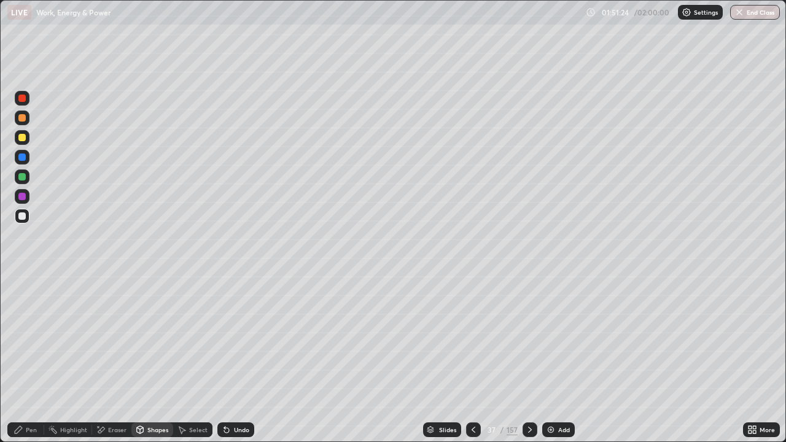
click at [31, 392] on div "Pen" at bounding box center [31, 430] width 11 height 6
click at [20, 177] on div at bounding box center [21, 176] width 7 height 7
click at [189, 392] on div "Select" at bounding box center [198, 430] width 18 height 6
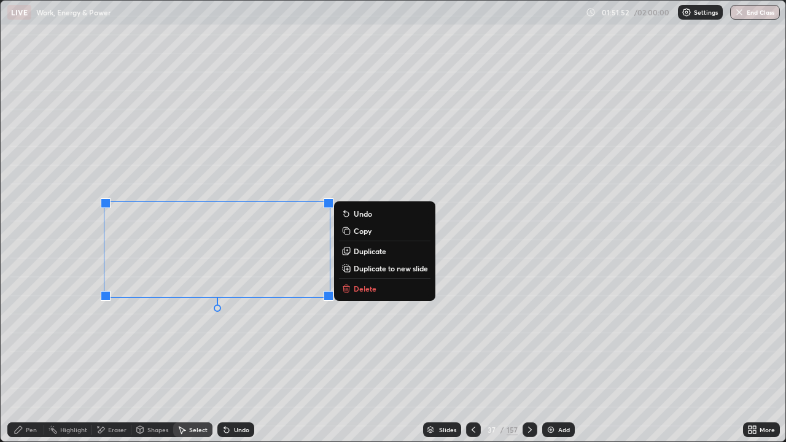
click at [383, 268] on p "Duplicate to new slide" at bounding box center [391, 268] width 74 height 10
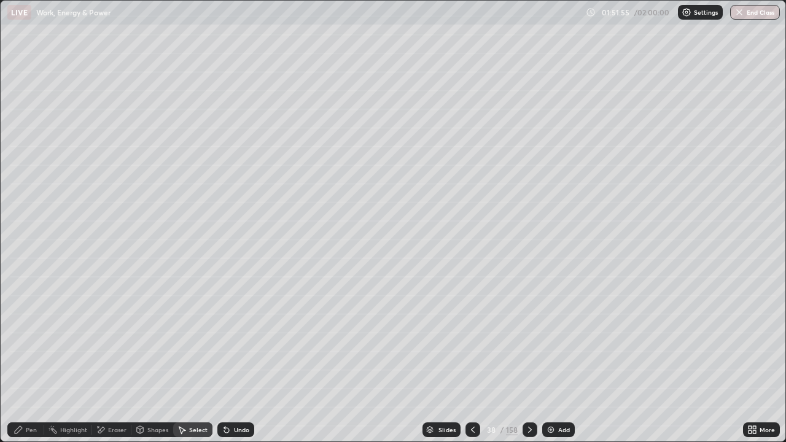
click at [31, 392] on div "Pen" at bounding box center [31, 430] width 11 height 6
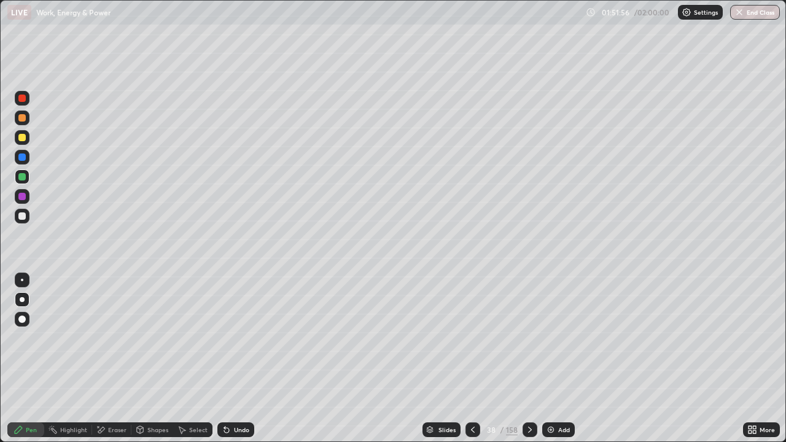
click at [20, 216] on div at bounding box center [21, 215] width 7 height 7
click at [556, 392] on div "Add" at bounding box center [558, 429] width 33 height 15
click at [153, 392] on div "Shapes" at bounding box center [157, 430] width 21 height 6
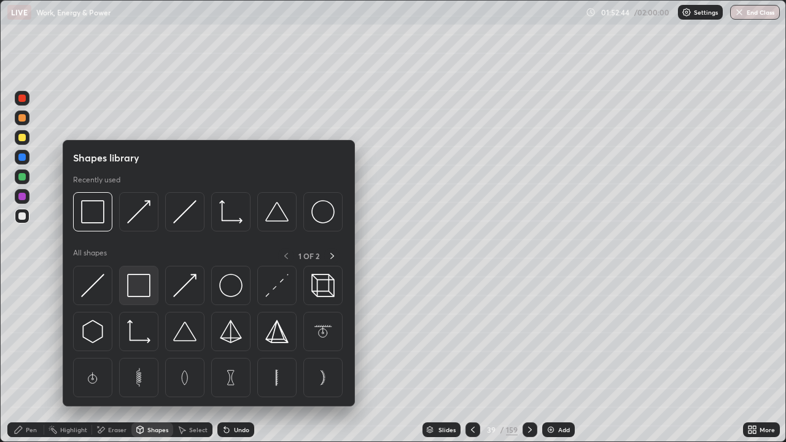
click at [136, 280] on img at bounding box center [138, 285] width 23 height 23
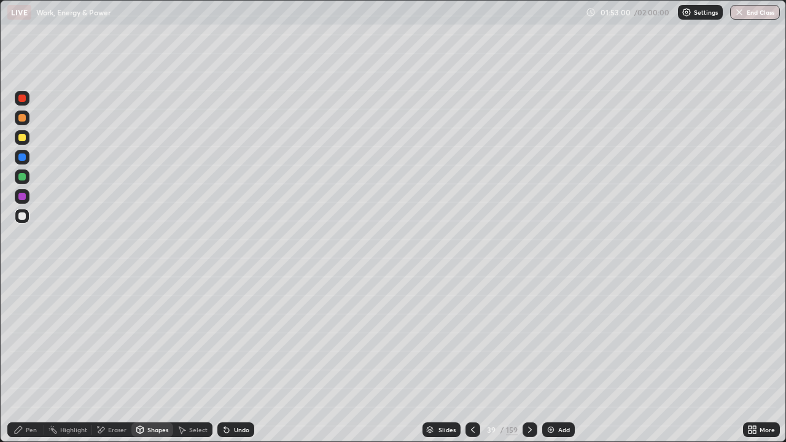
click at [29, 392] on div "Pen" at bounding box center [25, 429] width 37 height 15
click at [22, 177] on div at bounding box center [21, 176] width 7 height 7
click at [236, 392] on div "Undo" at bounding box center [241, 430] width 15 height 6
click at [234, 392] on div "Undo" at bounding box center [235, 429] width 37 height 15
click at [232, 392] on div "Undo" at bounding box center [235, 429] width 37 height 15
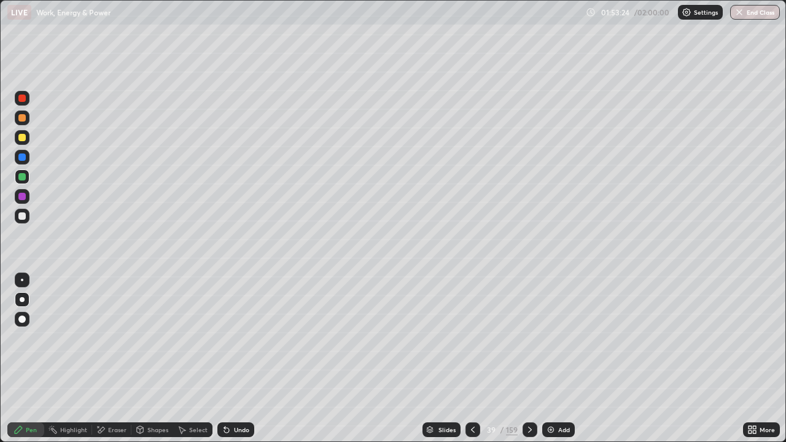
click at [233, 392] on div "Undo" at bounding box center [235, 429] width 37 height 15
click at [750, 9] on button "End Class" at bounding box center [755, 12] width 49 height 15
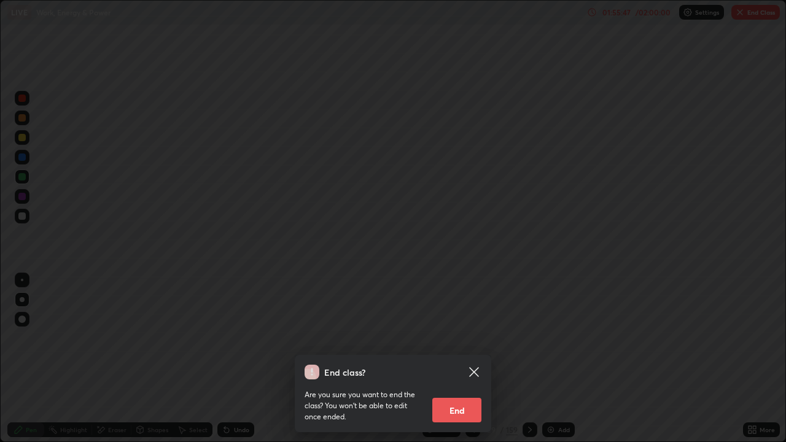
click at [453, 392] on button "End" at bounding box center [456, 410] width 49 height 25
